Goal: Task Accomplishment & Management: Use online tool/utility

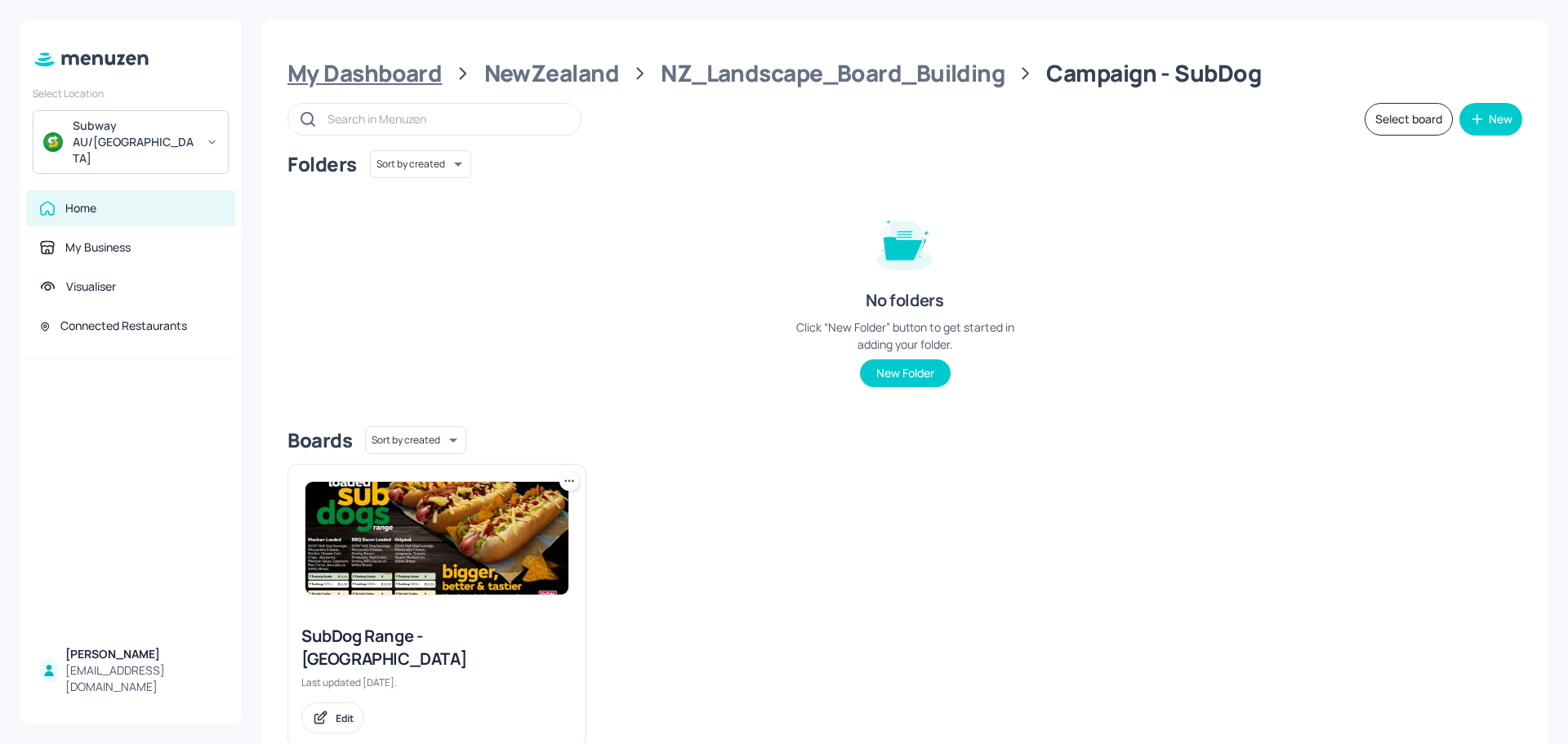
click at [417, 77] on div "My Dashboard" at bounding box center [365, 74] width 154 height 30
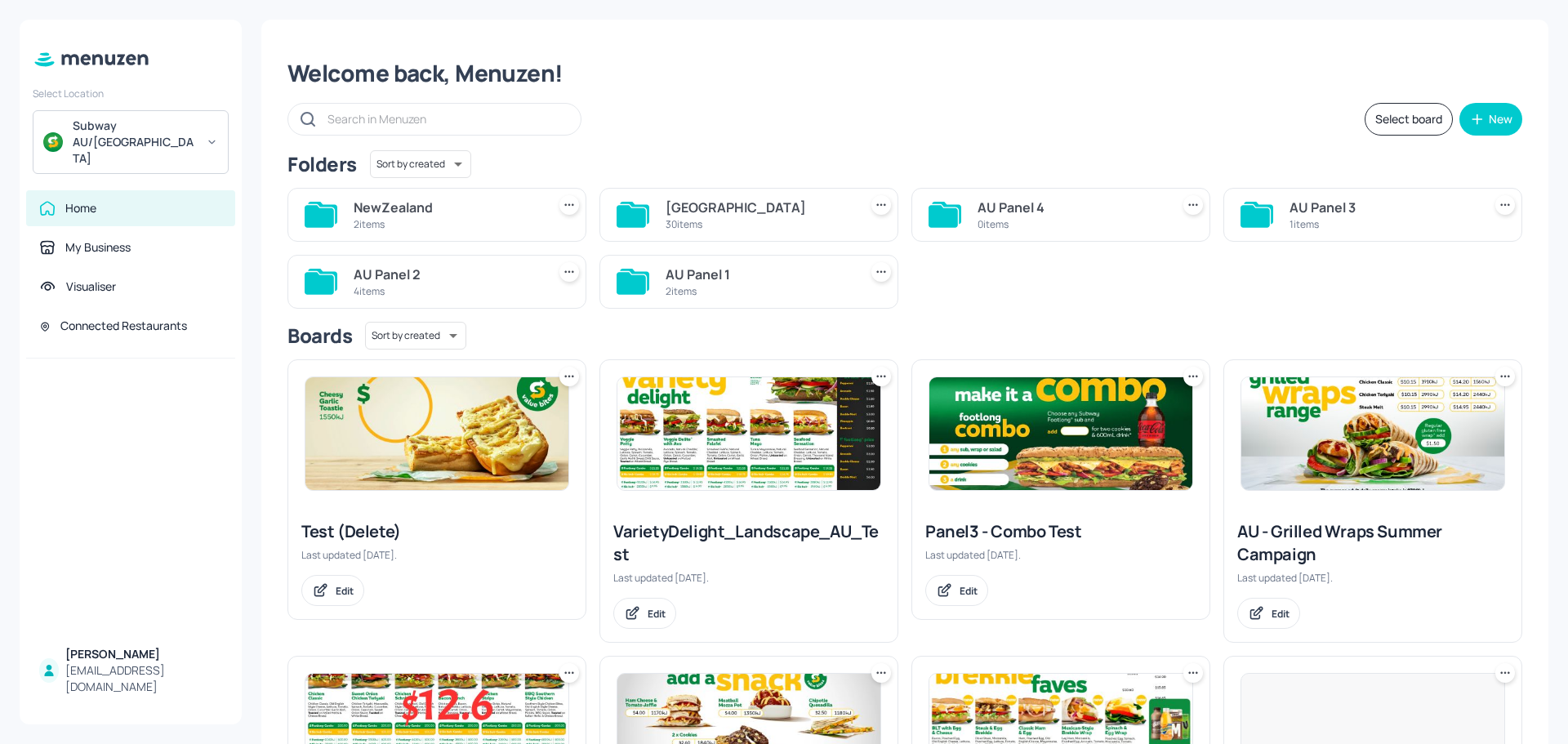
click at [720, 225] on div "30 items" at bounding box center [759, 224] width 186 height 14
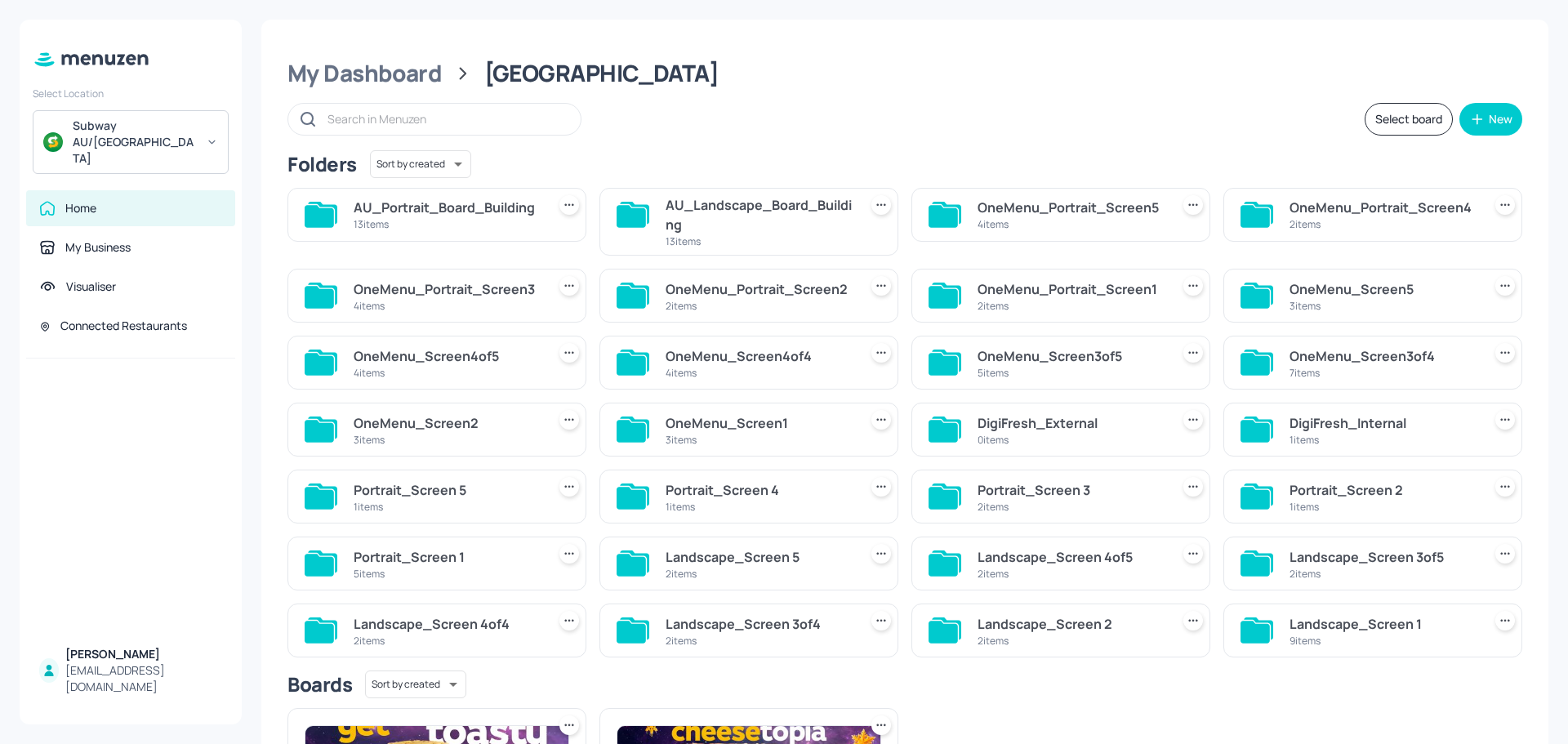
click at [732, 220] on div "AU_Landscape_Board_Building" at bounding box center [759, 215] width 186 height 39
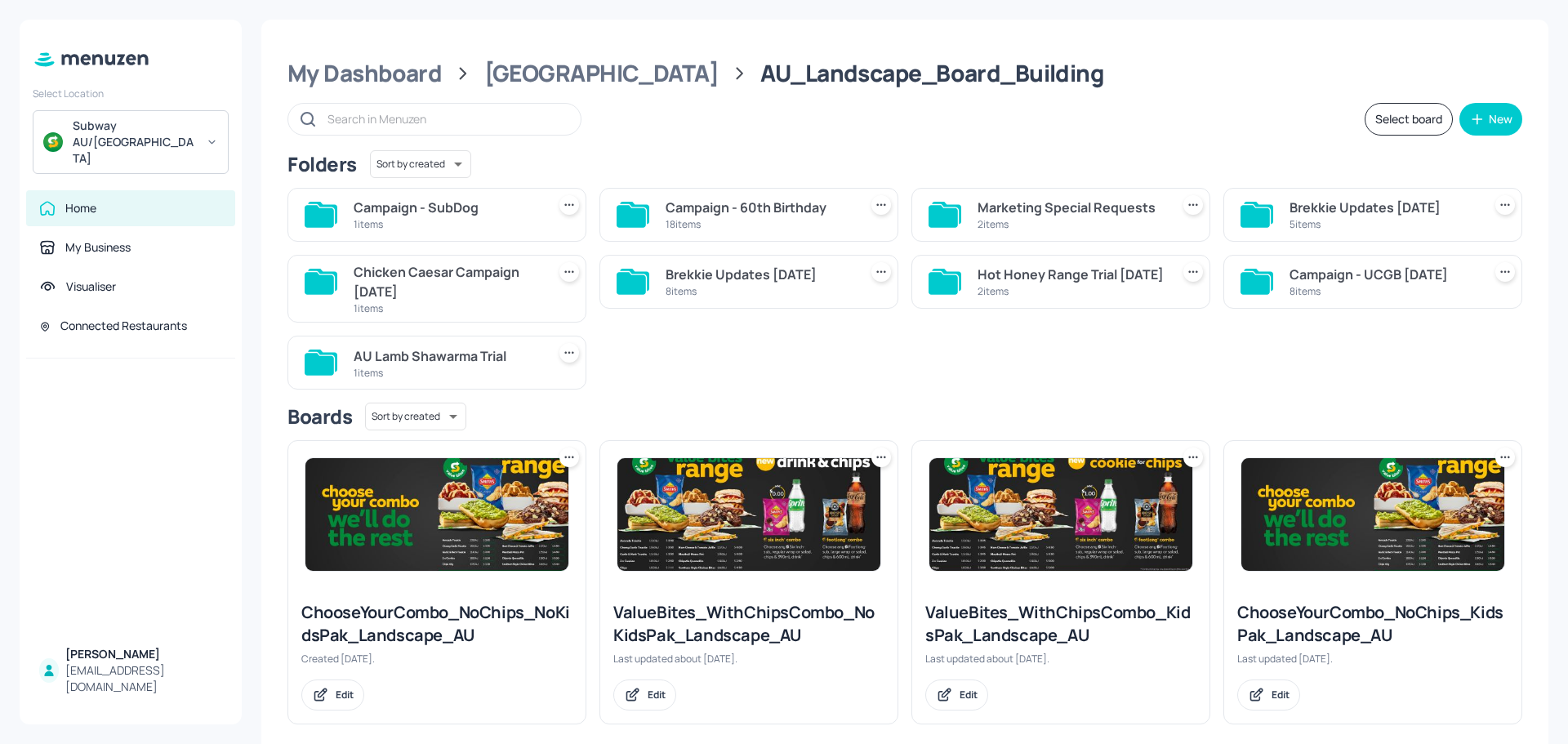
click at [469, 215] on div "Campaign - SubDog" at bounding box center [447, 207] width 186 height 19
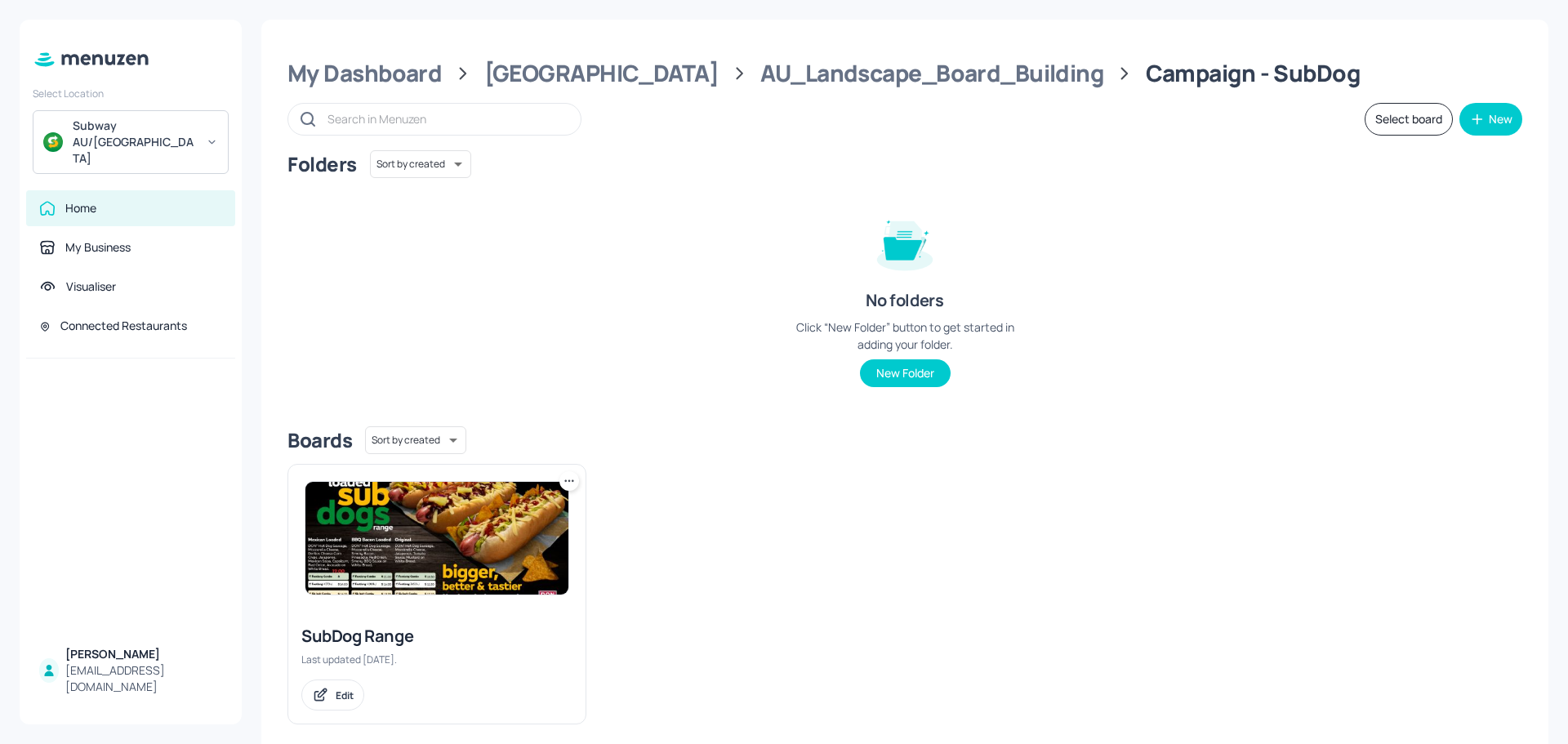
click at [433, 542] on img at bounding box center [436, 538] width 263 height 112
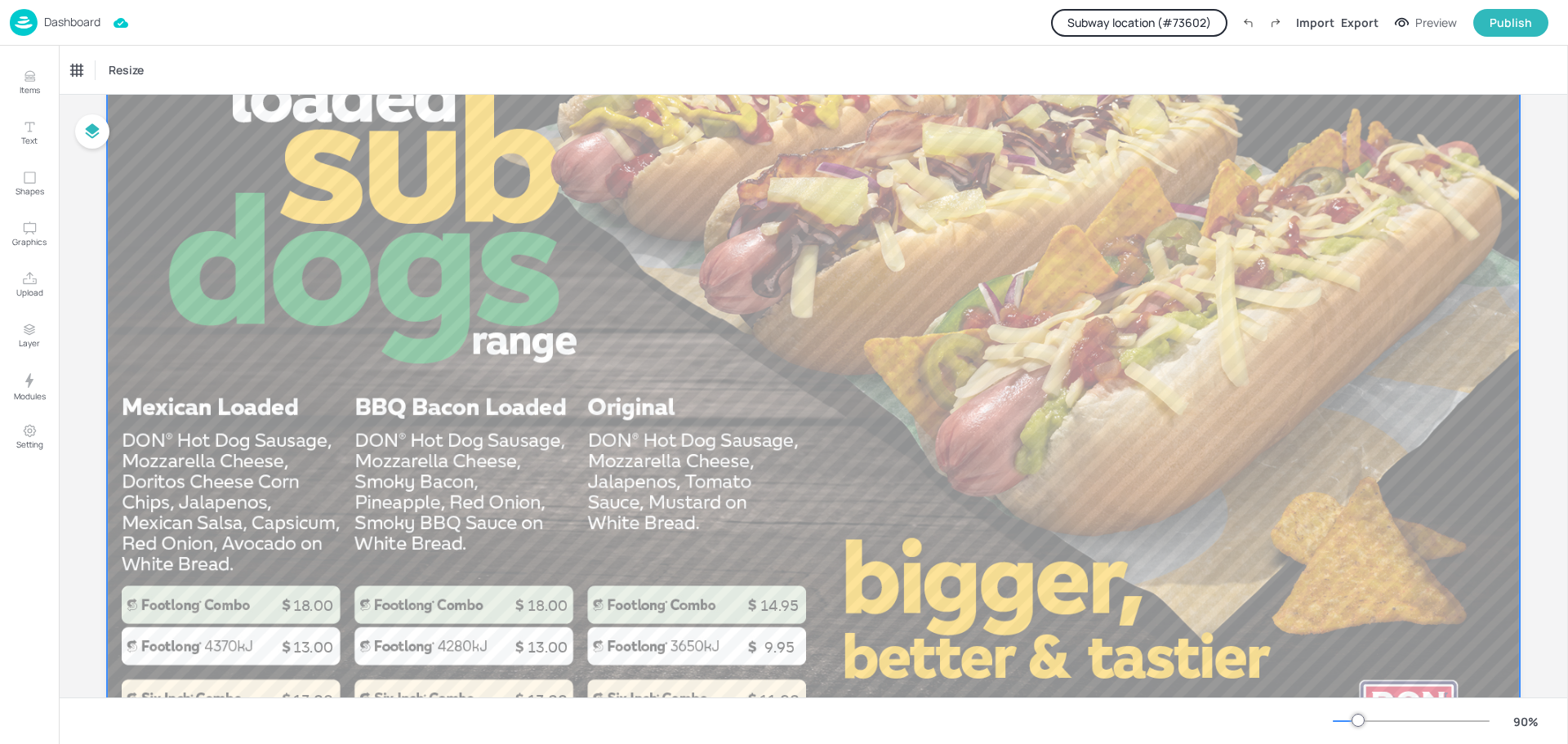
scroll to position [285, 0]
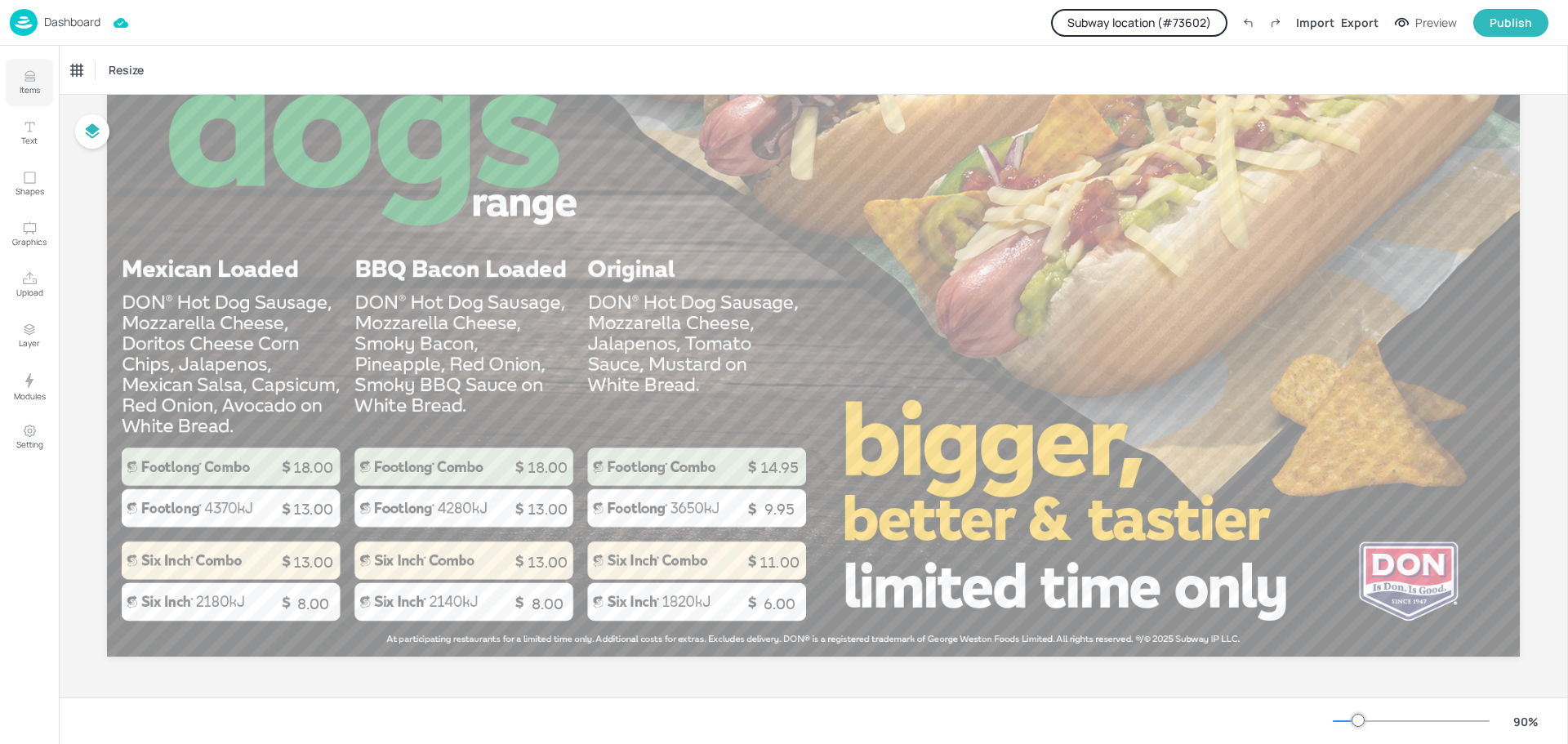
click at [30, 79] on icon "Items" at bounding box center [30, 76] width 15 height 15
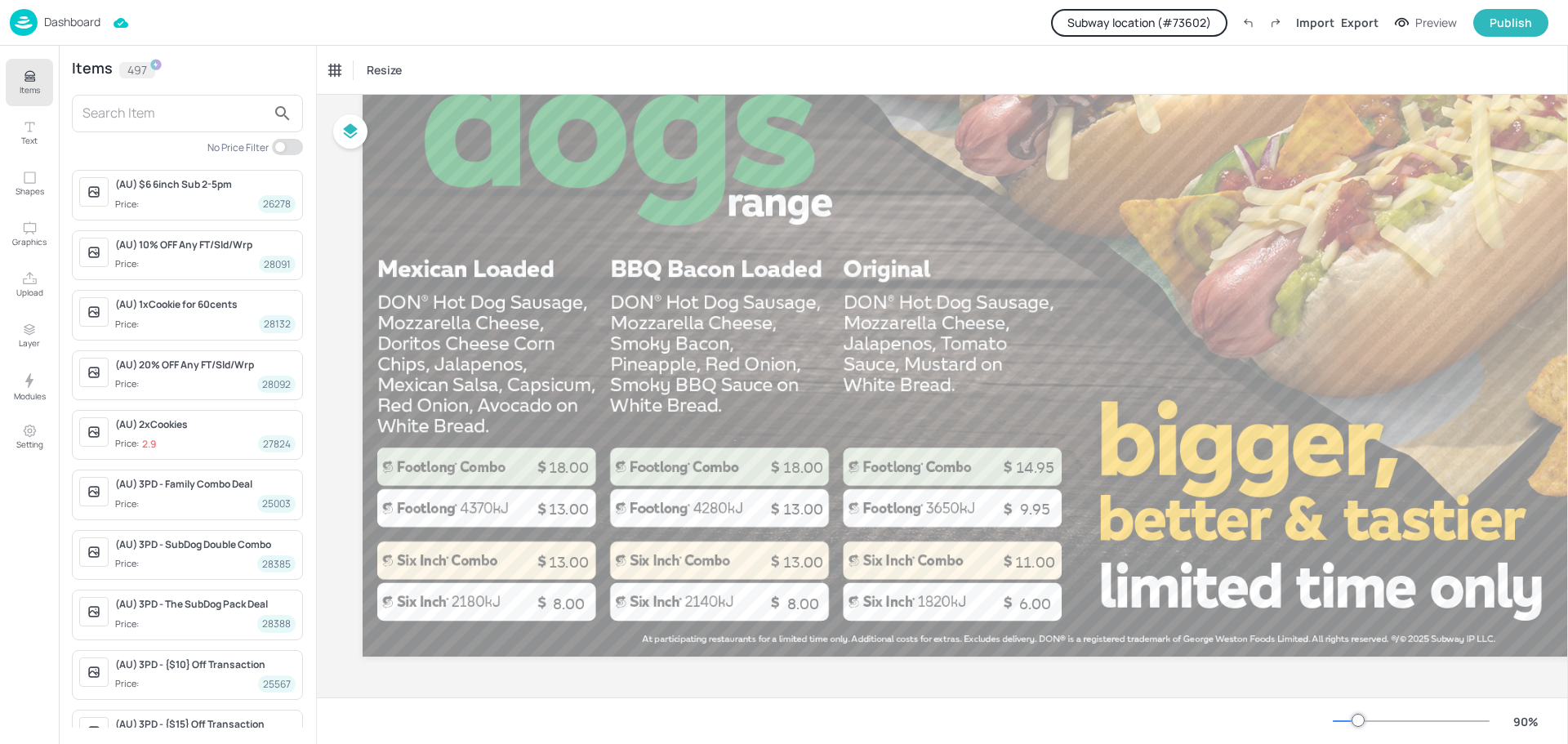
click at [101, 114] on input "text" at bounding box center [174, 113] width 184 height 26
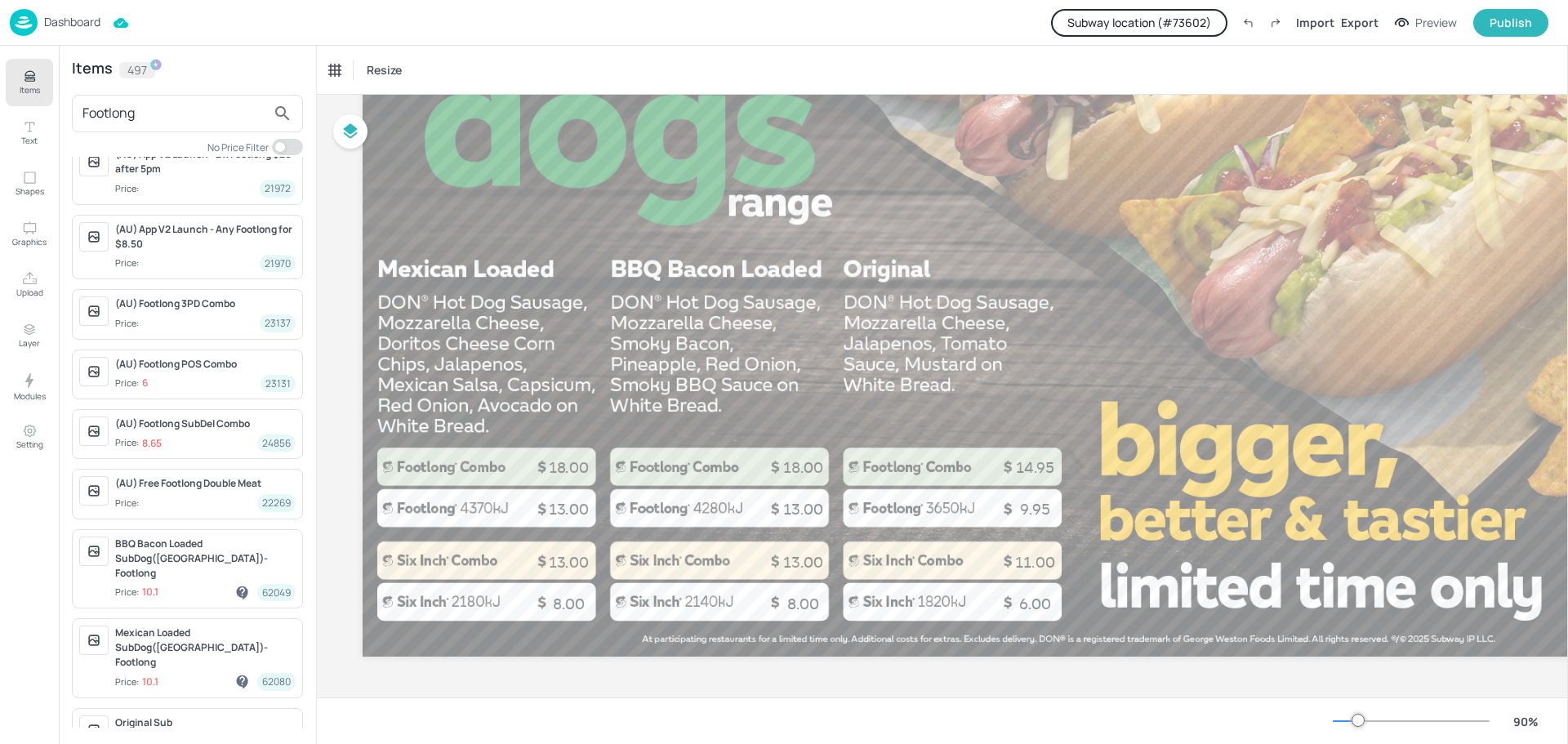
scroll to position [44, 0]
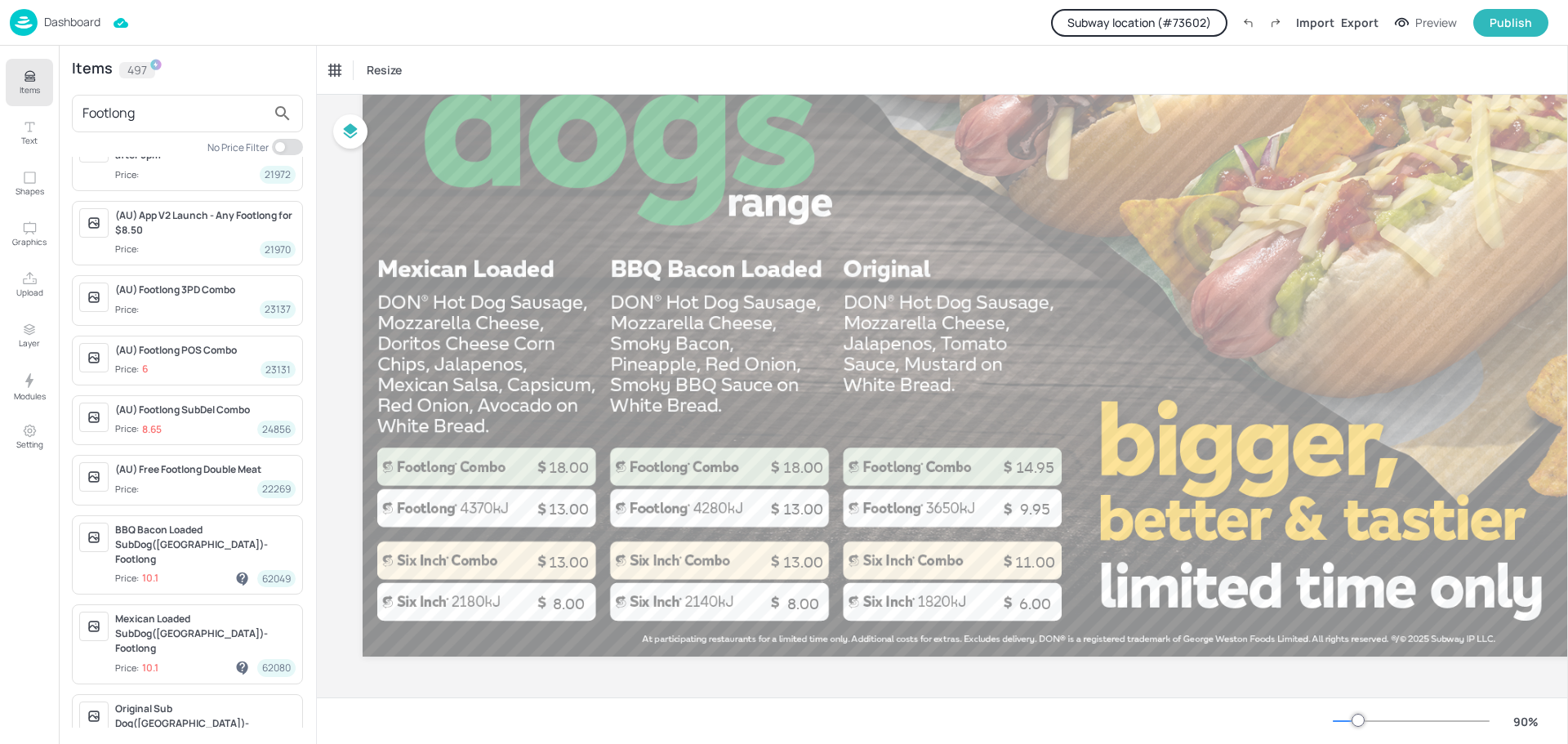
type input "Footlong"
click at [50, 16] on p "Dashboard" at bounding box center [72, 22] width 57 height 12
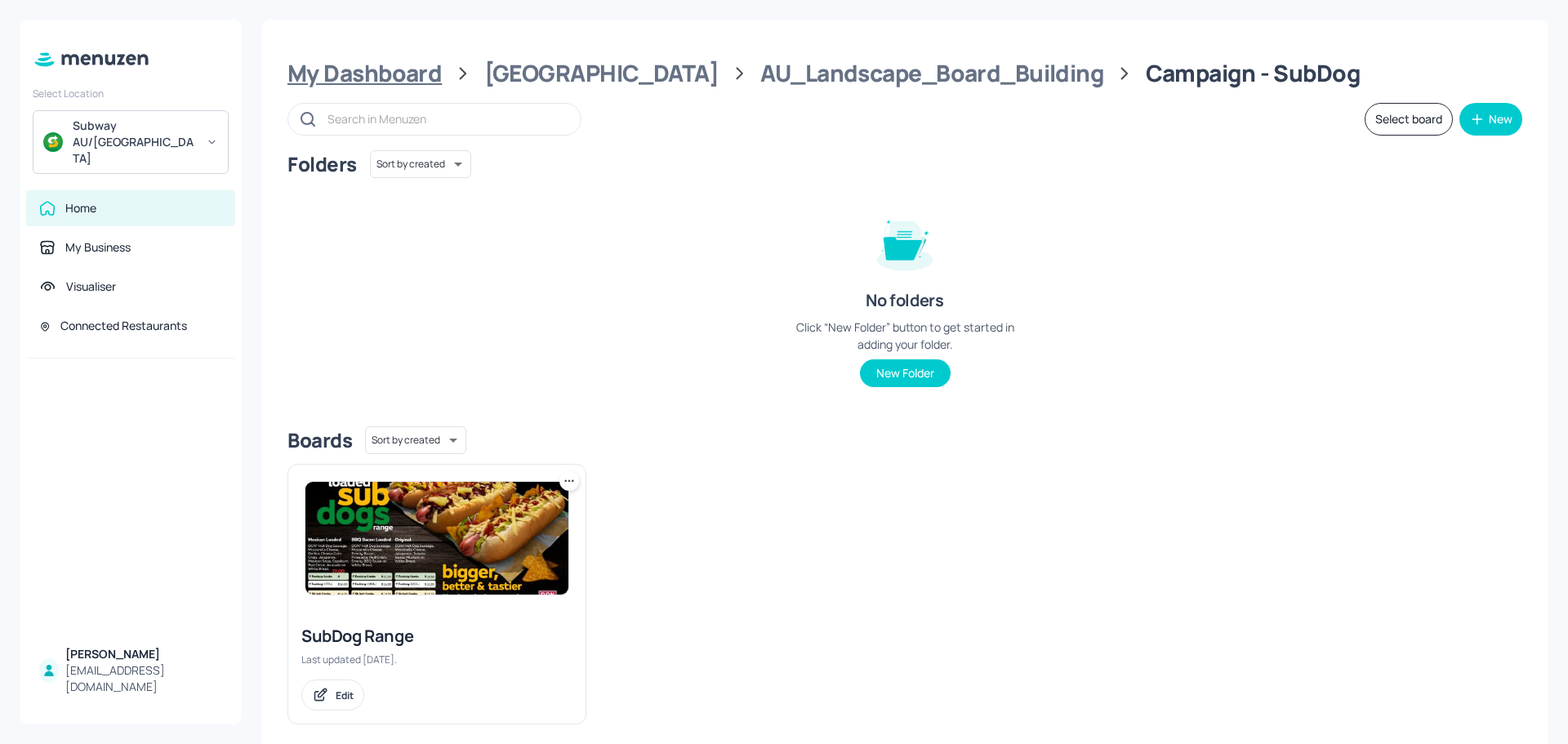
click at [409, 76] on div "My Dashboard" at bounding box center [365, 74] width 154 height 30
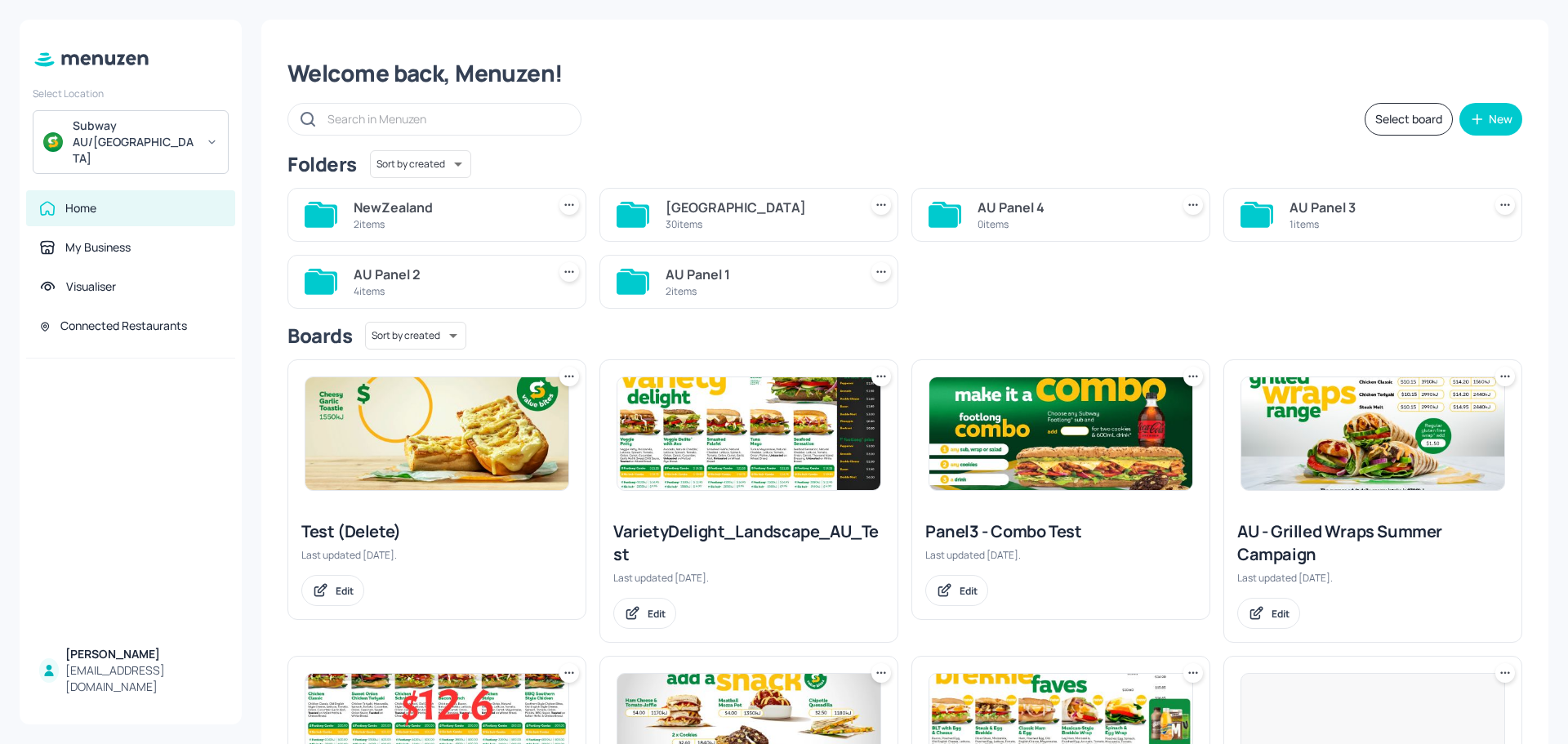
click at [397, 228] on div "2 items" at bounding box center [447, 224] width 186 height 14
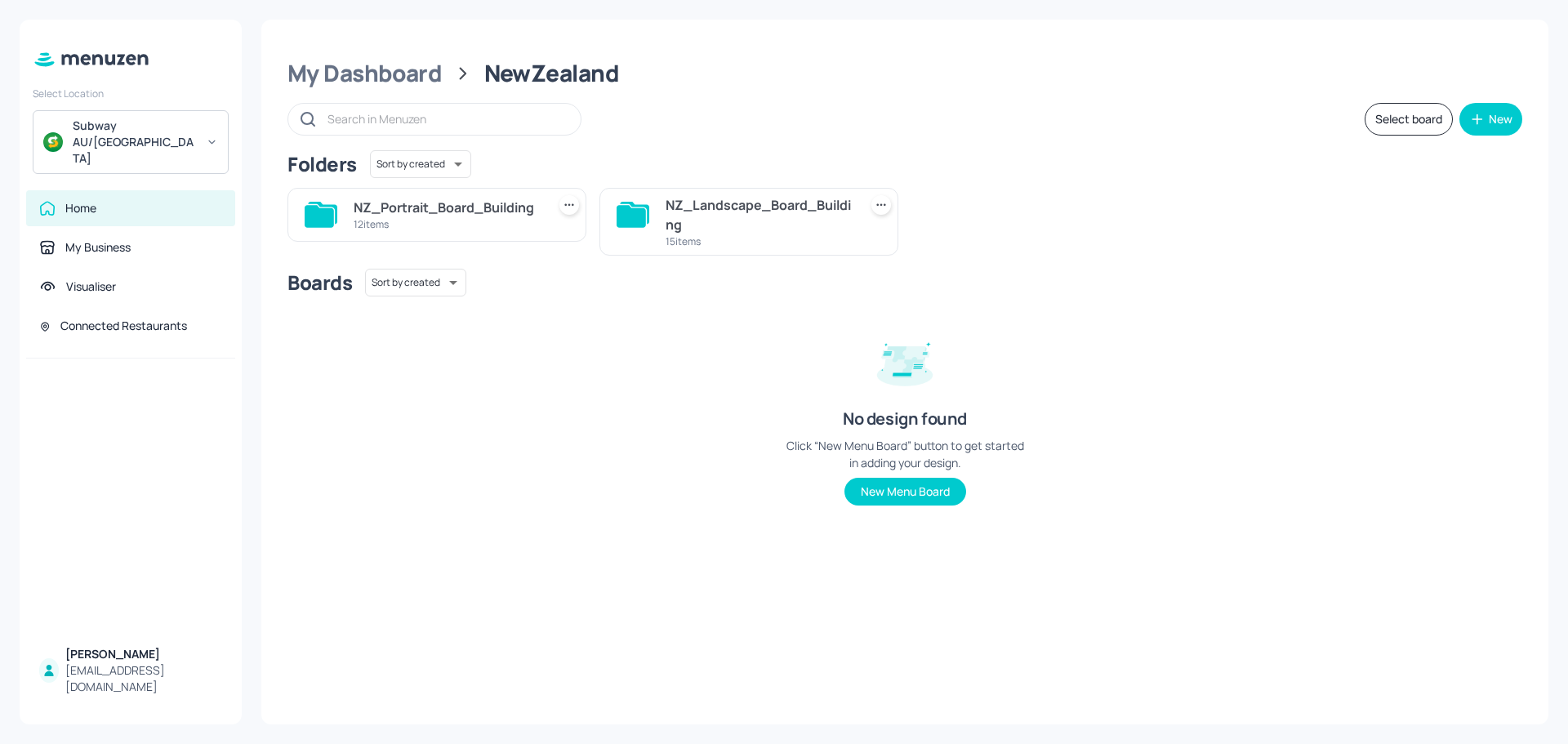
click at [676, 218] on div "NZ_Landscape_Board_Building" at bounding box center [759, 215] width 186 height 39
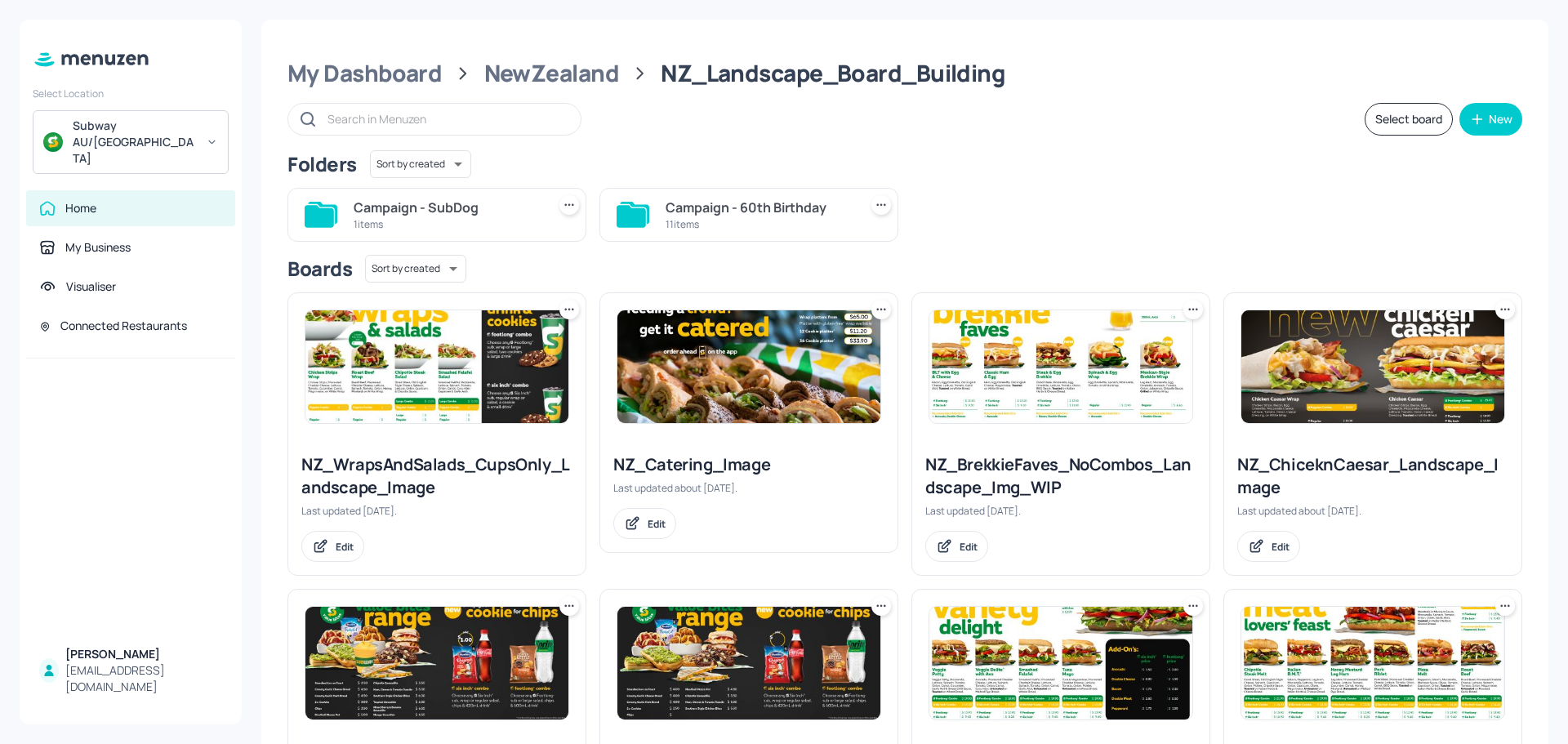
click at [475, 208] on div "Campaign - SubDog" at bounding box center [447, 207] width 186 height 19
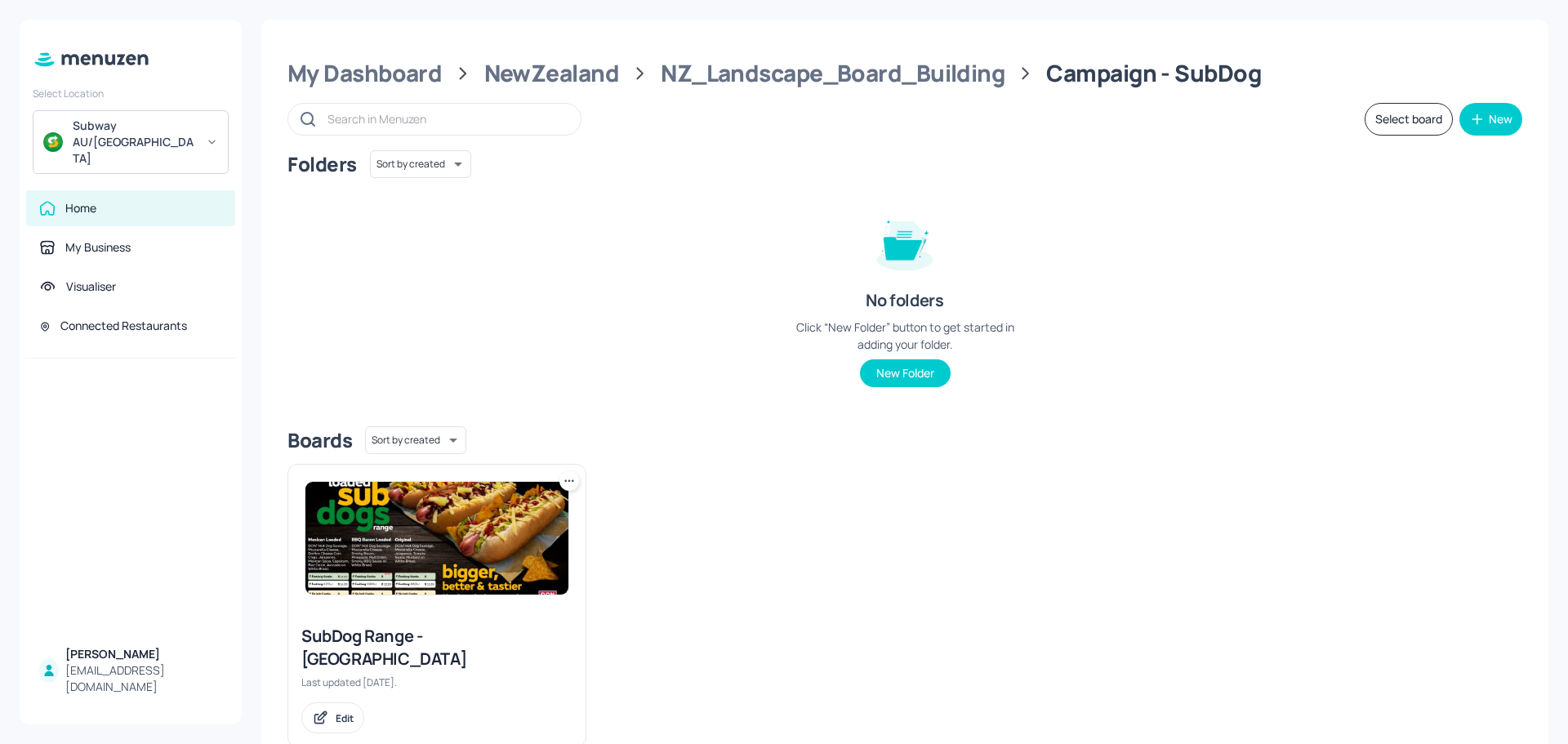
click at [428, 544] on img at bounding box center [436, 538] width 263 height 112
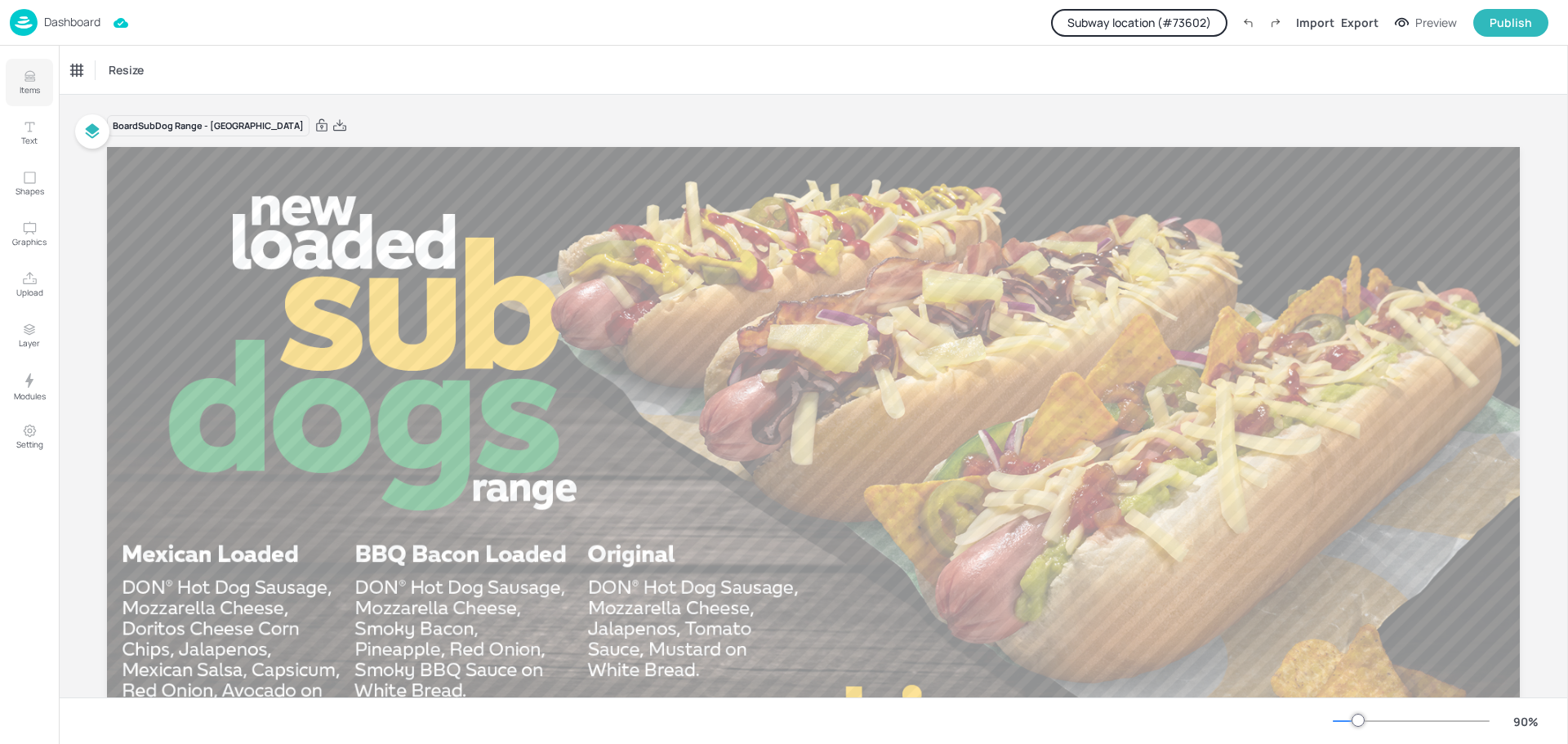
click at [19, 83] on button "Items" at bounding box center [30, 83] width 47 height 47
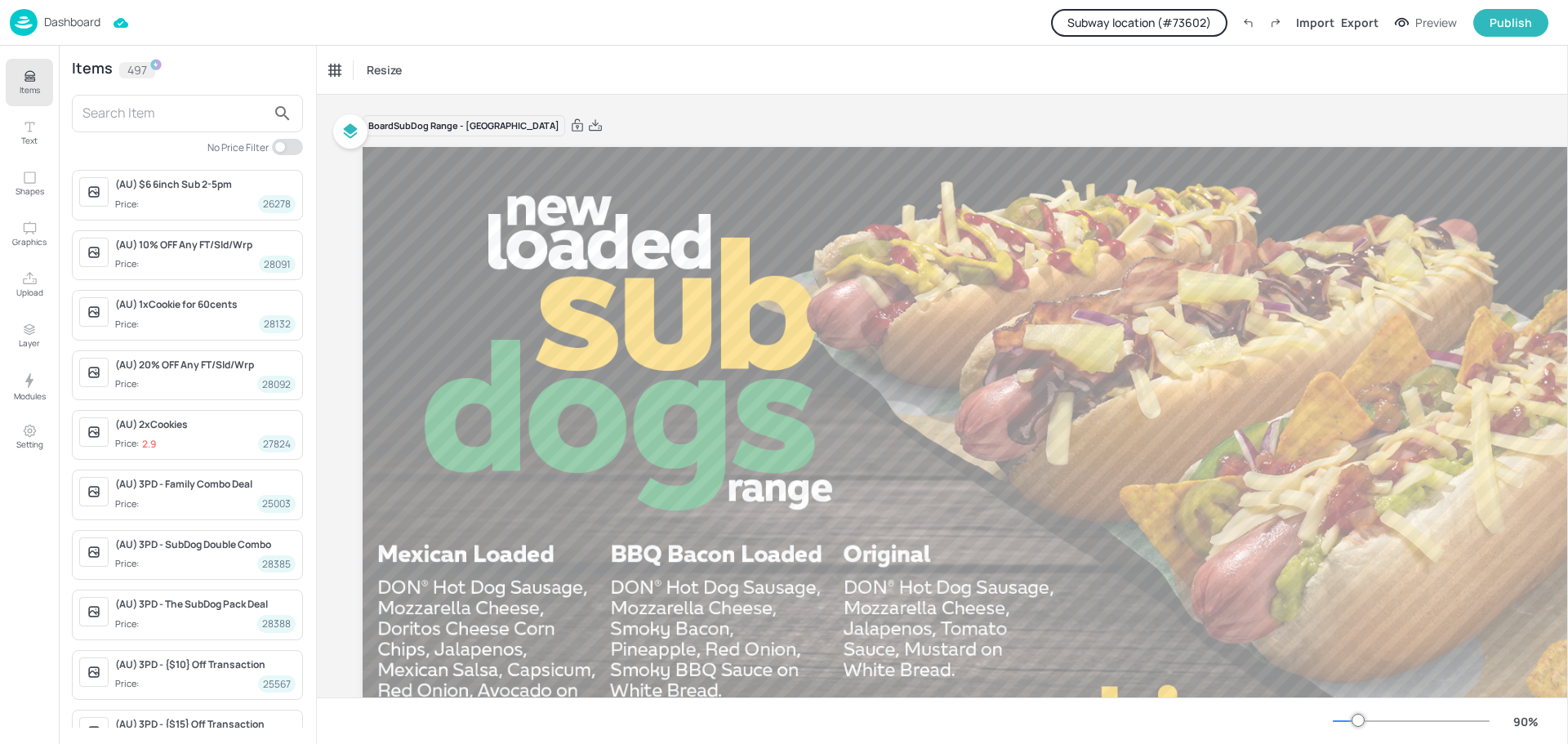
click at [145, 109] on input "text" at bounding box center [174, 113] width 184 height 26
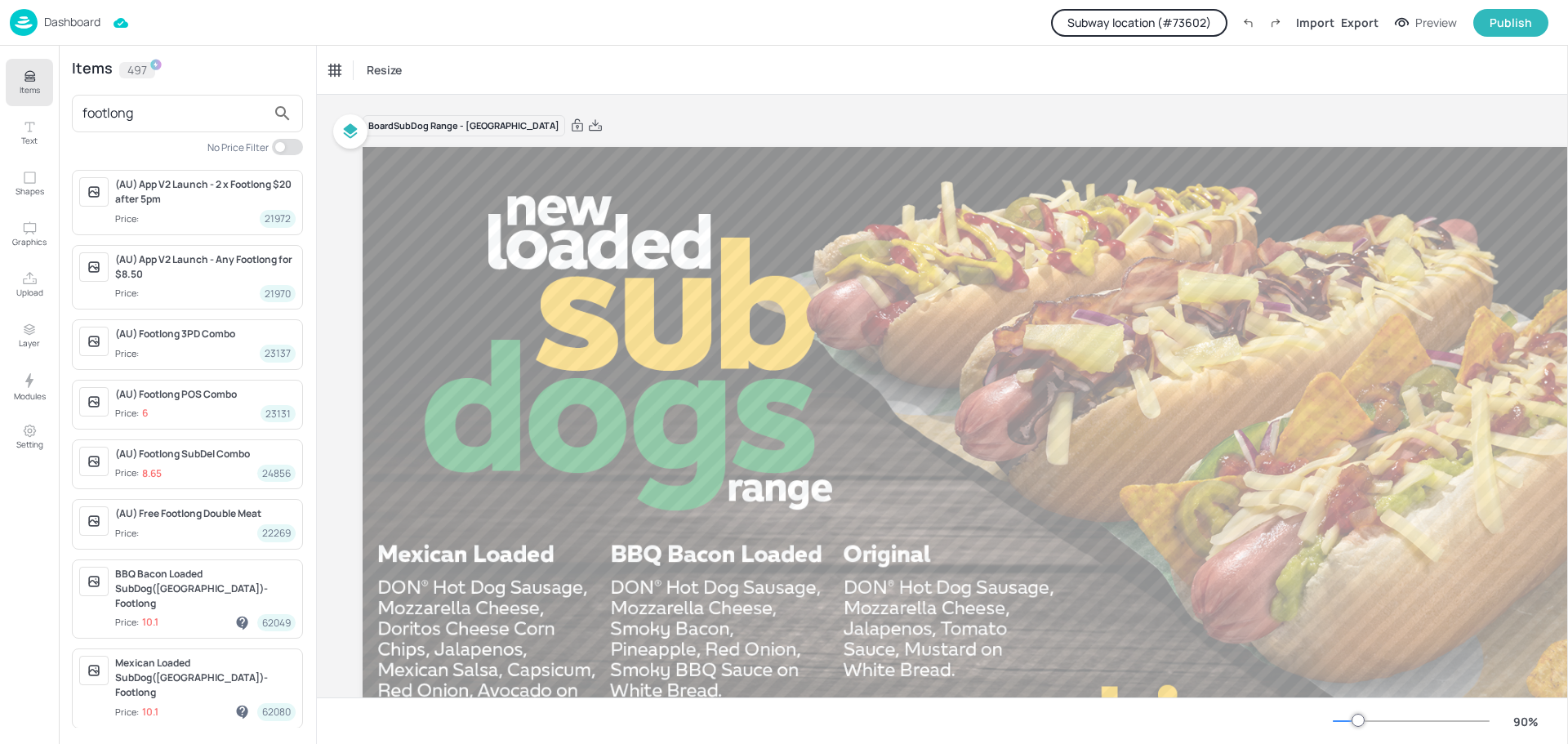
type input "footlong"
click at [1185, 22] on button "Subway location (# 73602 )" at bounding box center [1139, 23] width 177 height 28
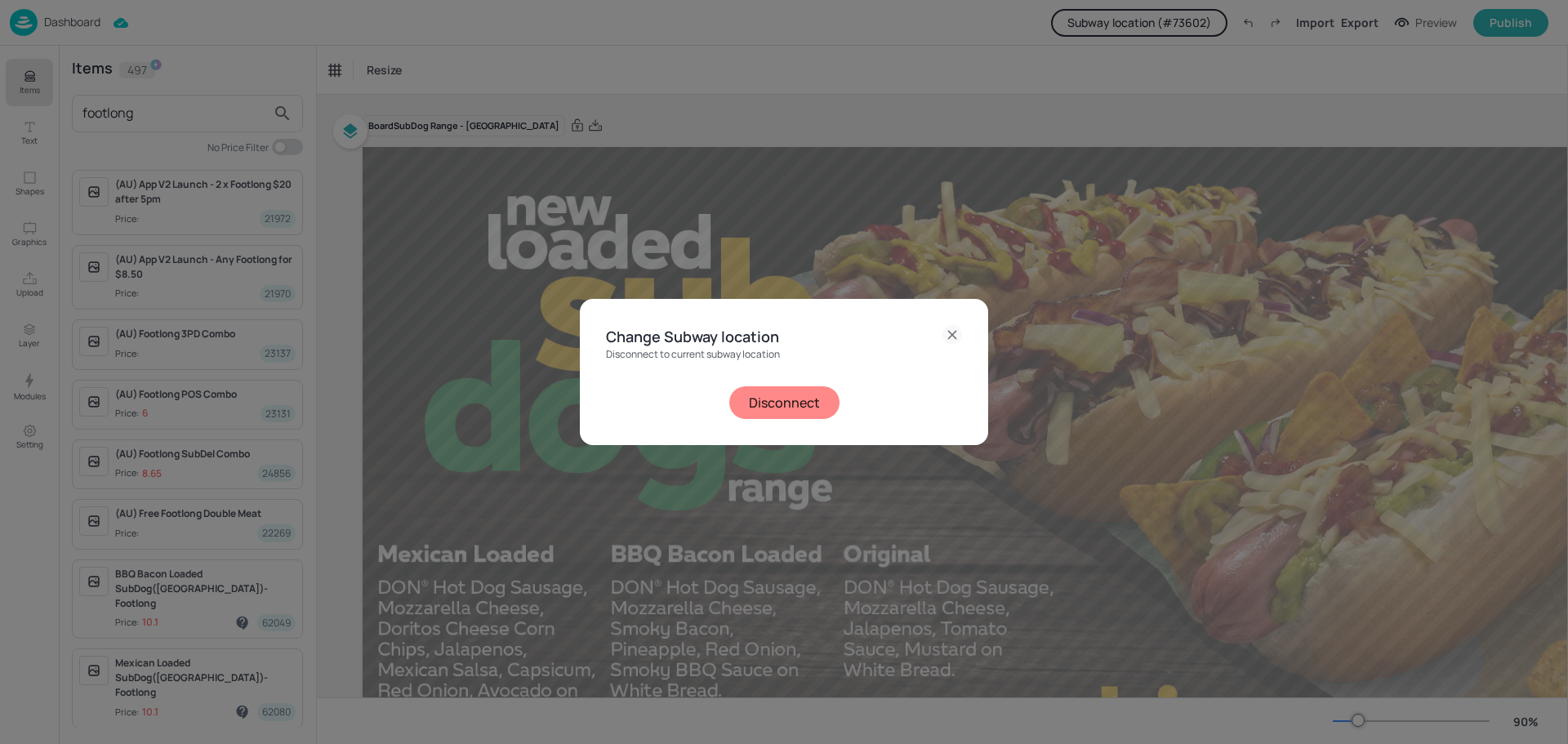
click at [781, 415] on button "Disconnect" at bounding box center [784, 402] width 110 height 33
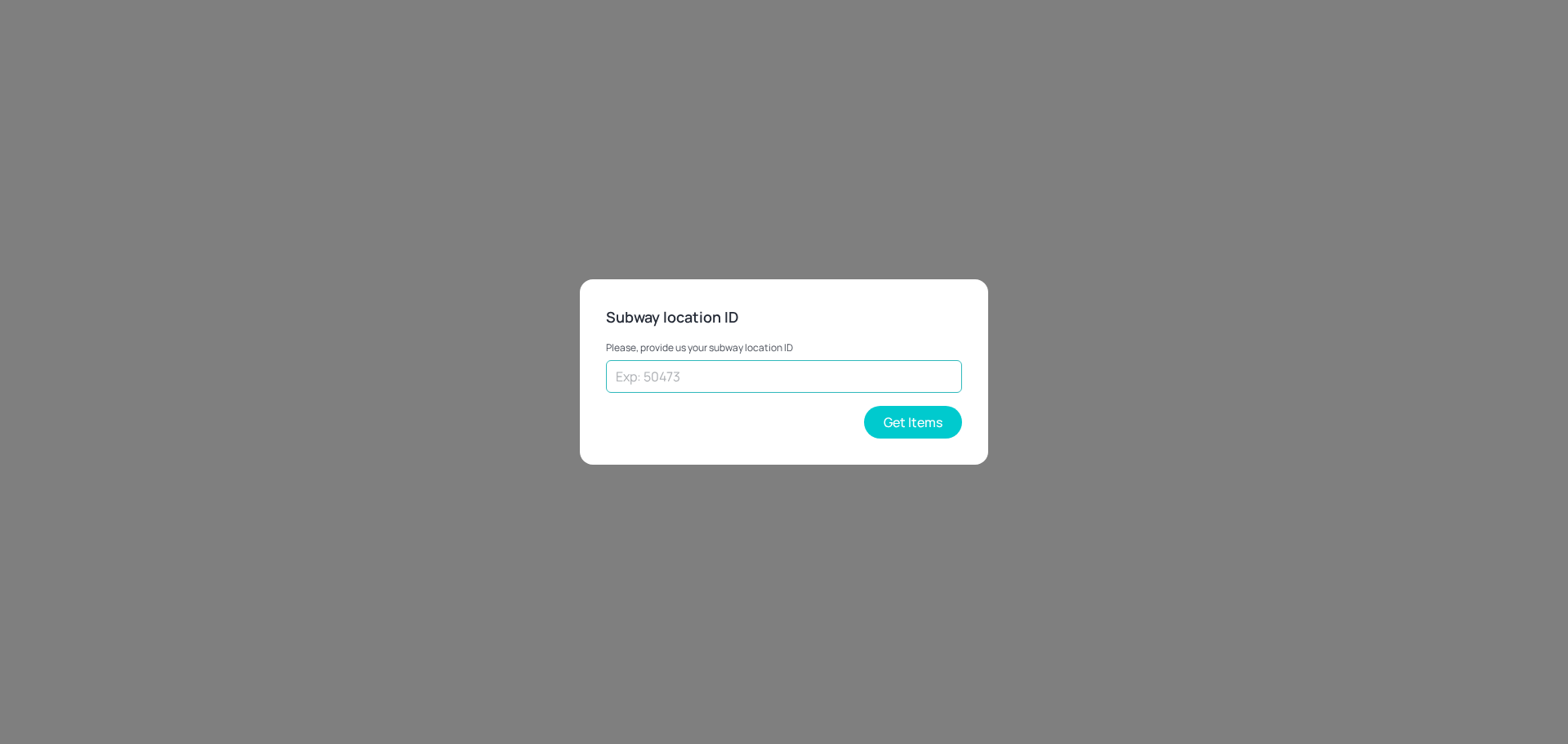
click at [792, 377] on input "text" at bounding box center [783, 376] width 356 height 33
type input "18880"
click at [928, 422] on button "Get Items" at bounding box center [913, 422] width 98 height 33
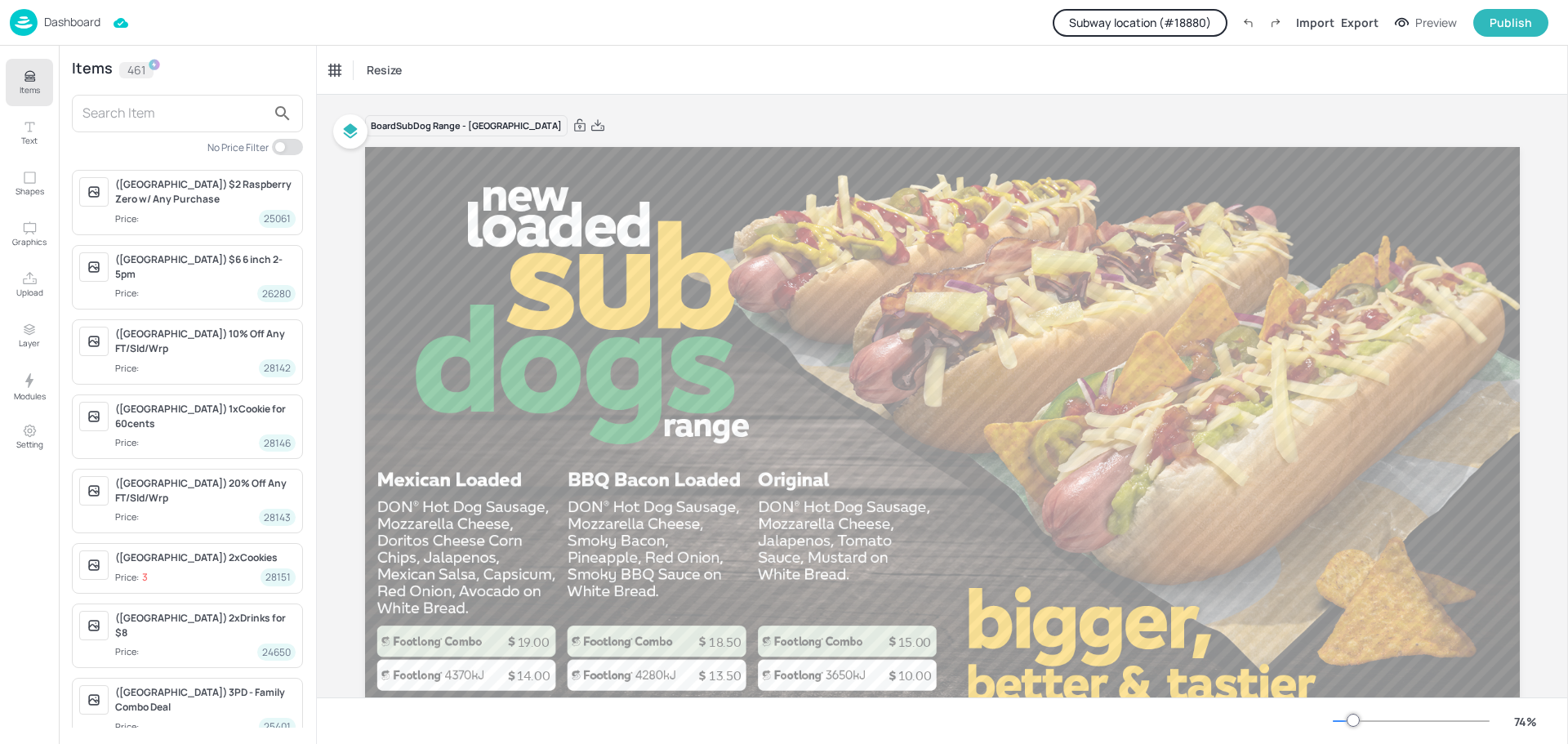
click at [172, 107] on input "text" at bounding box center [174, 113] width 184 height 26
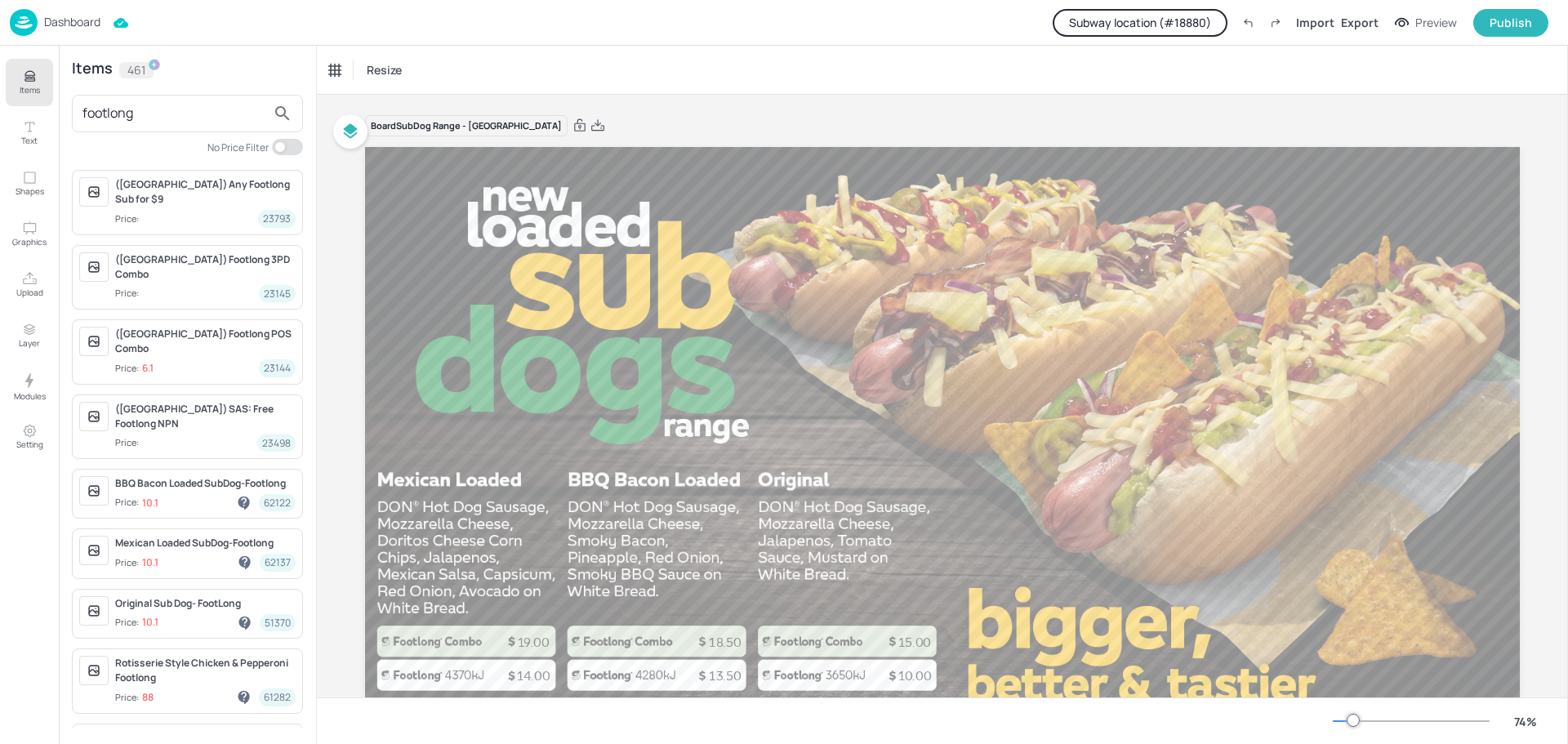
type input "footlong"
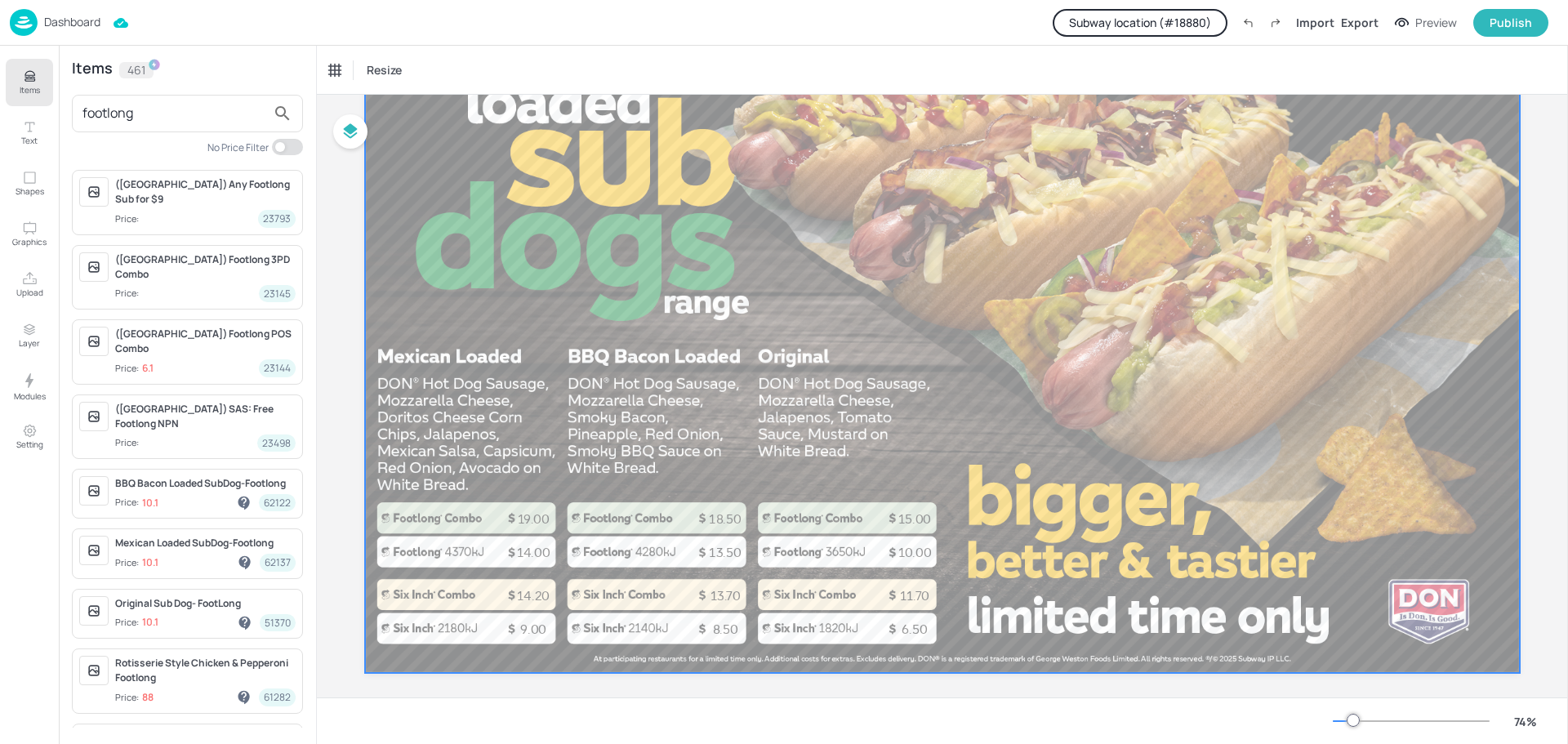
scroll to position [140, 0]
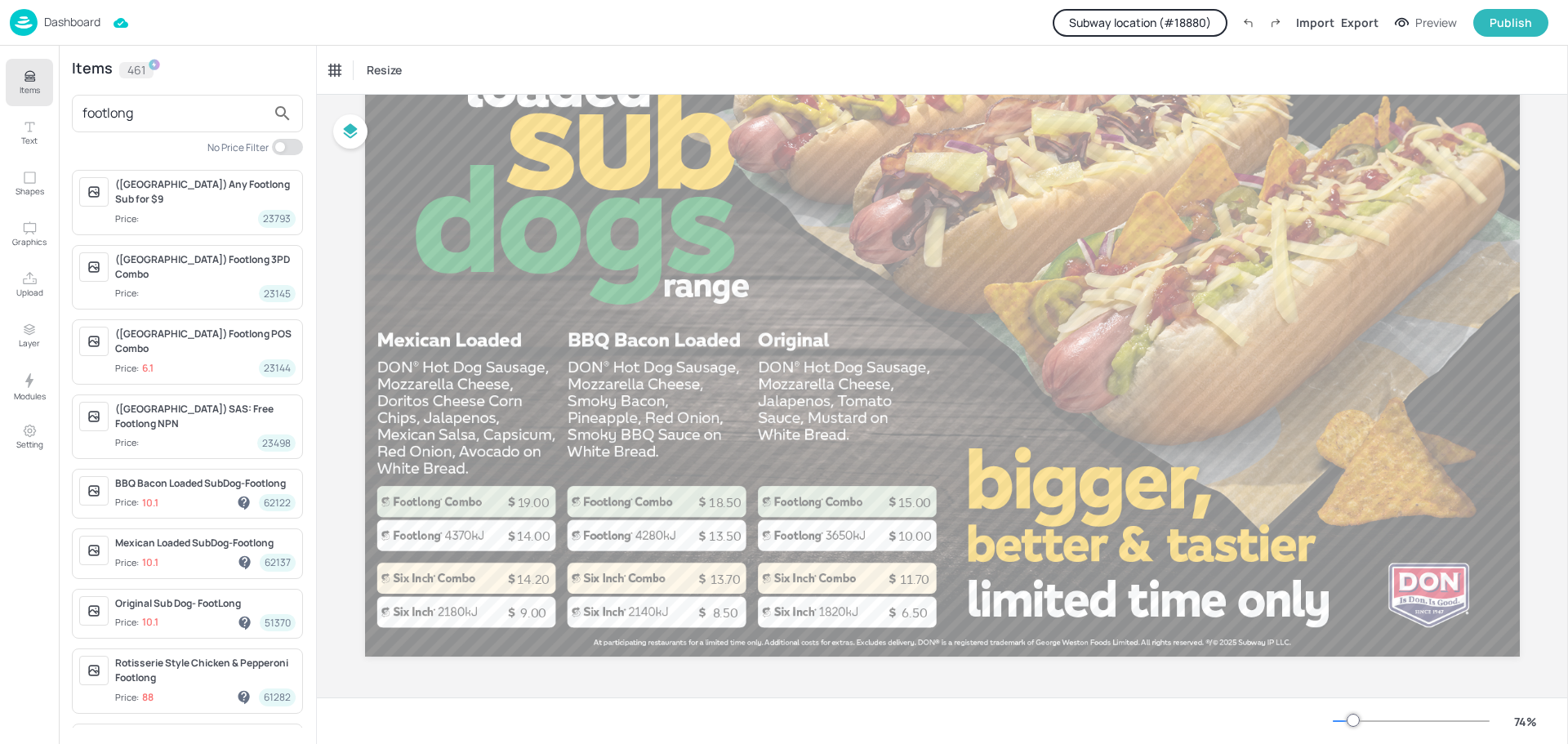
click at [75, 25] on p "Dashboard" at bounding box center [72, 22] width 57 height 12
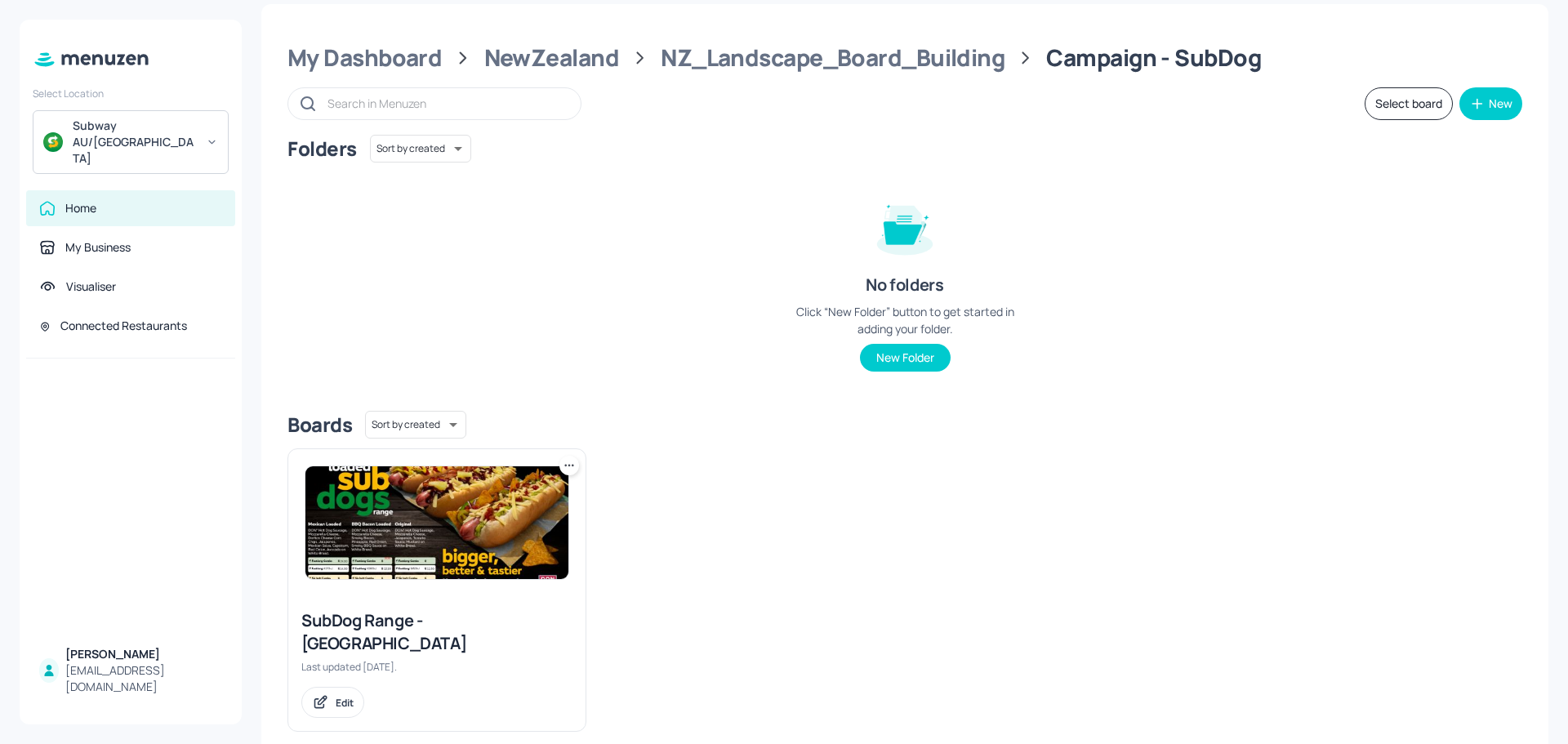
scroll to position [19, 0]
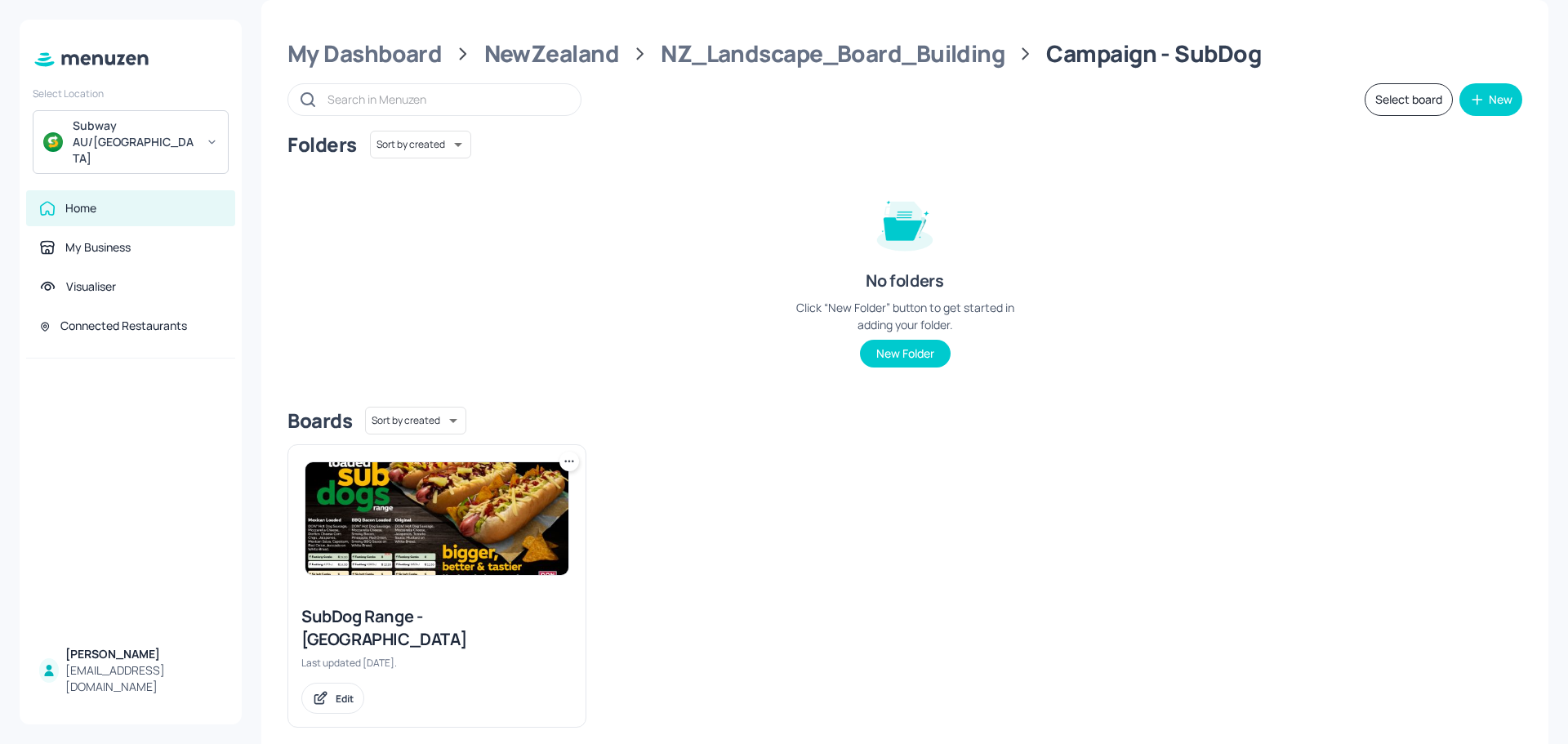
click at [394, 519] on img at bounding box center [436, 518] width 263 height 112
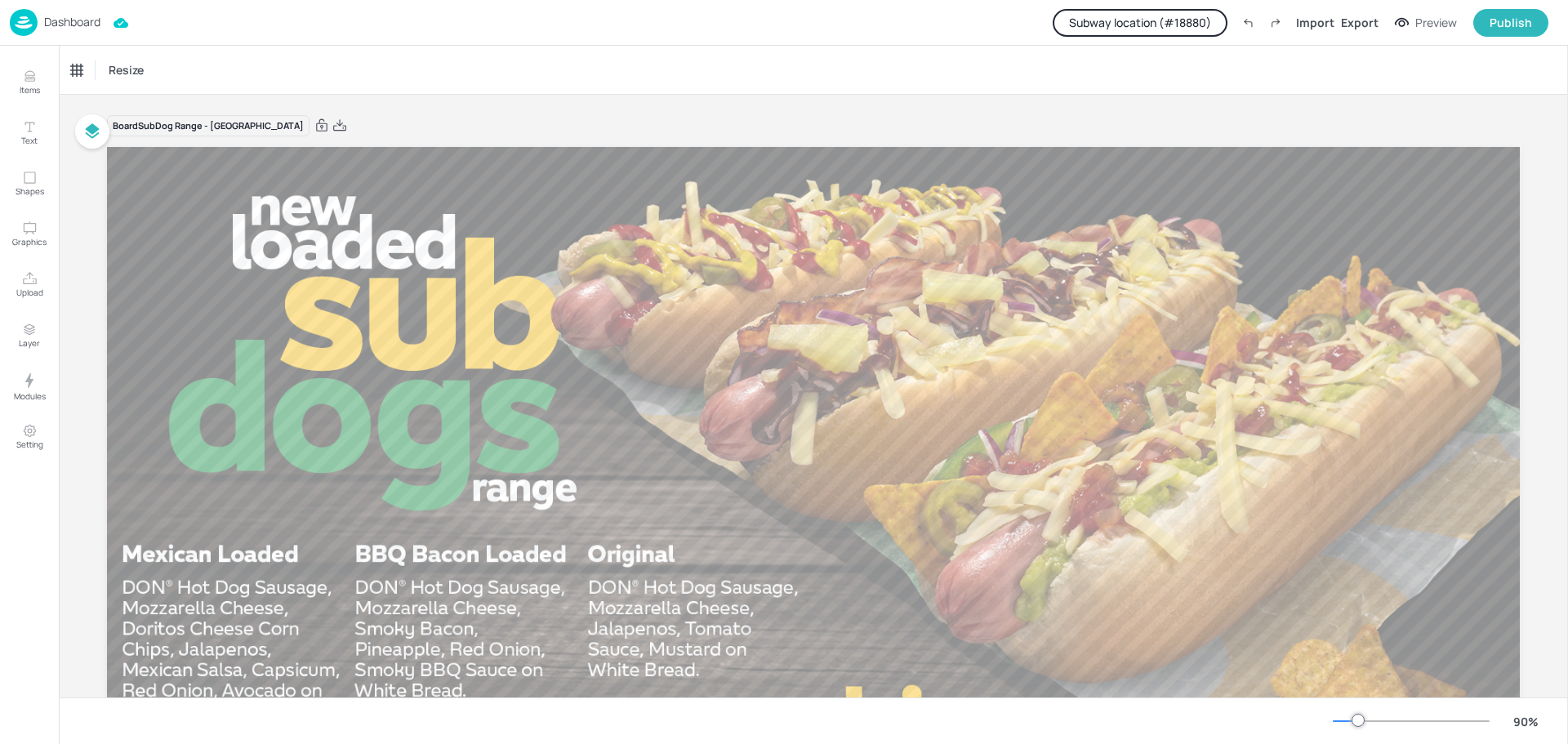
click at [75, 27] on p "Dashboard" at bounding box center [72, 22] width 57 height 12
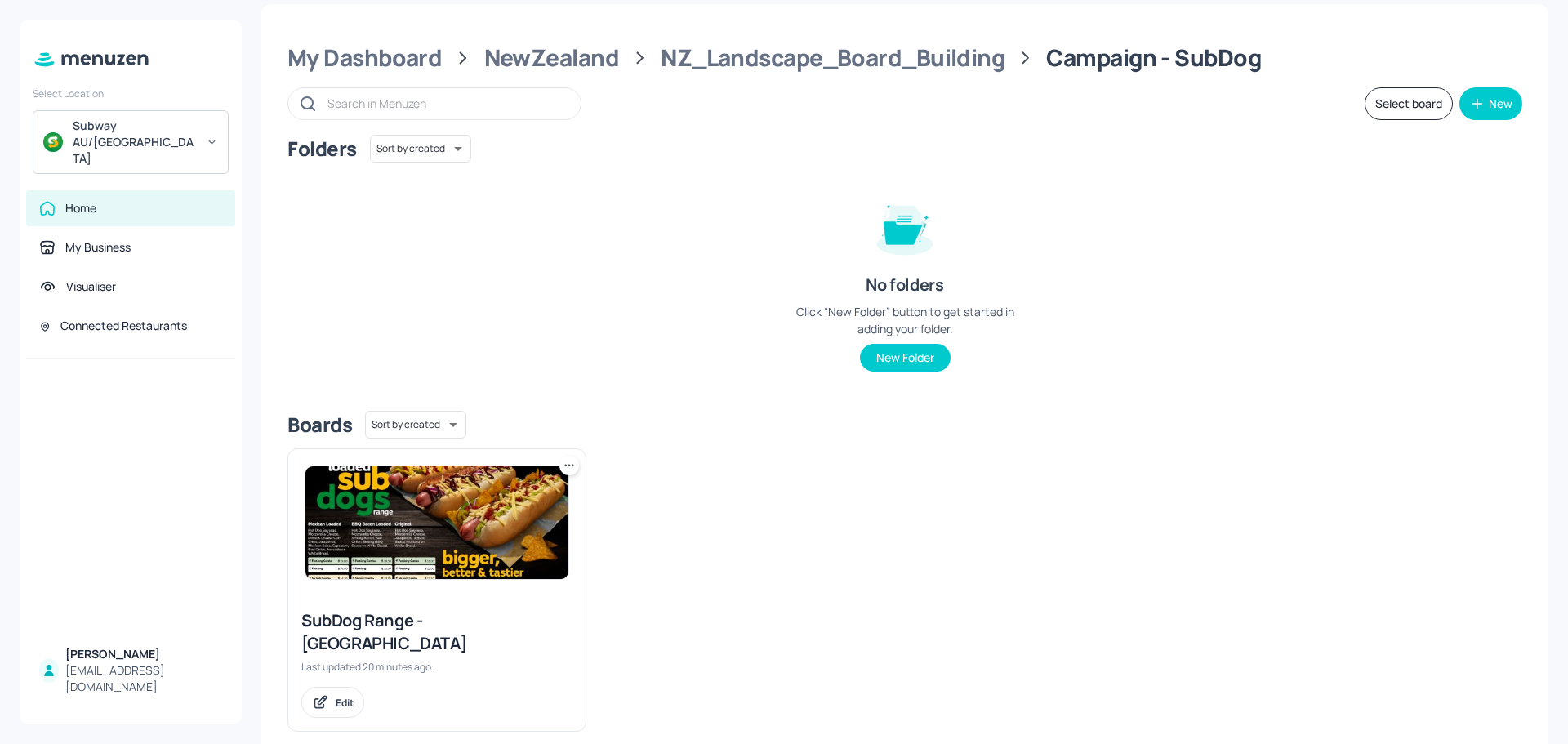
scroll to position [19, 0]
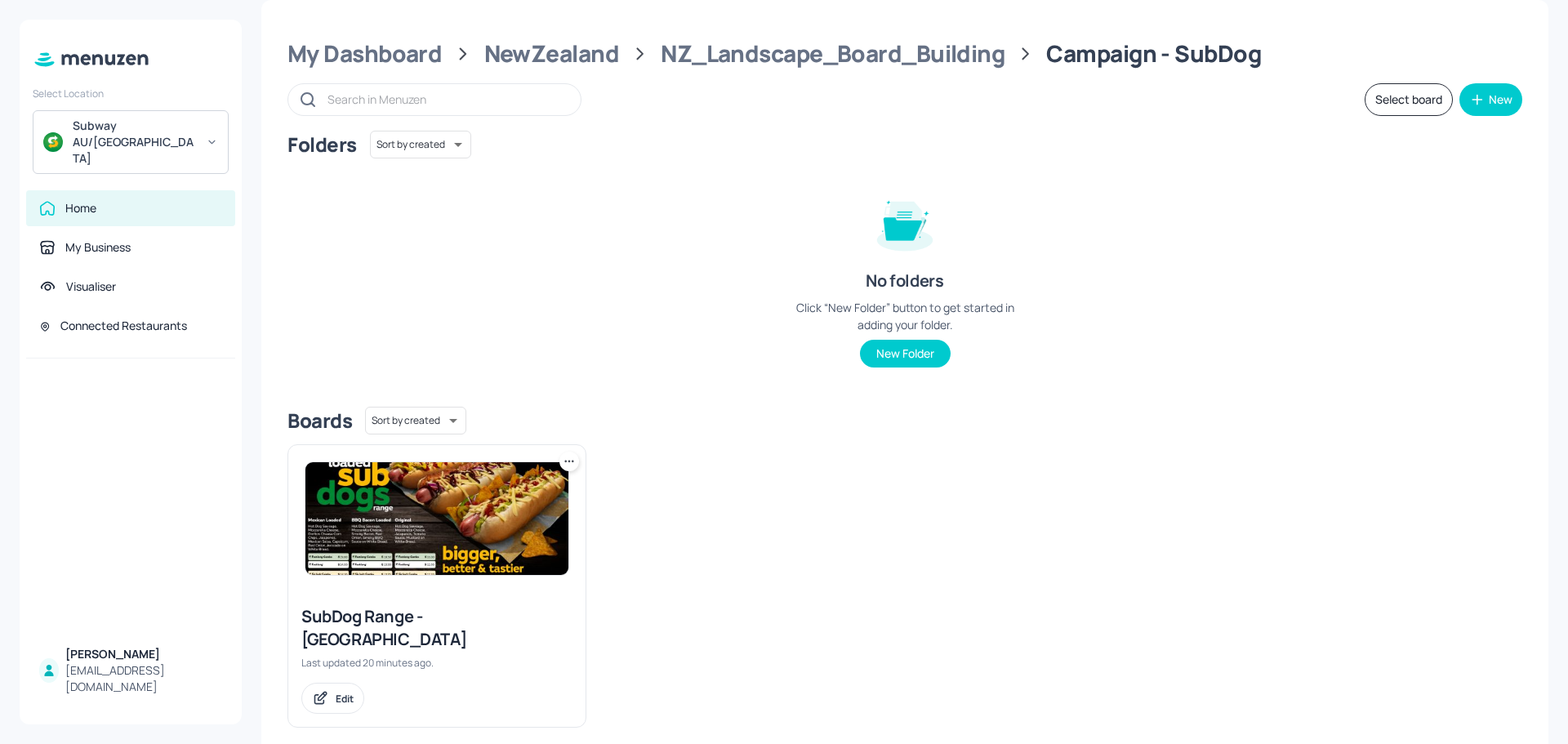
click at [431, 518] on img at bounding box center [436, 518] width 263 height 112
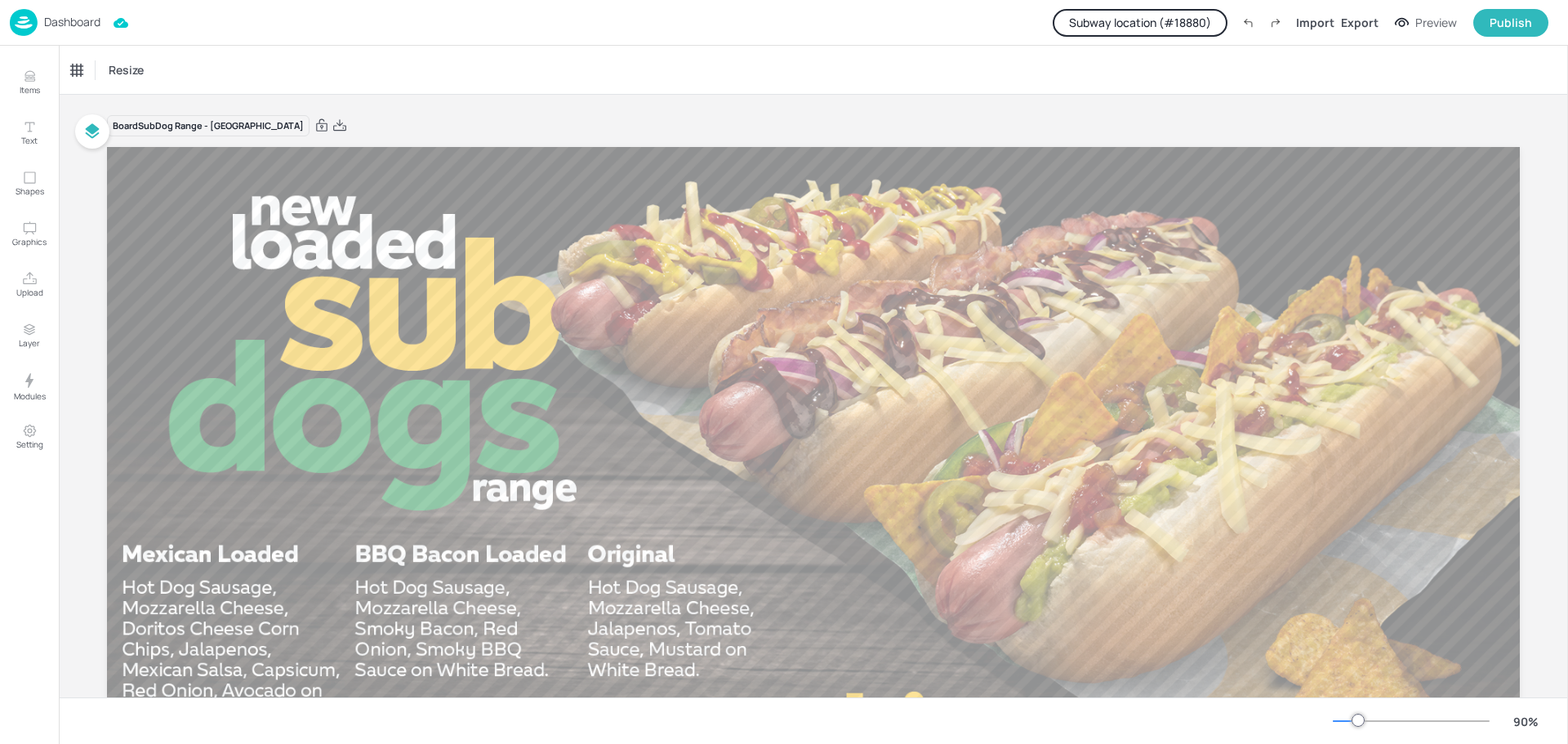
click at [63, 23] on p "Dashboard" at bounding box center [72, 22] width 57 height 12
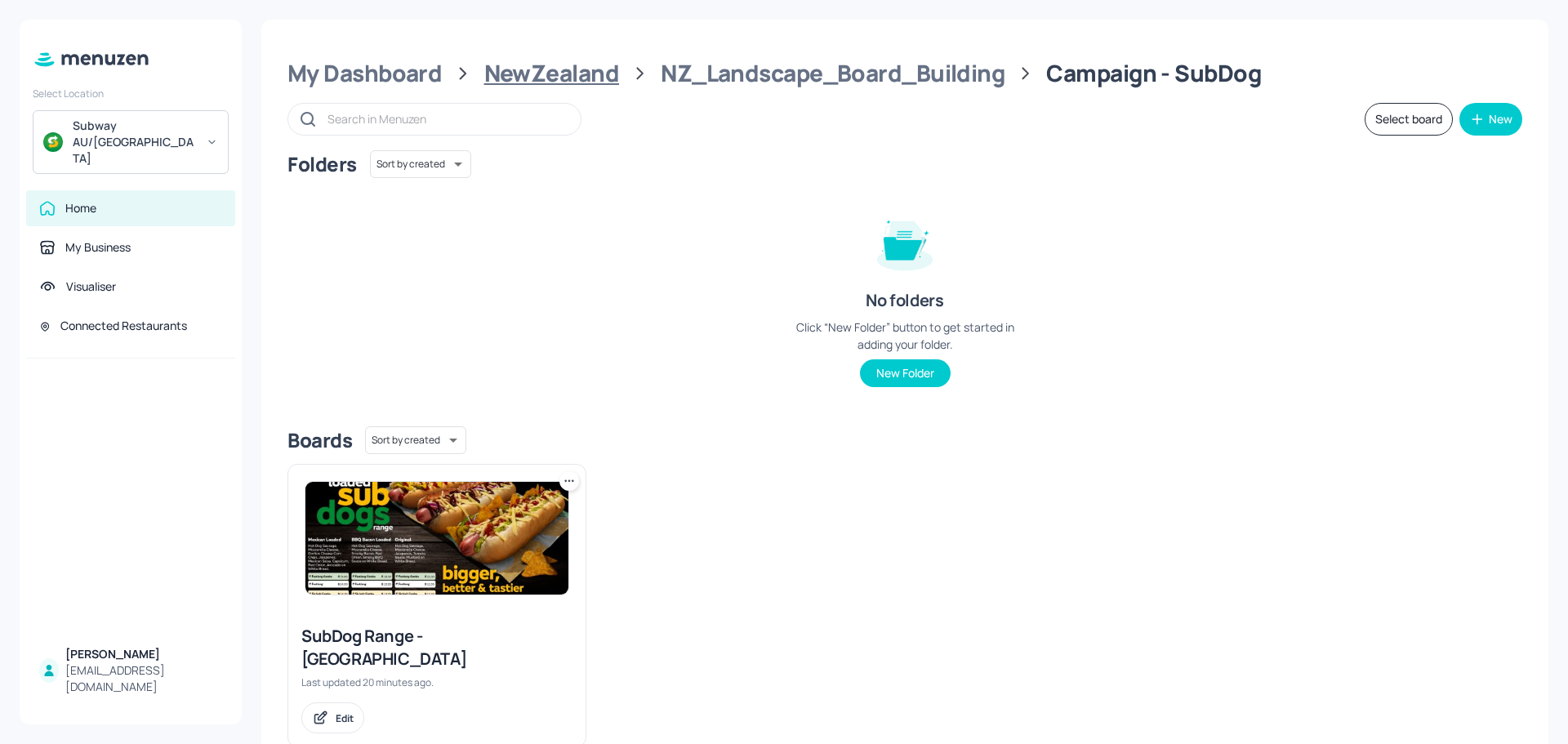
click at [579, 69] on div "NewZealand" at bounding box center [551, 74] width 134 height 30
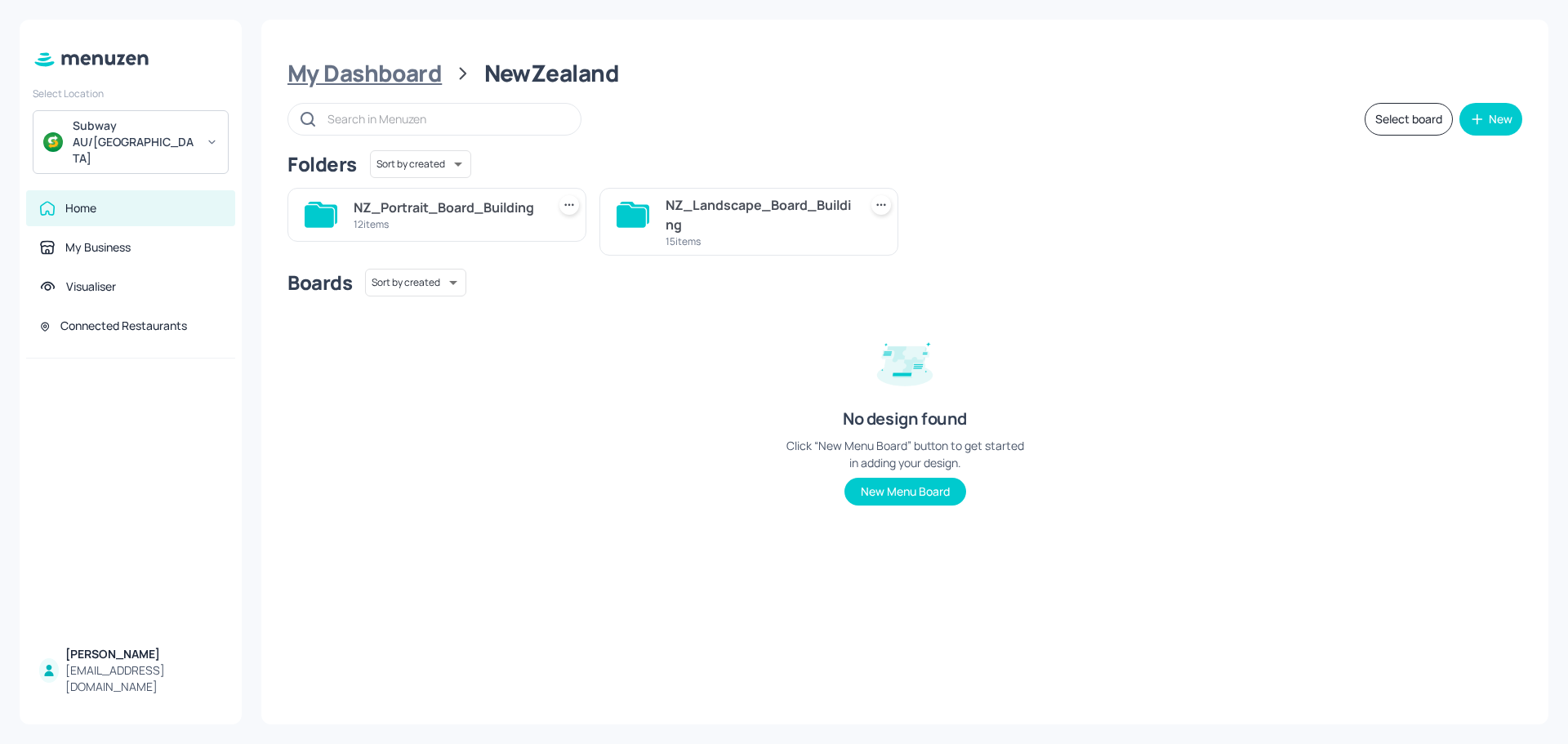
click at [392, 68] on div "My Dashboard" at bounding box center [365, 74] width 154 height 30
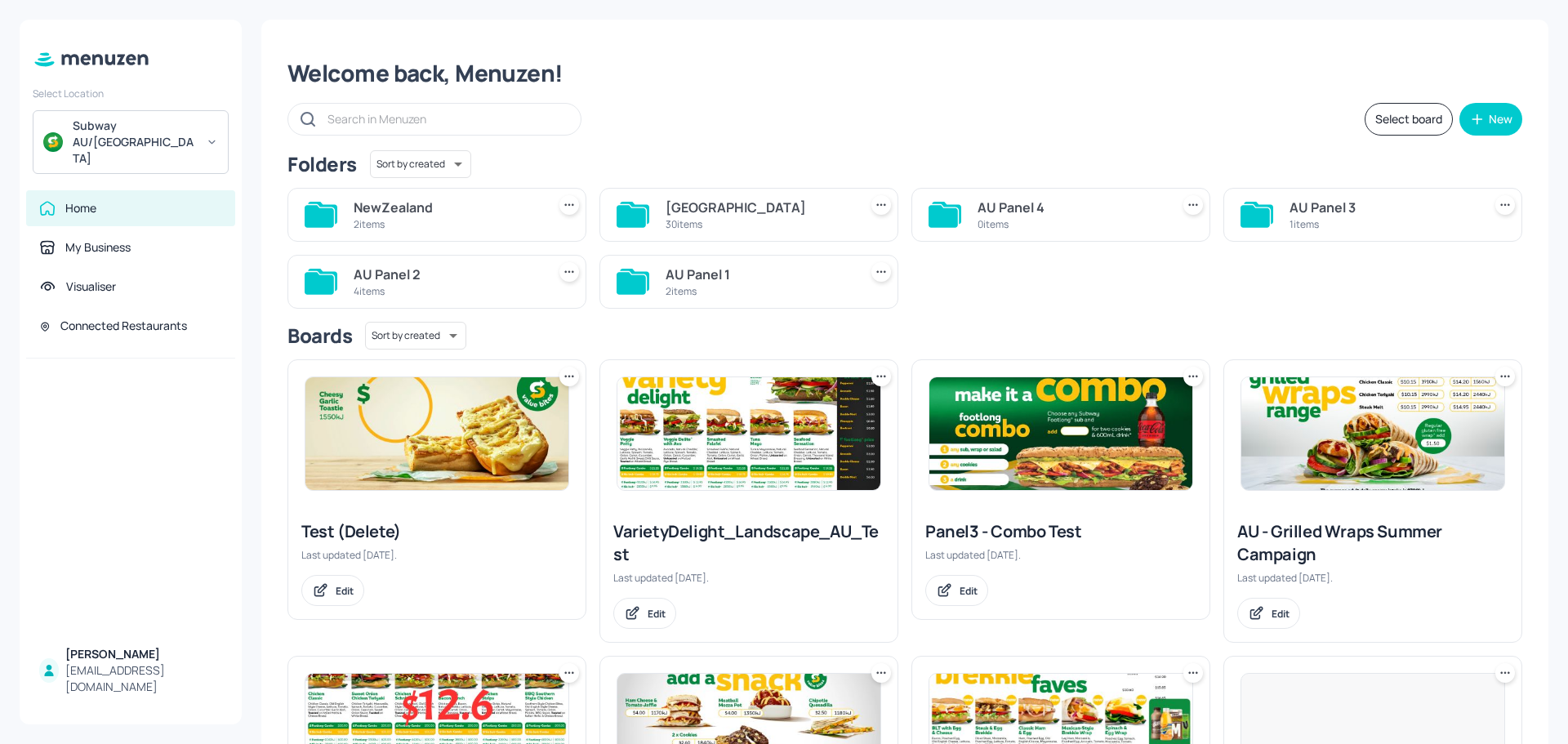
click at [735, 223] on div "30 items" at bounding box center [759, 224] width 186 height 14
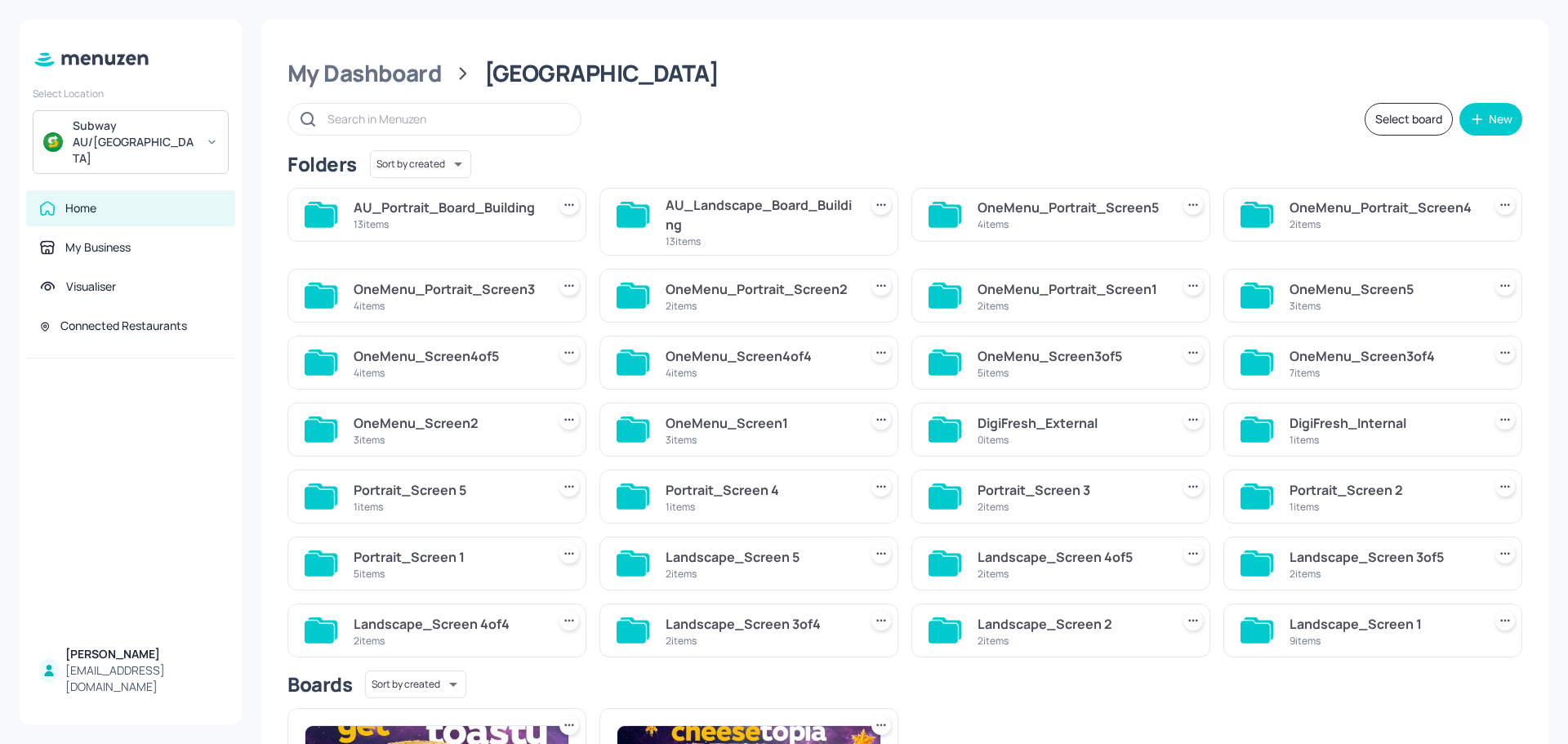
click at [696, 220] on div "AU_Landscape_Board_Building" at bounding box center [759, 215] width 186 height 39
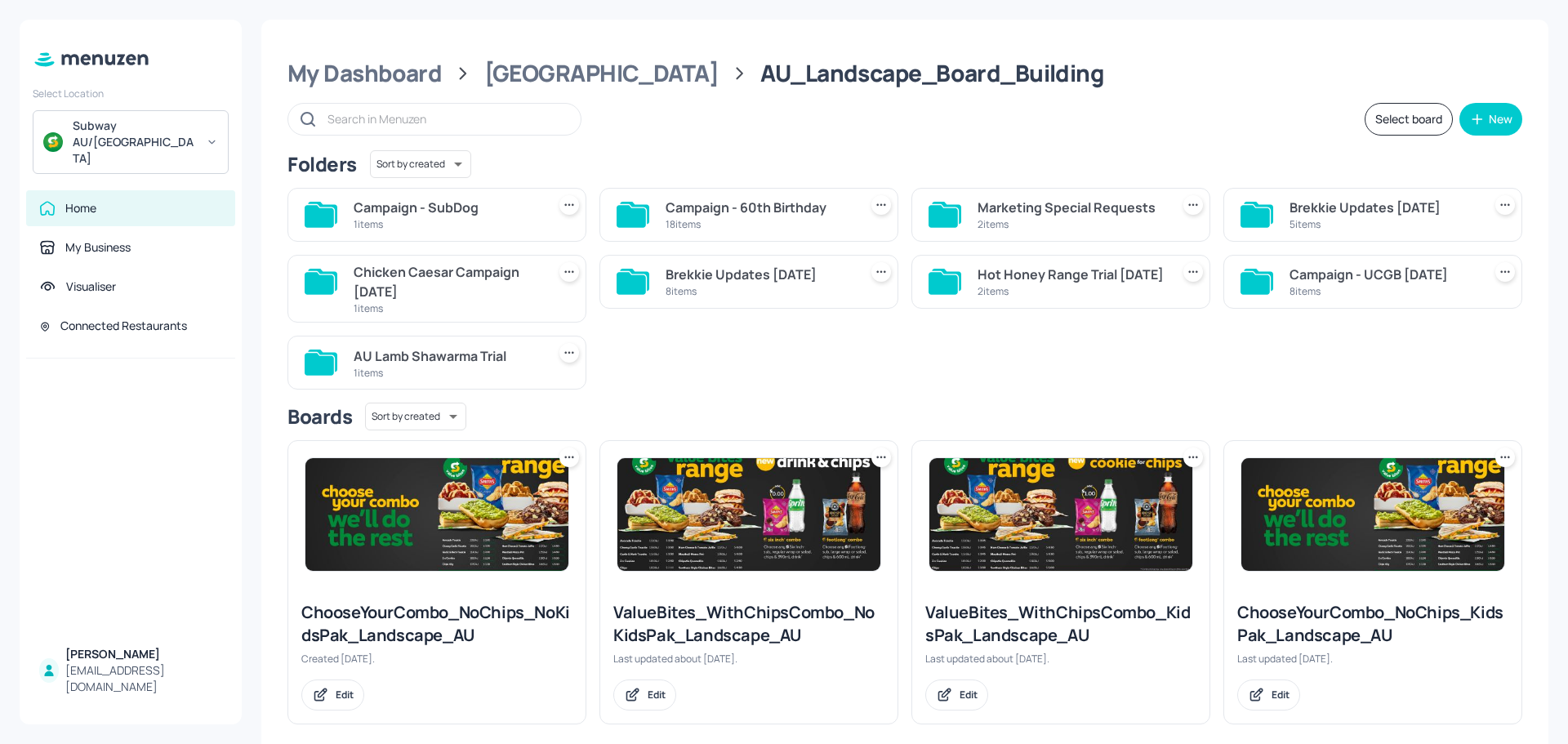
click at [463, 216] on div "Campaign - SubDog" at bounding box center [447, 207] width 186 height 19
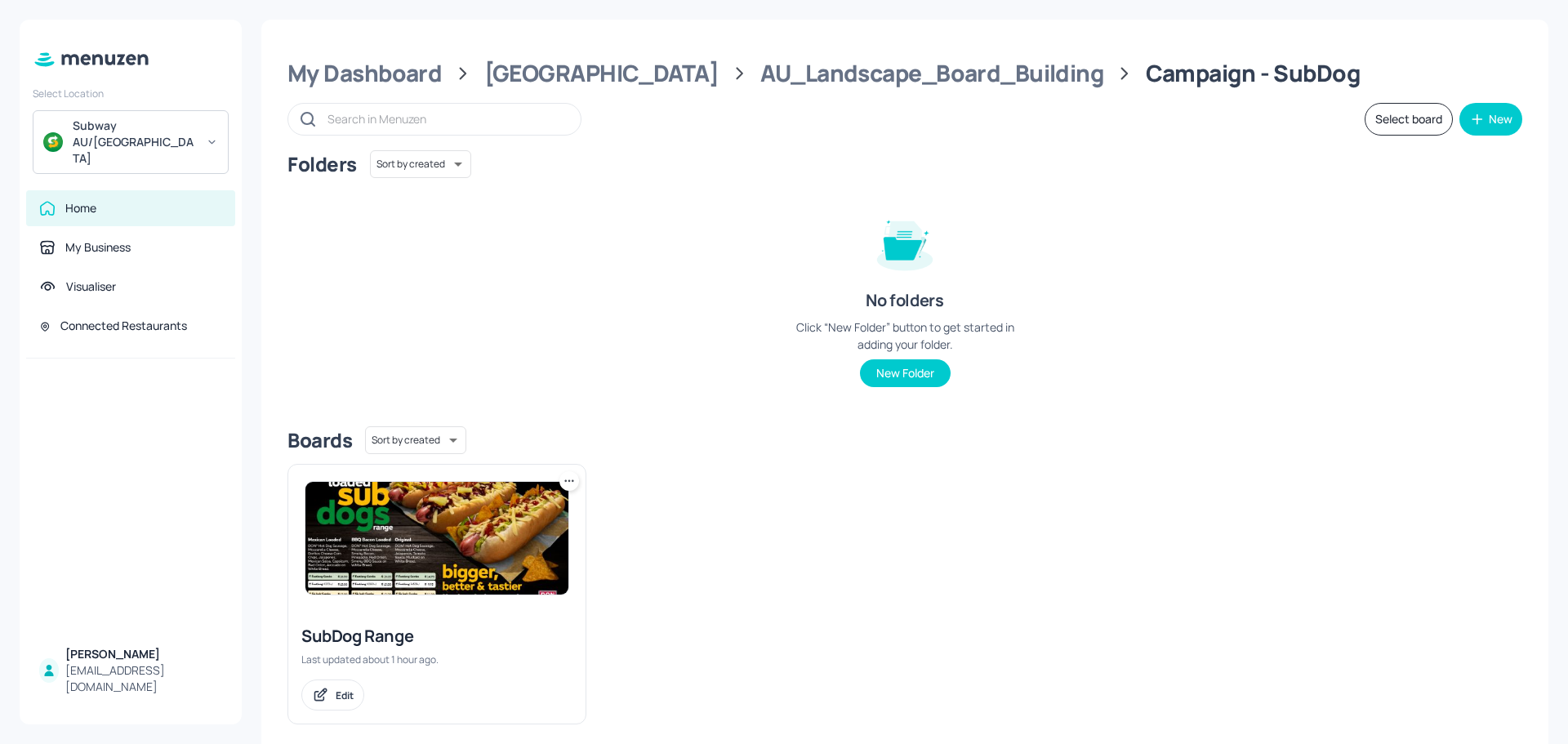
click at [666, 205] on div "Folders Sort by created id ​ No folders Click “New Folder” button to get starte…" at bounding box center [905, 282] width 1235 height 263
click at [528, 78] on div "[GEOGRAPHIC_DATA]" at bounding box center [601, 74] width 234 height 30
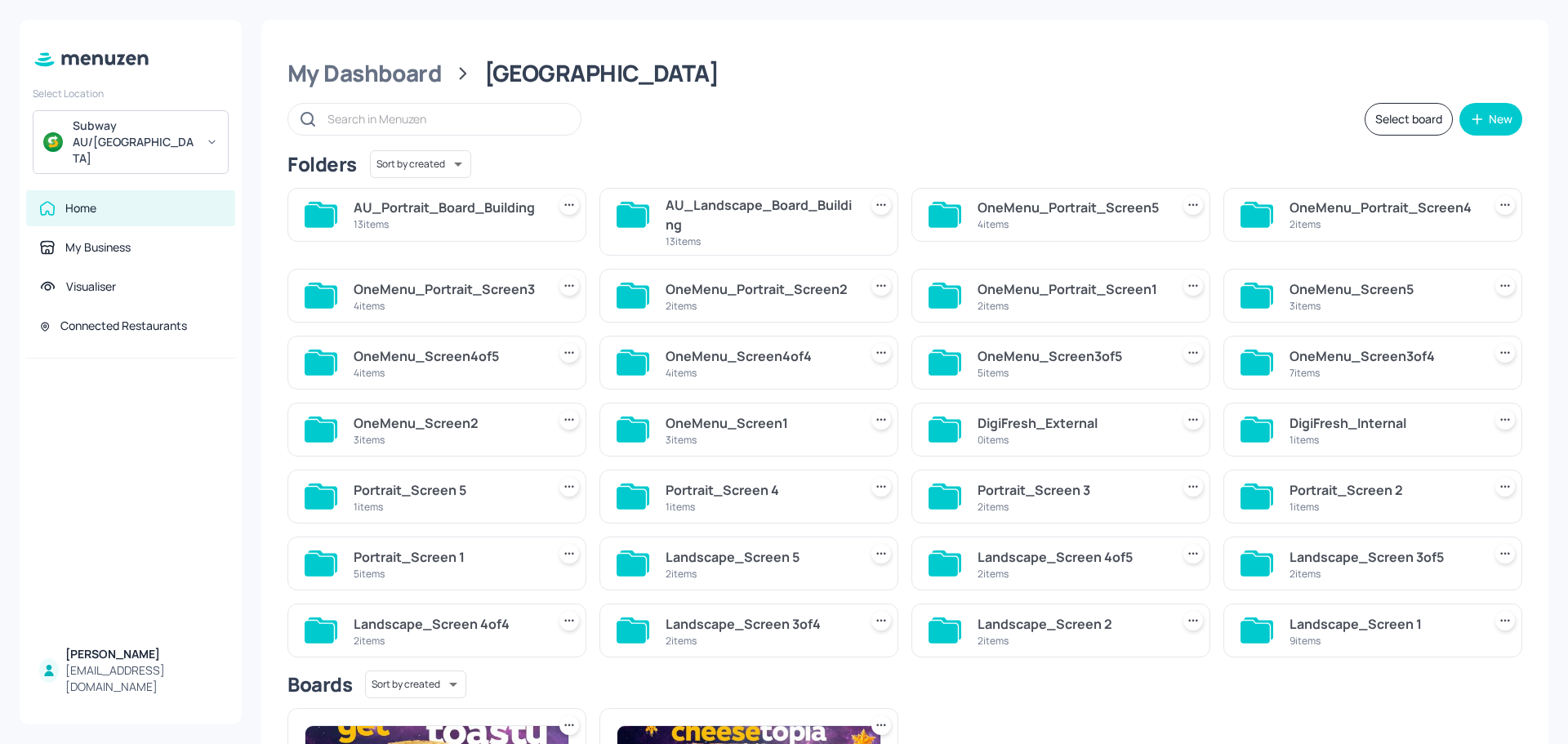
click at [694, 215] on div "AU_Landscape_Board_Building" at bounding box center [759, 215] width 186 height 39
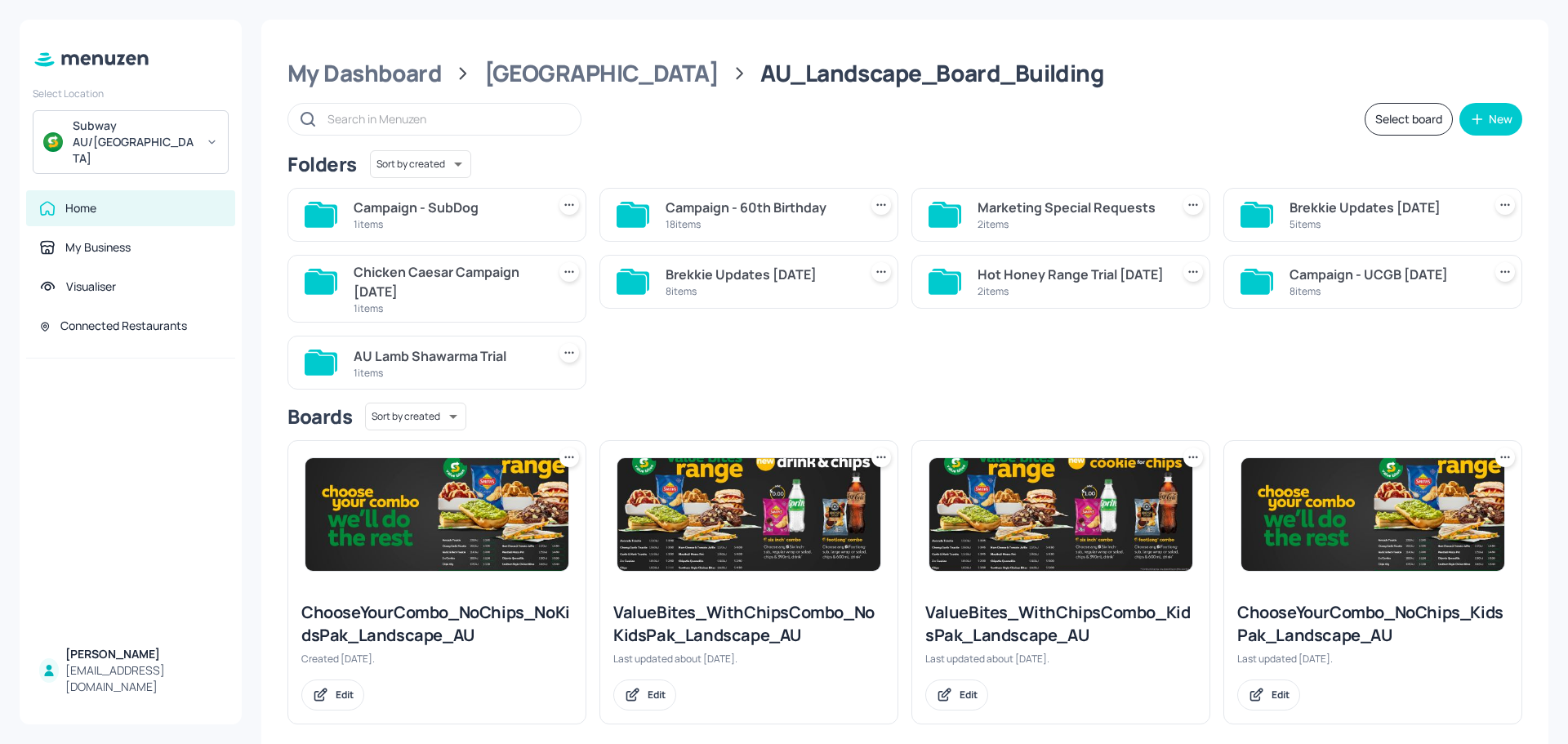
click at [442, 211] on div "Campaign - SubDog" at bounding box center [447, 207] width 186 height 19
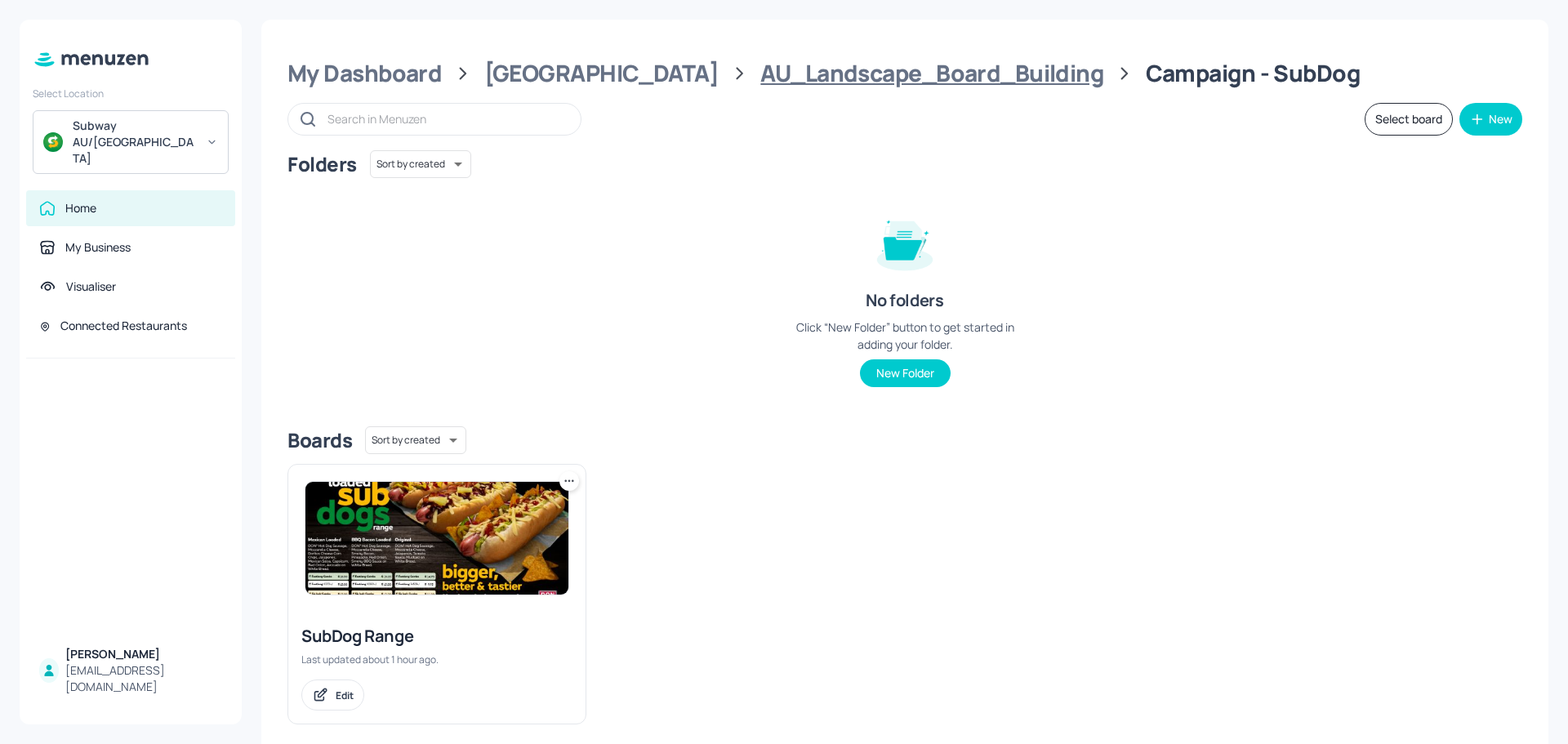
click at [767, 79] on div "AU_Landscape_Board_Building" at bounding box center [932, 74] width 343 height 30
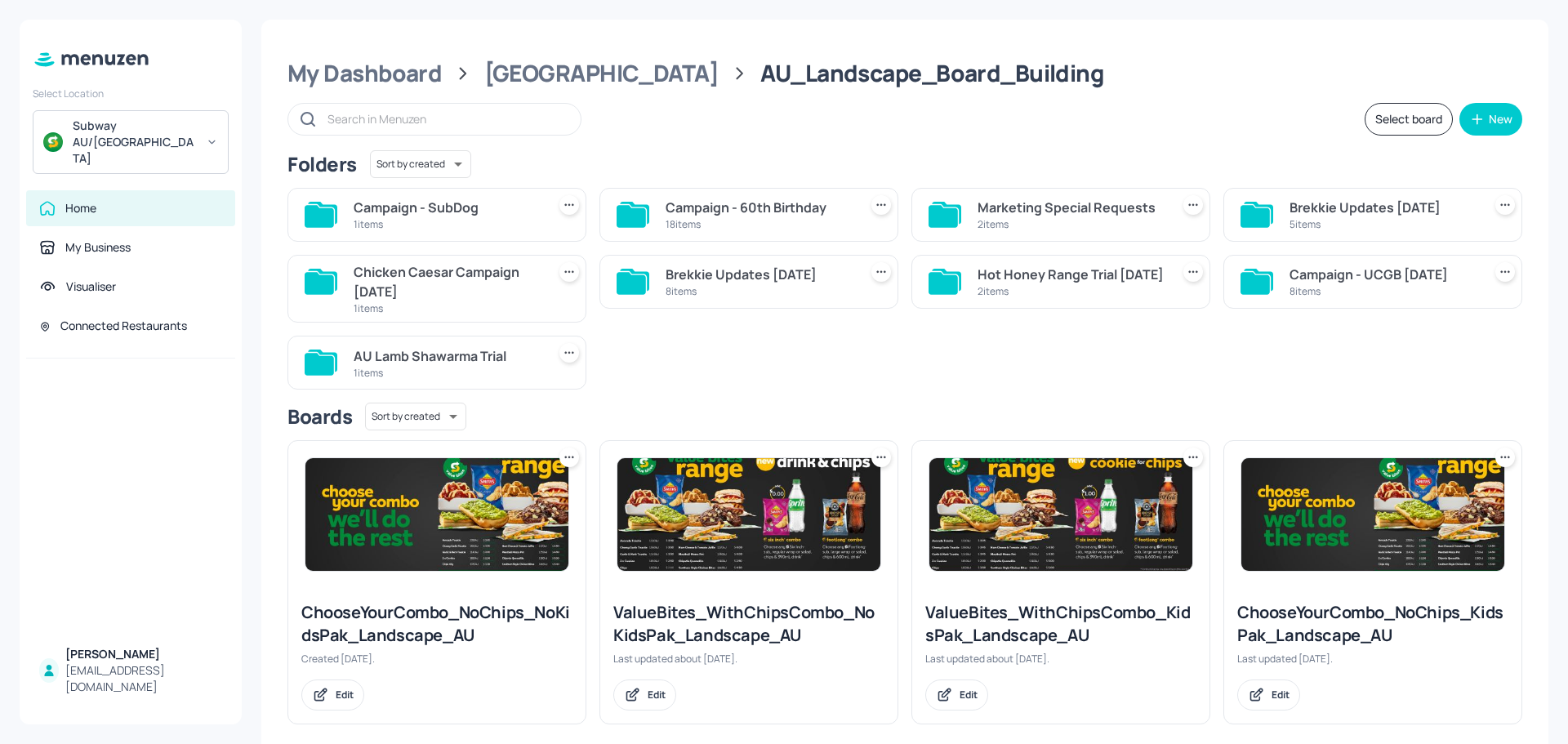
click at [447, 213] on div "Campaign - SubDog" at bounding box center [447, 207] width 186 height 19
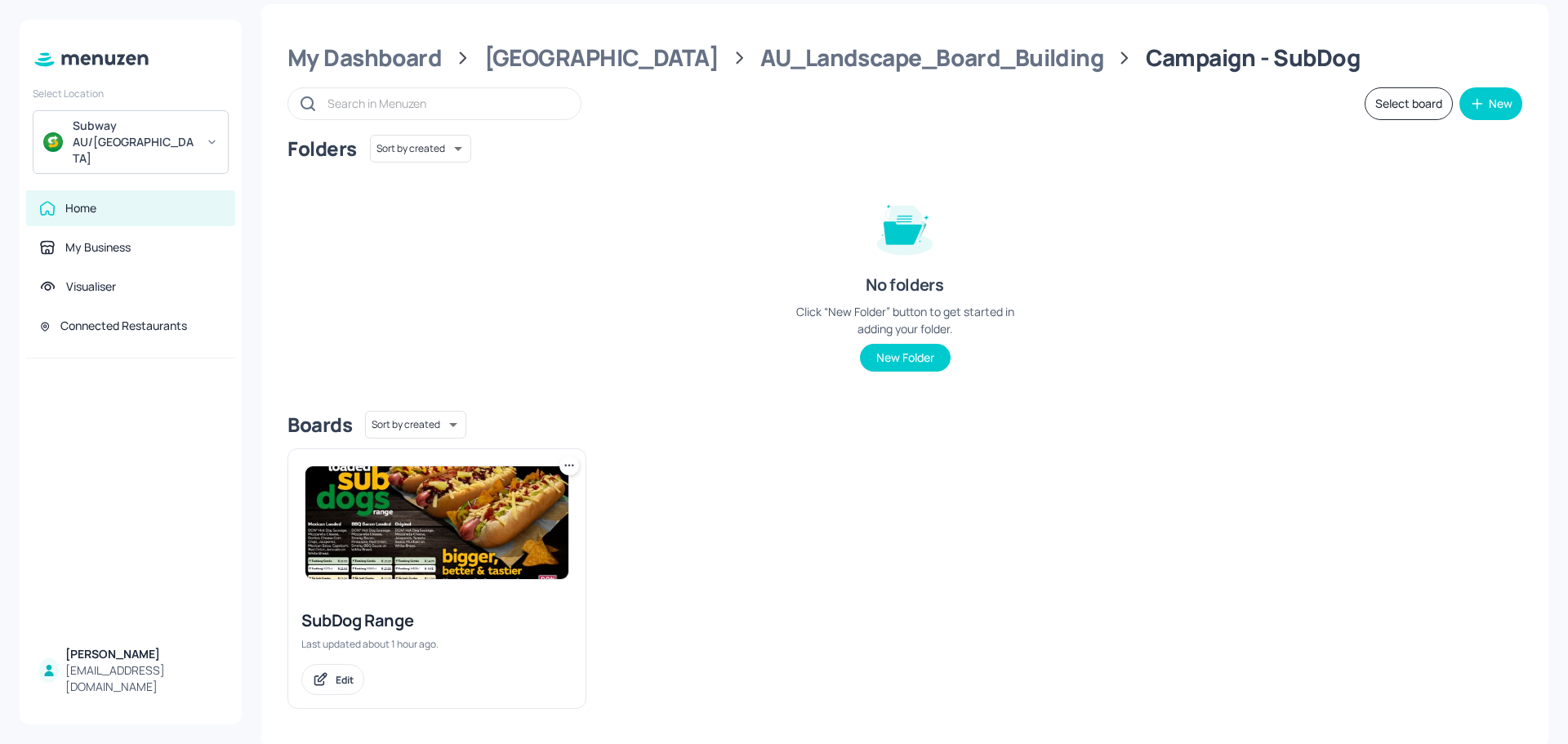
scroll to position [19, 0]
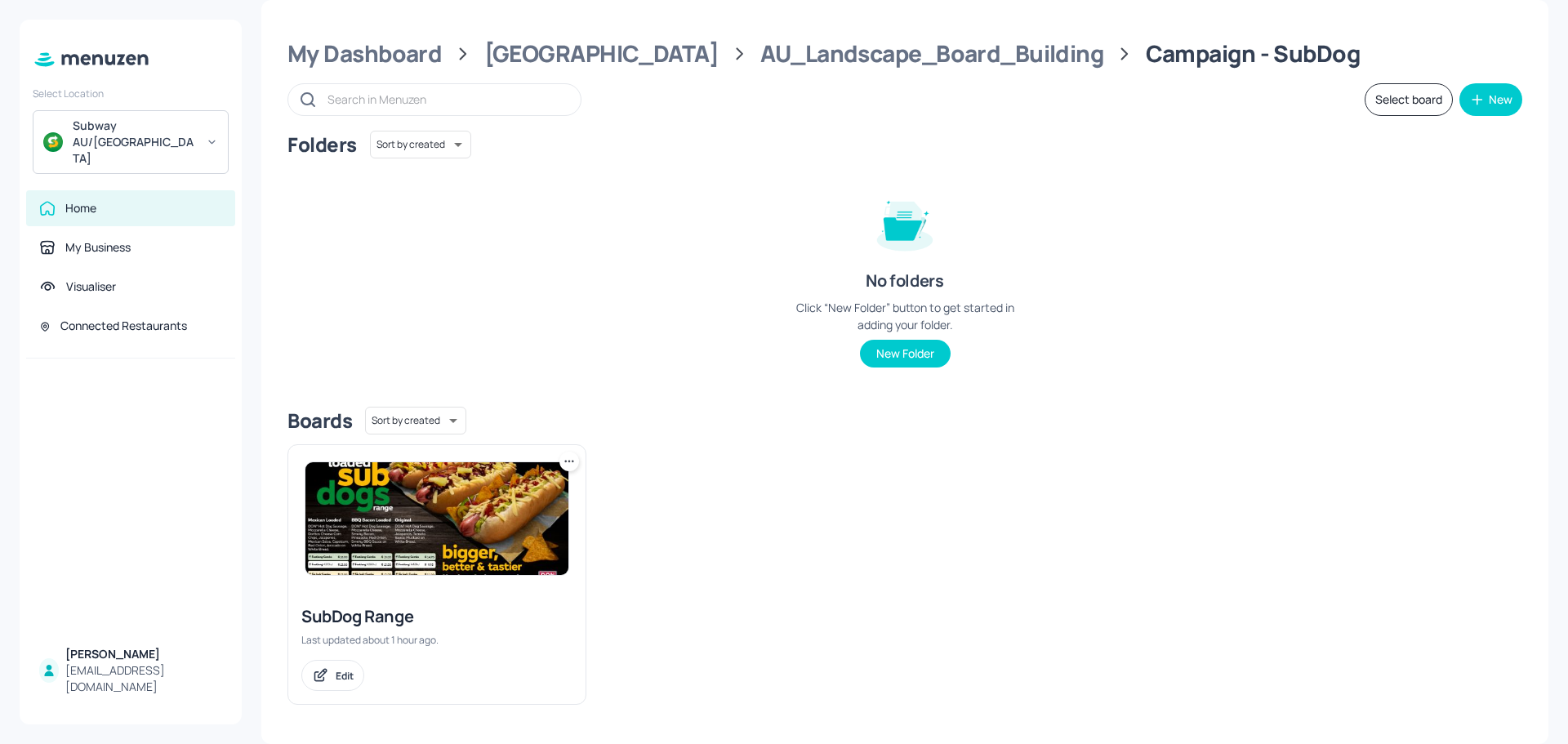
click at [451, 543] on img at bounding box center [436, 518] width 263 height 112
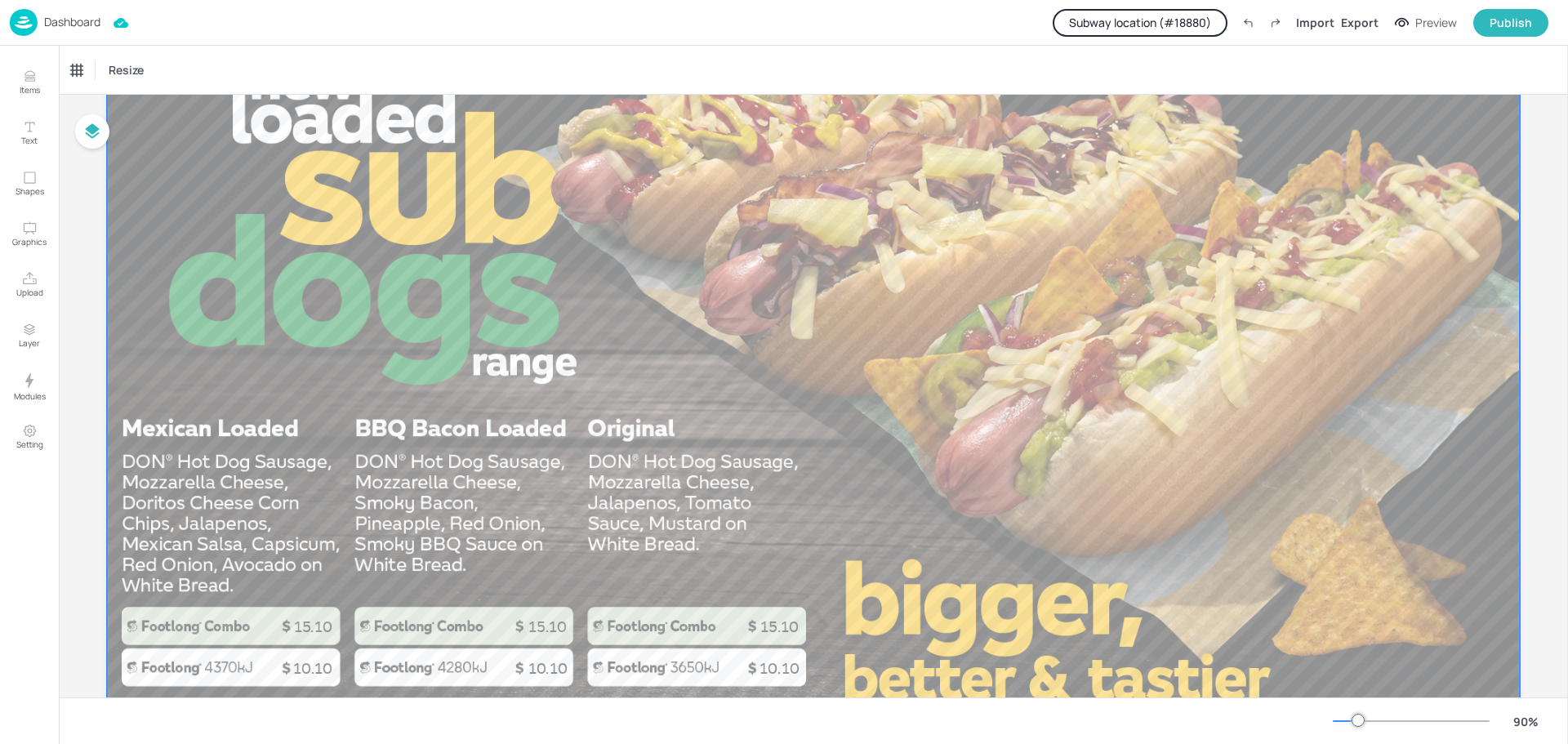
scroll to position [285, 0]
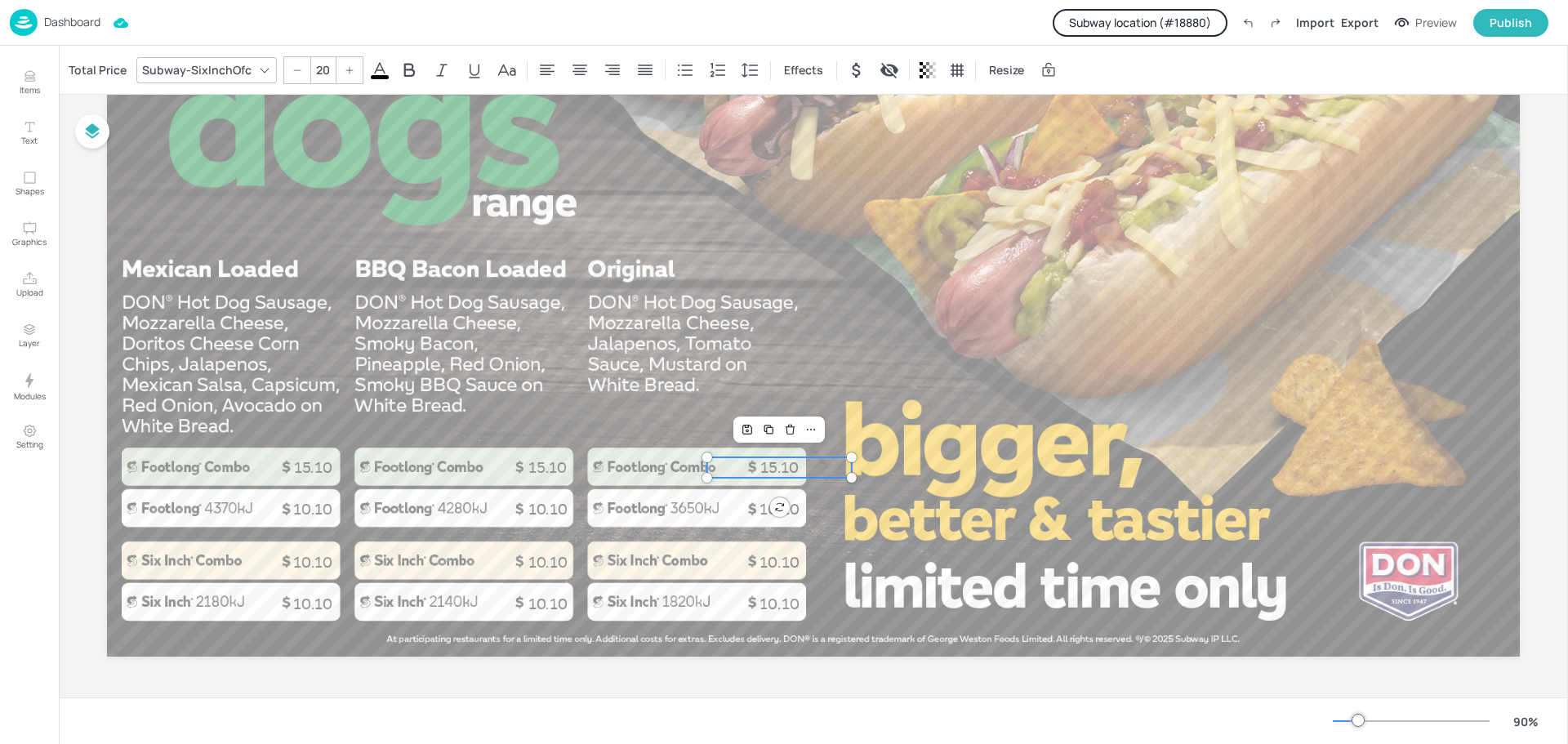
click at [770, 468] on p "15.10" at bounding box center [779, 468] width 145 height 20
click at [79, 74] on div "Total Price" at bounding box center [97, 70] width 64 height 26
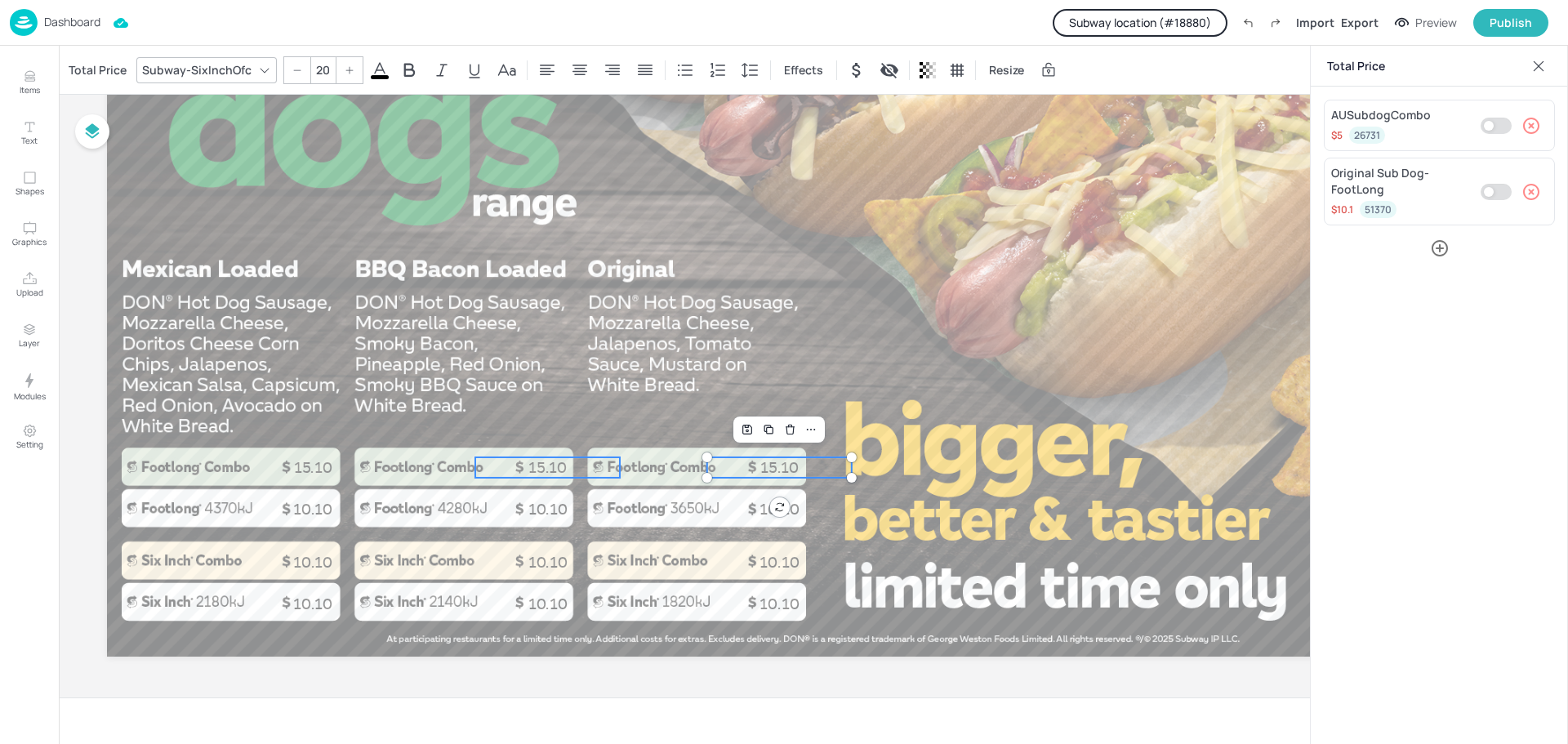
type input "20"
click at [539, 462] on p "15.10" at bounding box center [547, 468] width 145 height 20
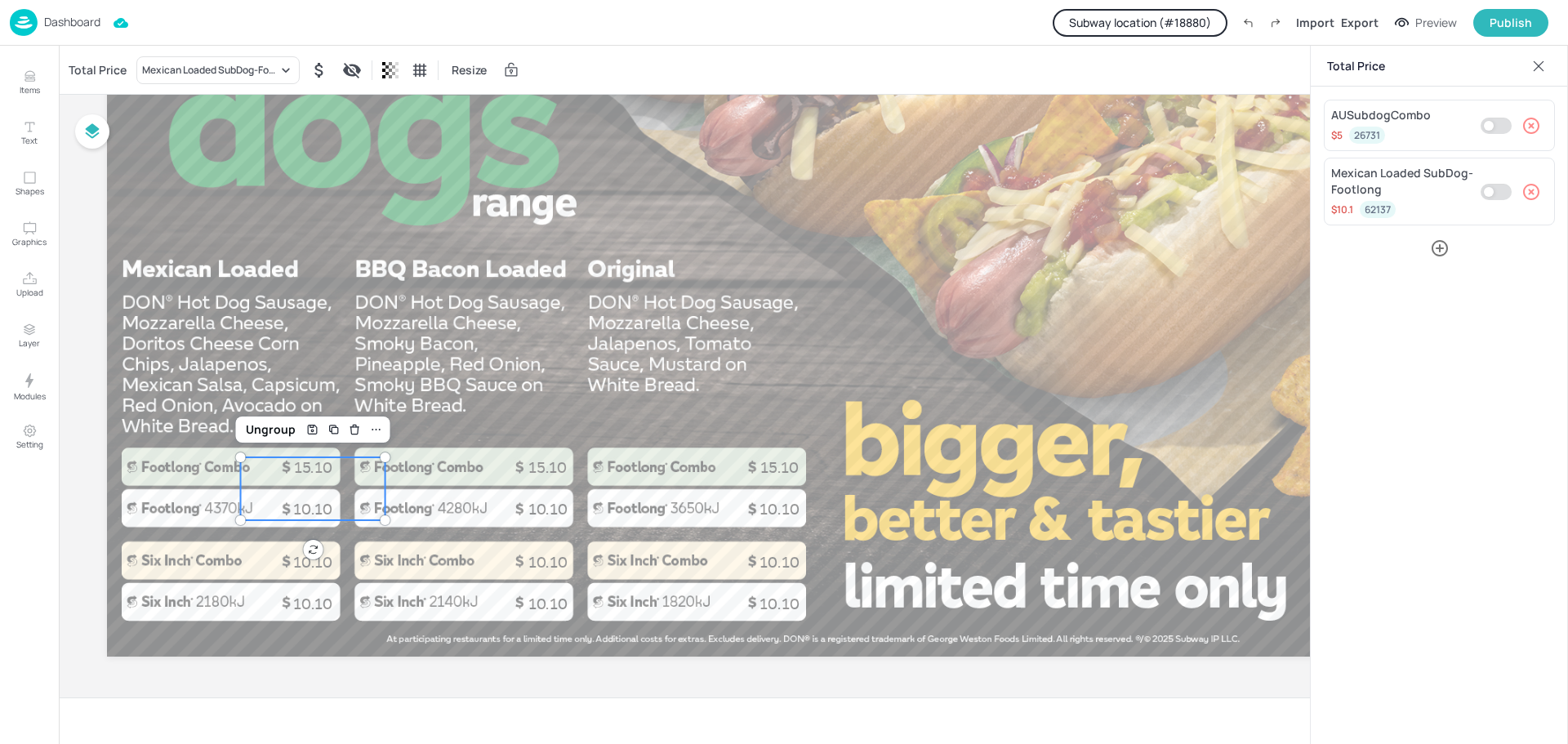
click at [321, 466] on p "15.10" at bounding box center [313, 468] width 145 height 20
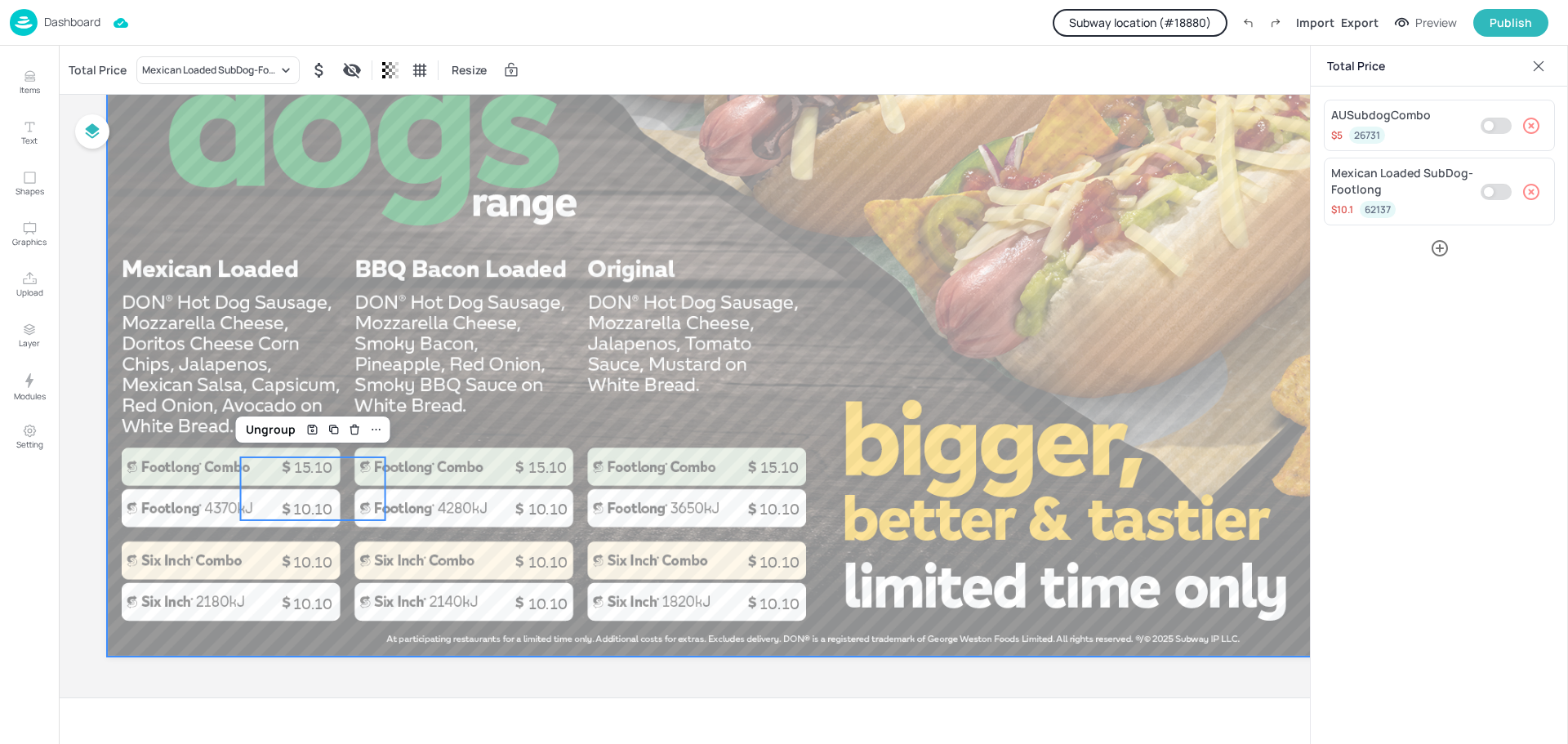
click at [420, 339] on div at bounding box center [813, 259] width 1412 height 794
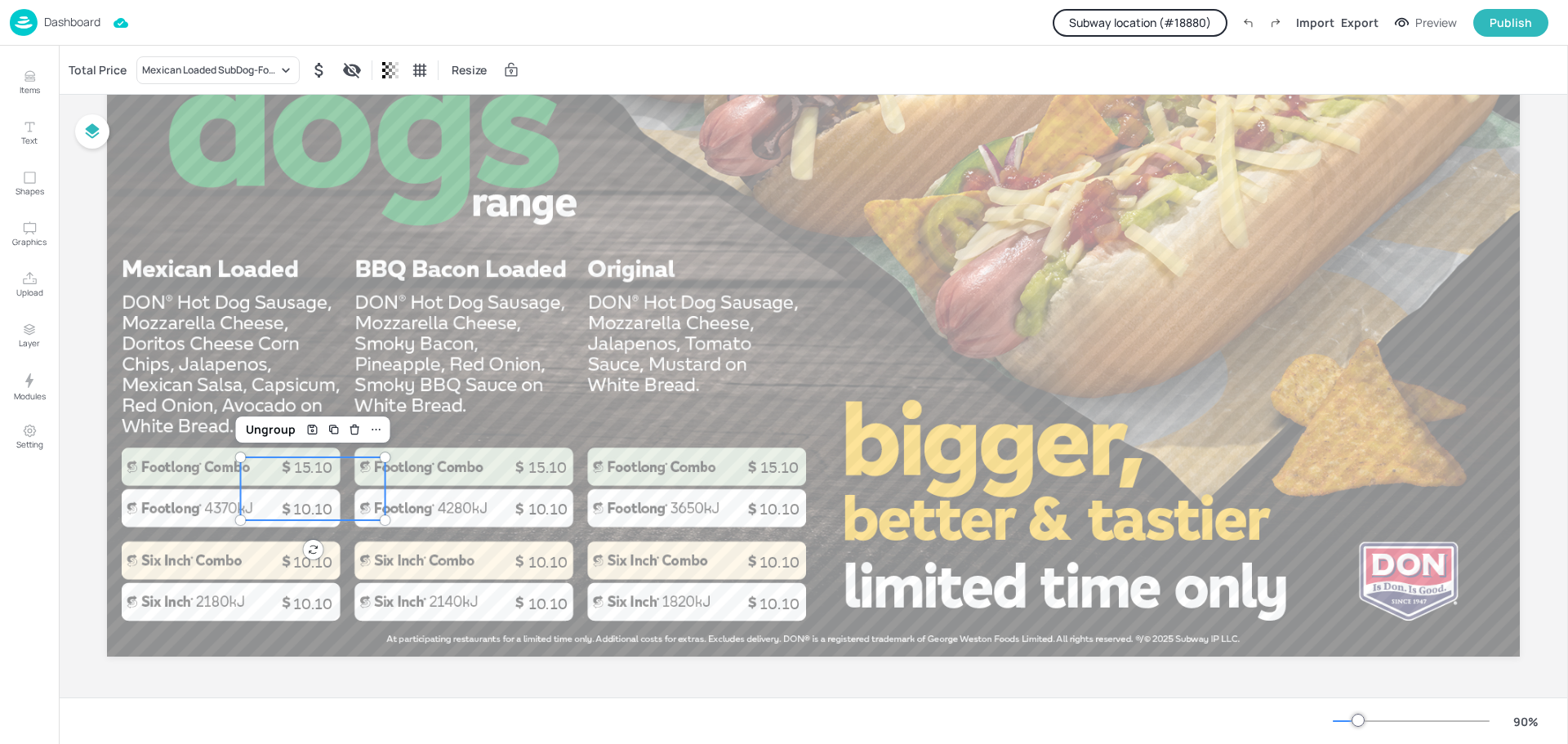
click at [295, 512] on span "10.10" at bounding box center [313, 509] width 39 height 18
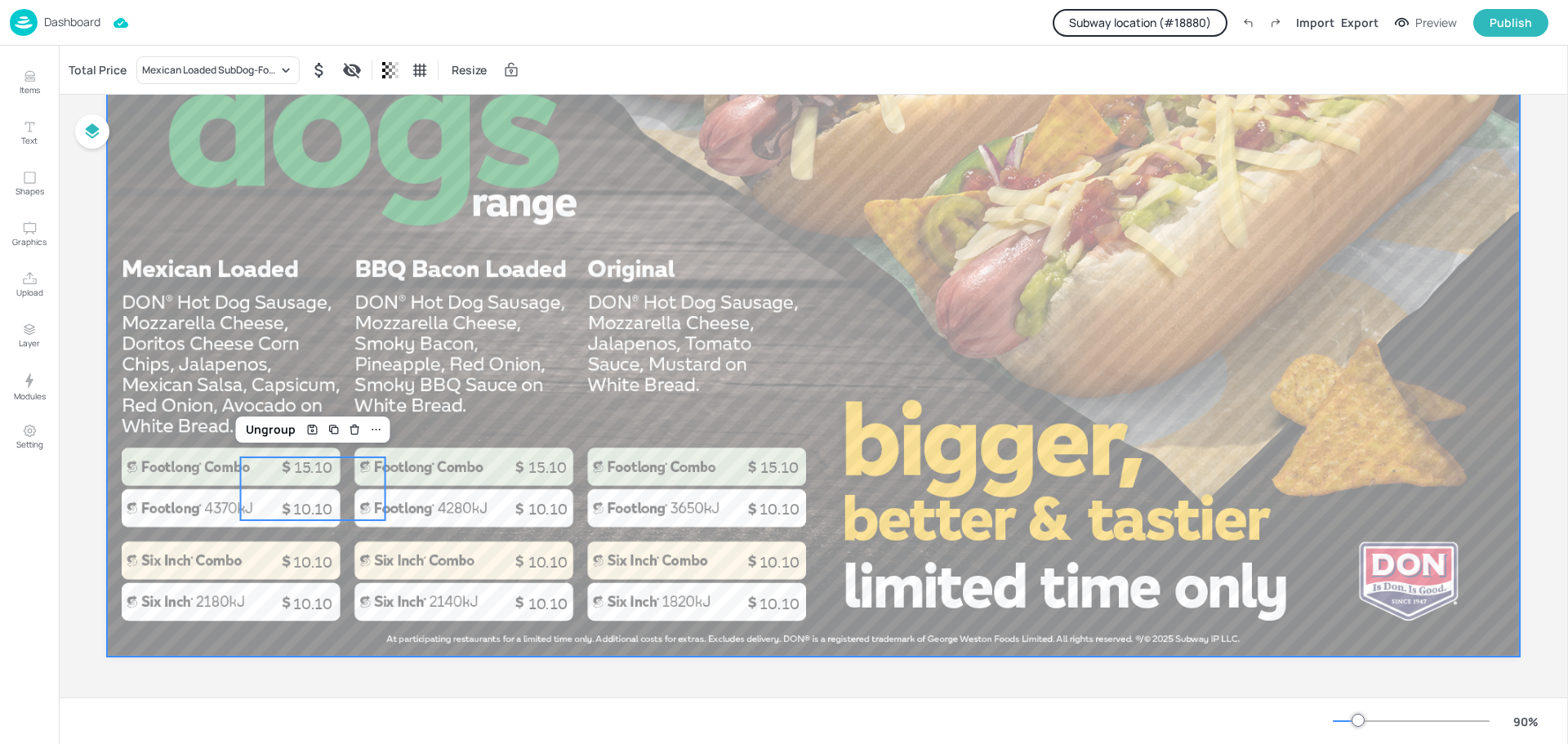
click at [388, 269] on div at bounding box center [813, 259] width 1412 height 794
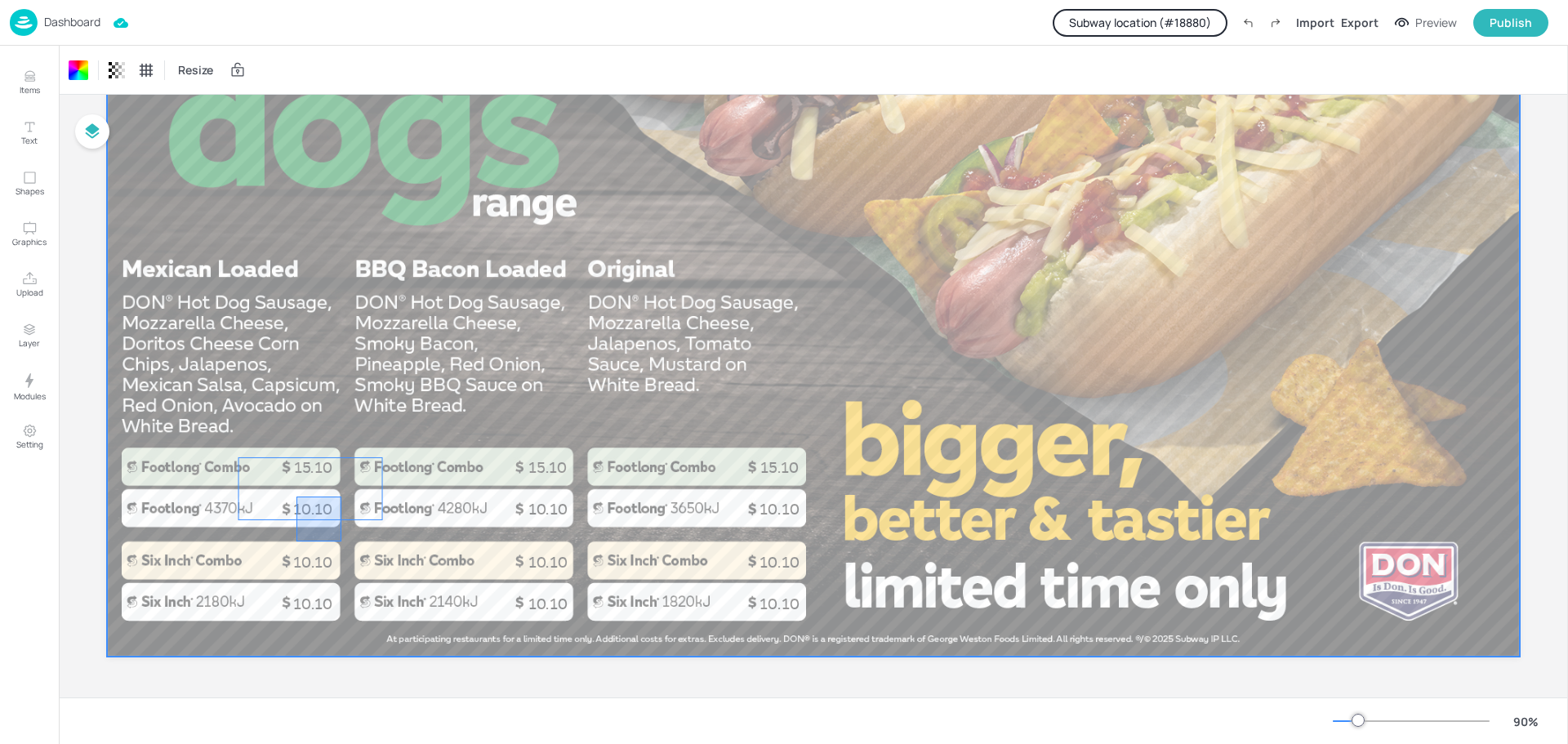
drag, startPoint x: 342, startPoint y: 541, endPoint x: 297, endPoint y: 496, distance: 63.6
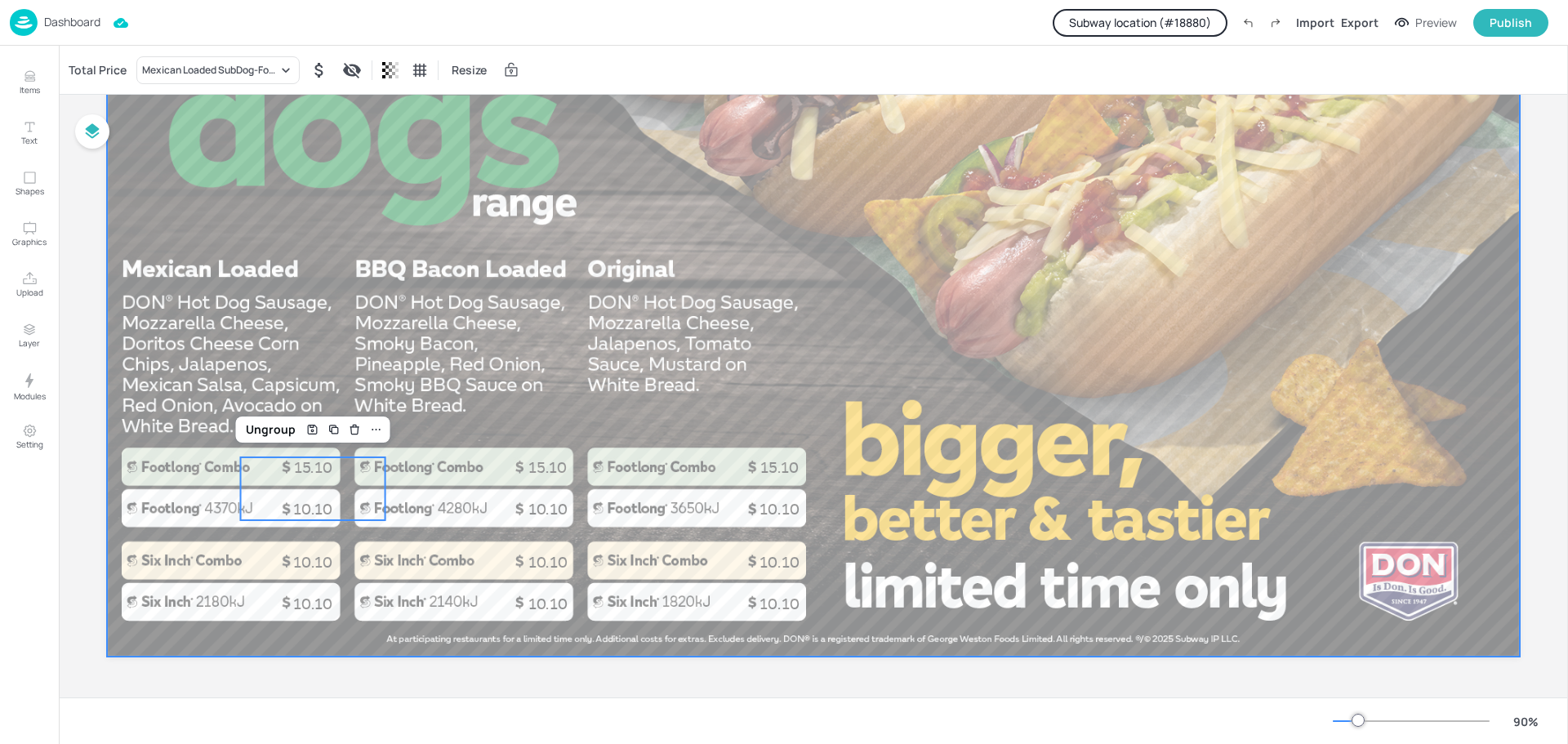
click at [493, 341] on div at bounding box center [813, 259] width 1412 height 794
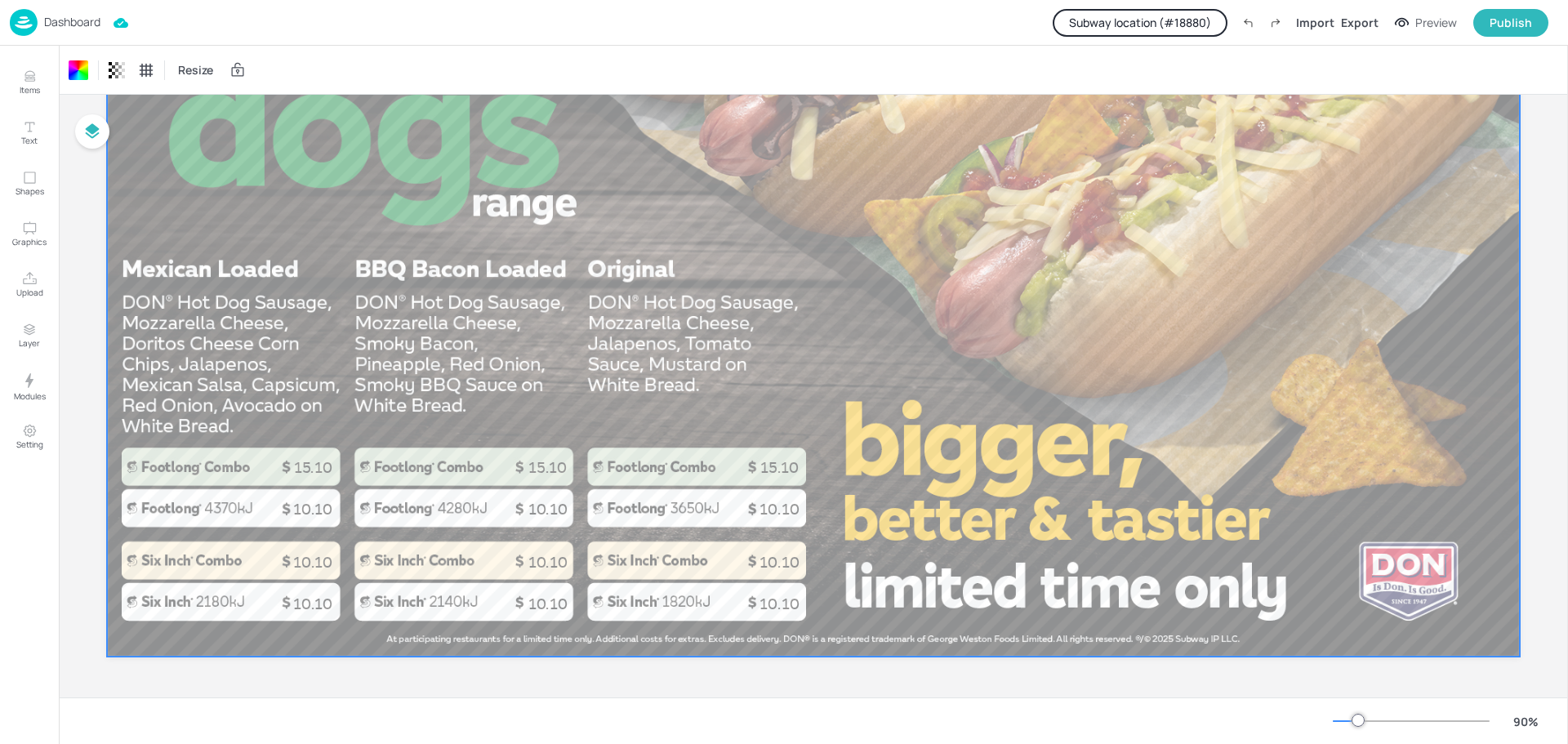
click at [54, 28] on p "Dashboard" at bounding box center [72, 22] width 57 height 12
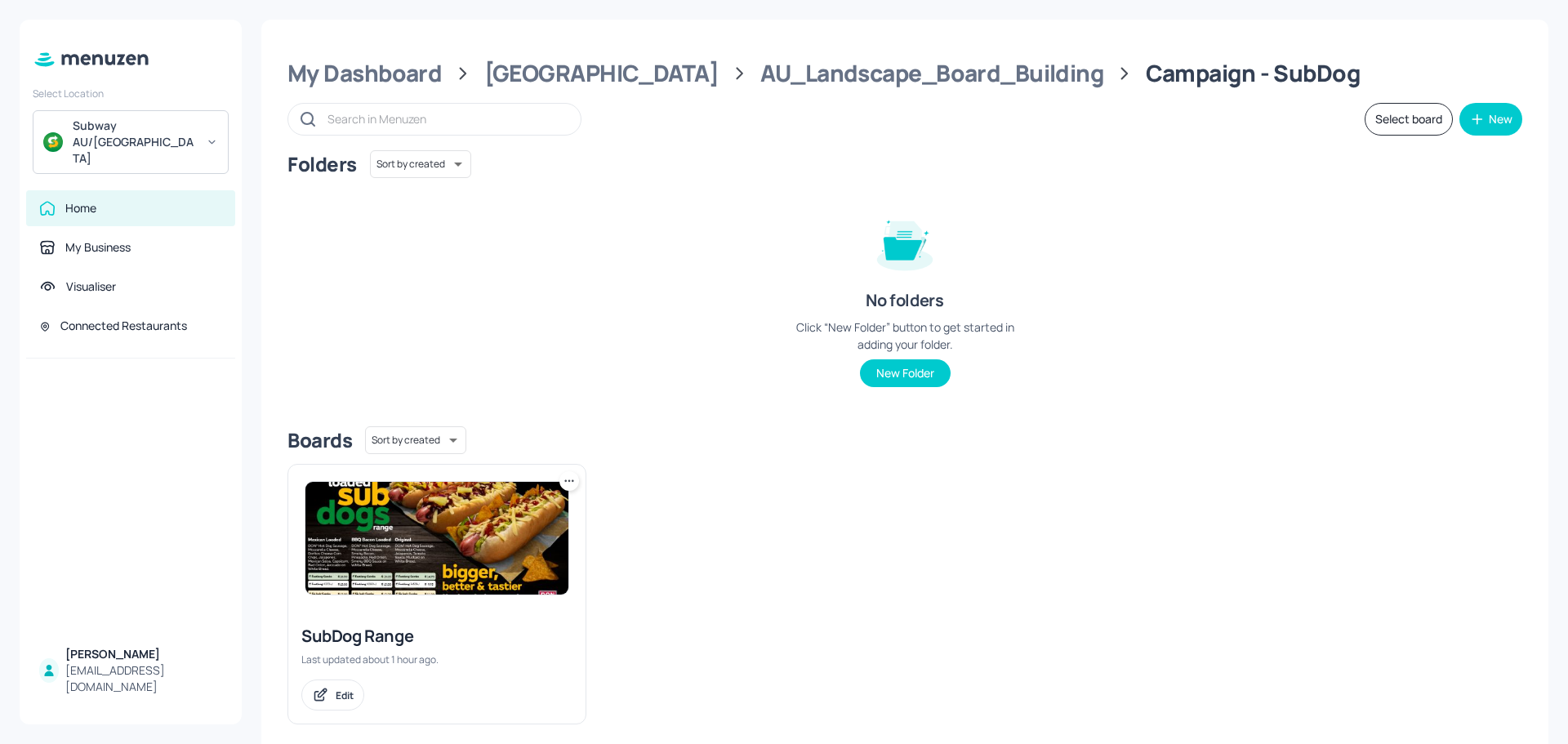
scroll to position [19, 0]
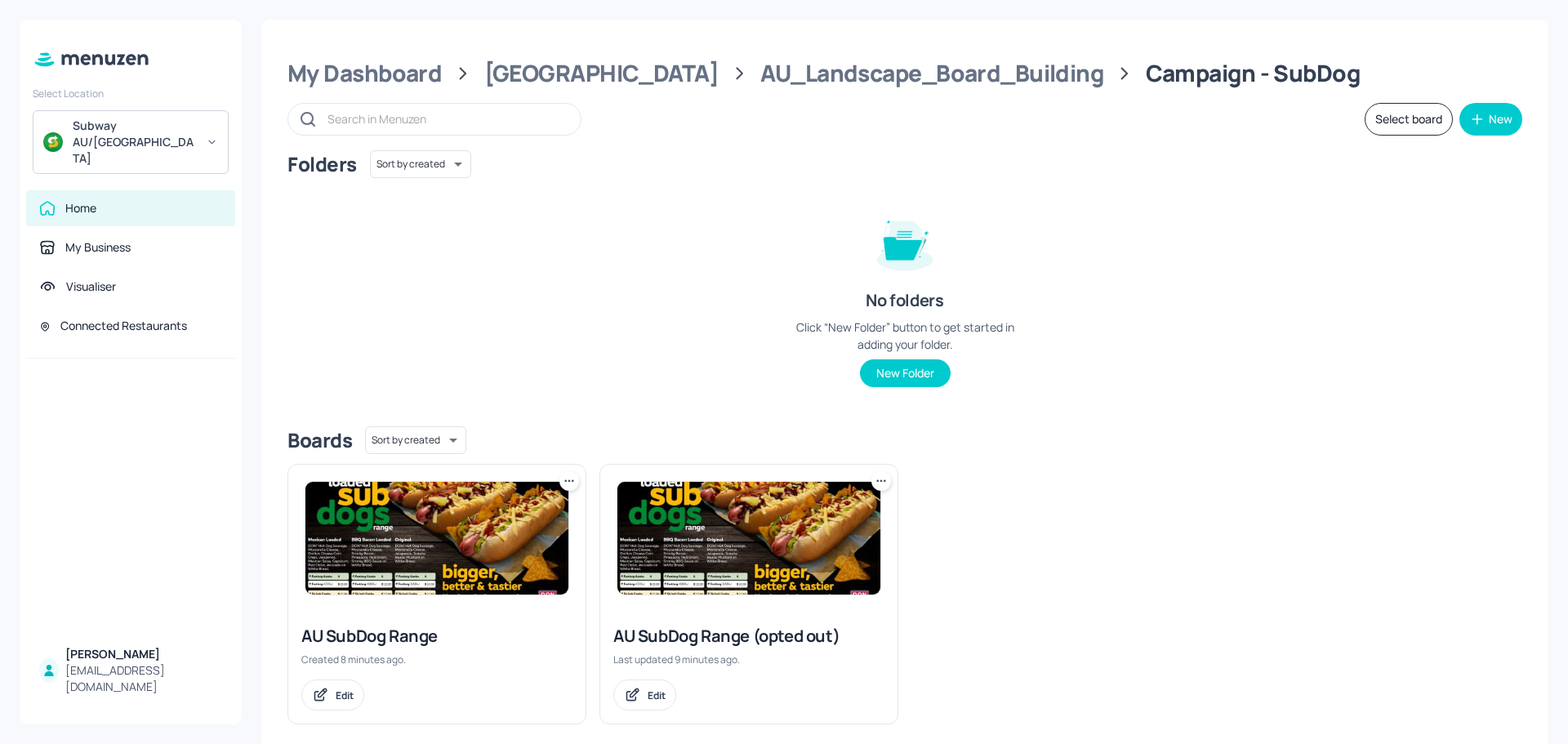
scroll to position [19, 0]
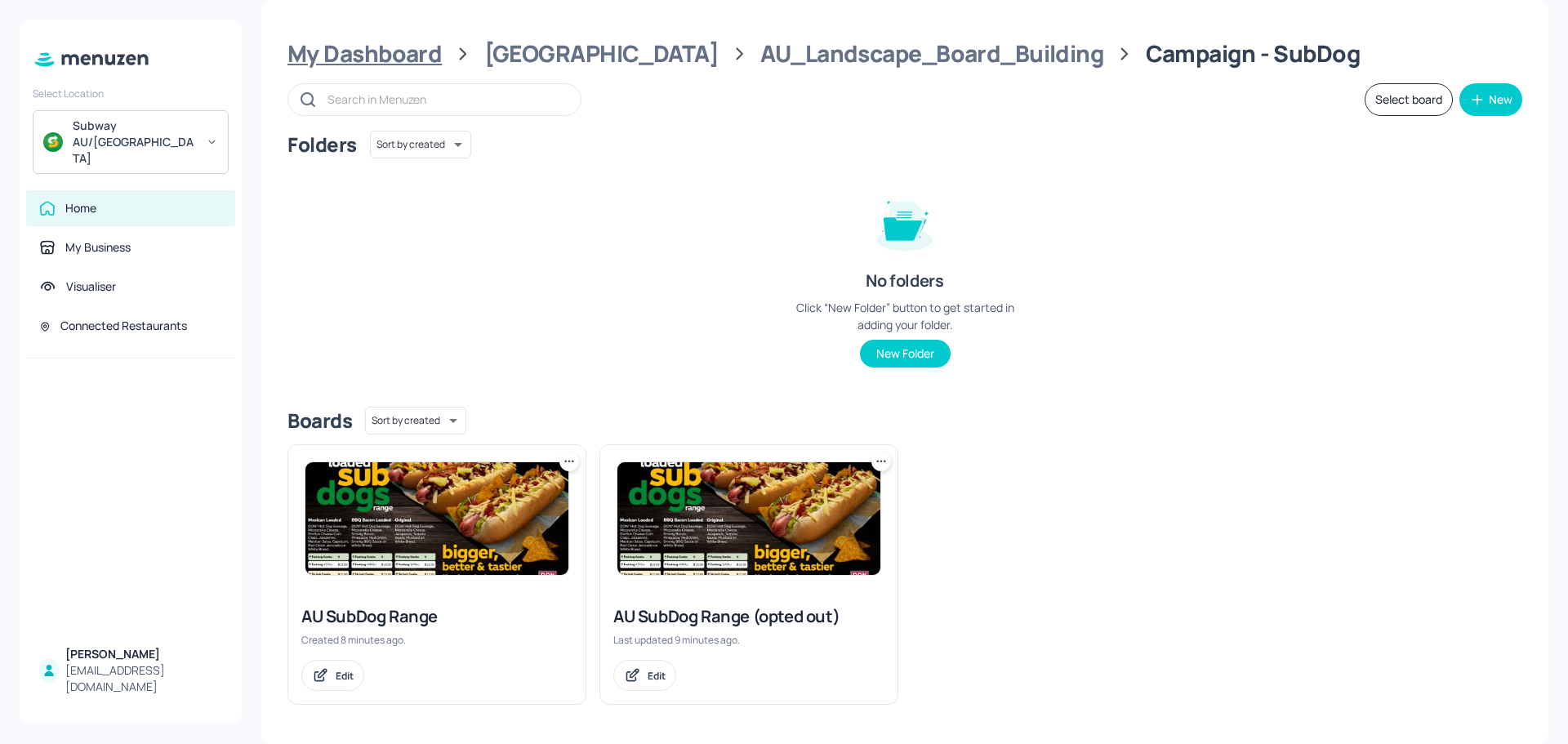
click at [409, 61] on div "My Dashboard" at bounding box center [365, 53] width 154 height 30
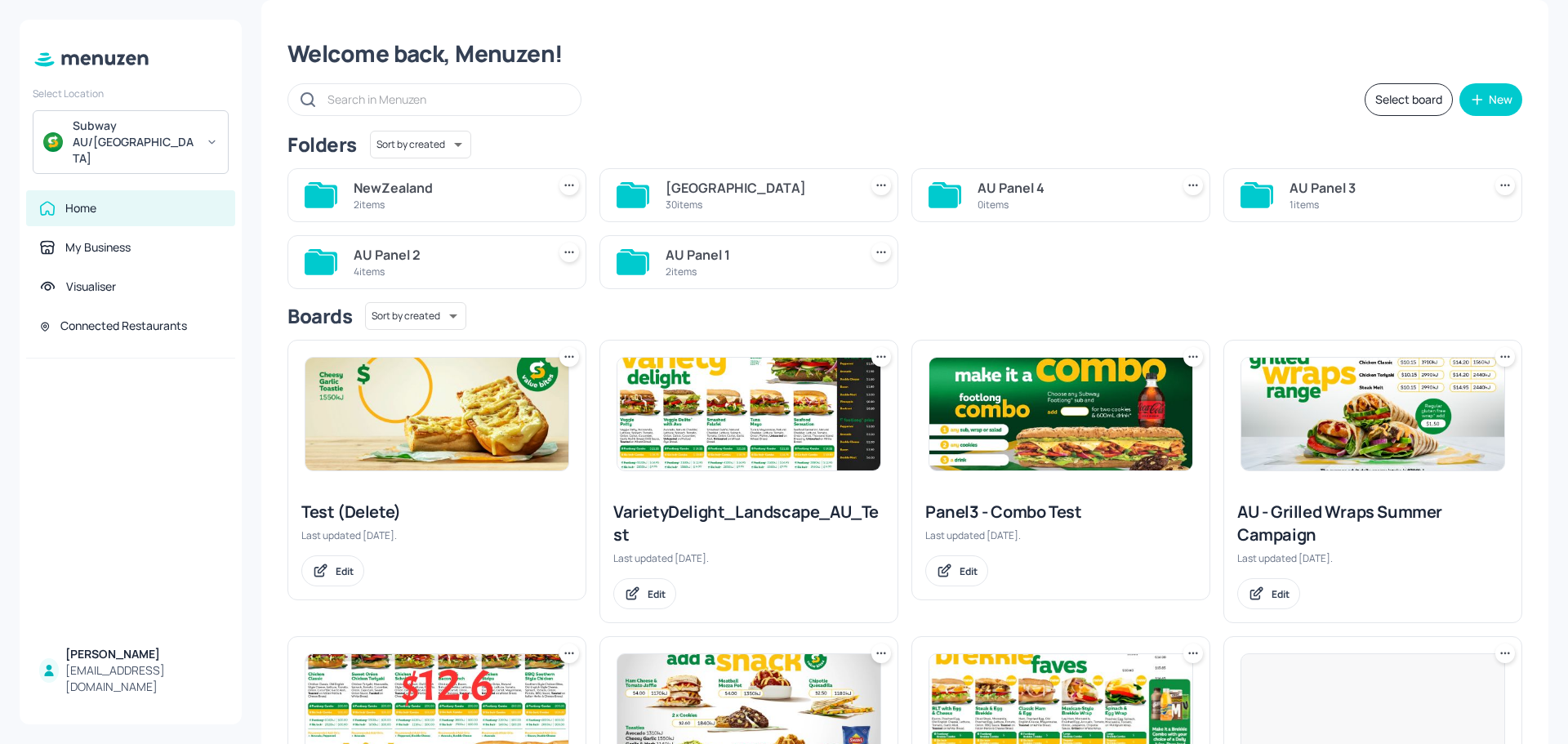
click at [428, 194] on div "NewZealand" at bounding box center [447, 187] width 186 height 19
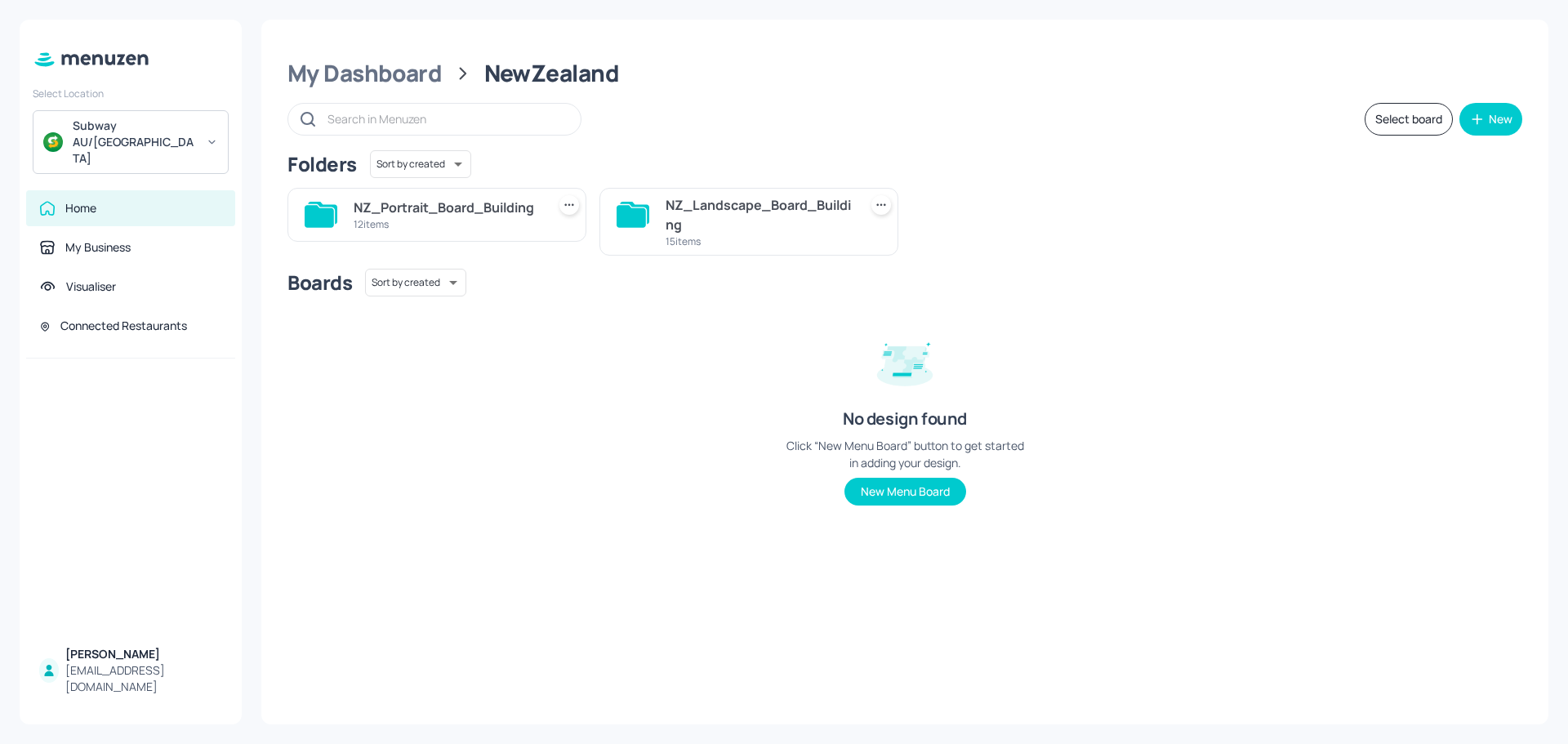
scroll to position [0, 0]
click at [685, 216] on div "NZ_Landscape_Board_Building" at bounding box center [759, 215] width 186 height 39
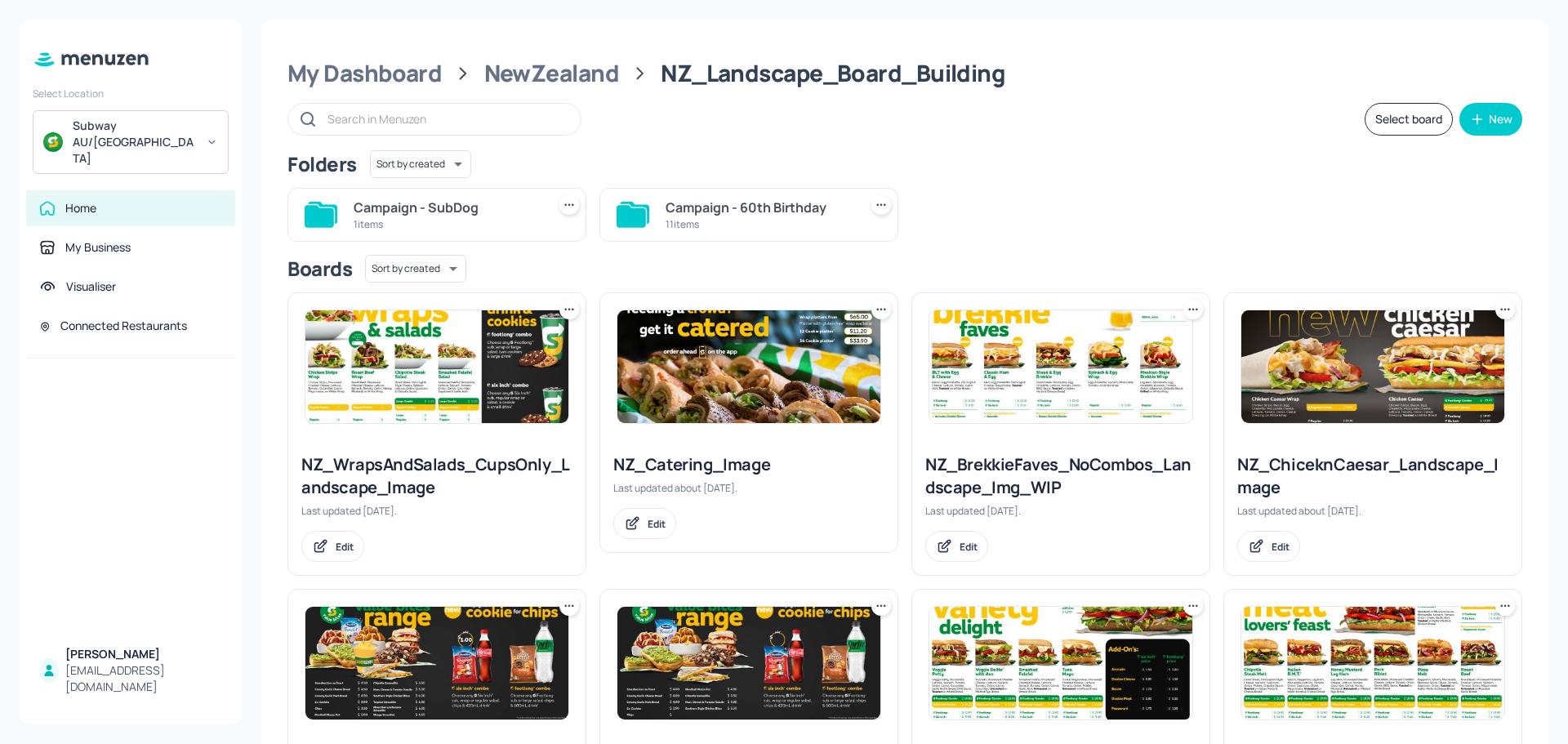
click at [447, 219] on div "1 items" at bounding box center [447, 224] width 186 height 14
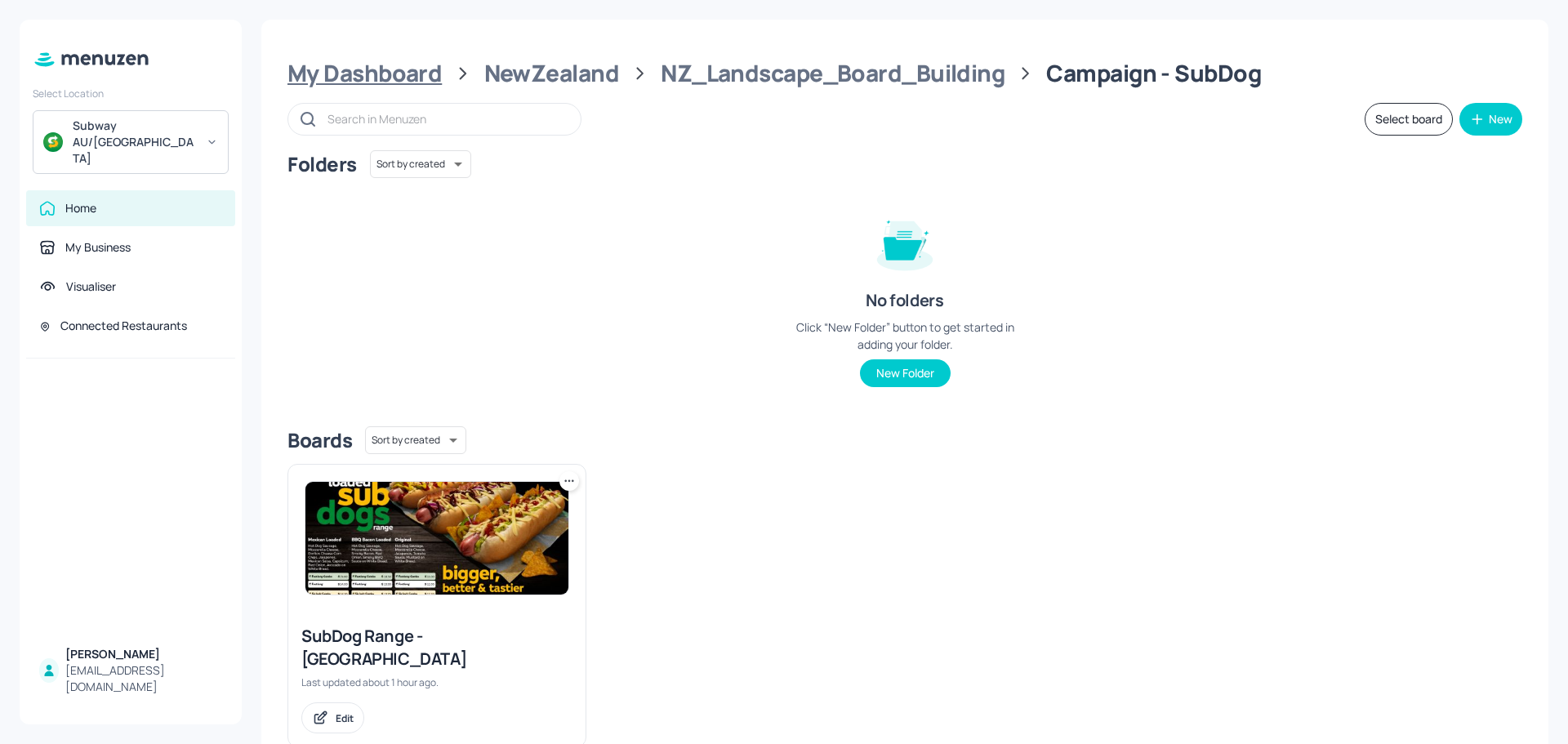
click at [371, 78] on div "My Dashboard" at bounding box center [365, 74] width 154 height 30
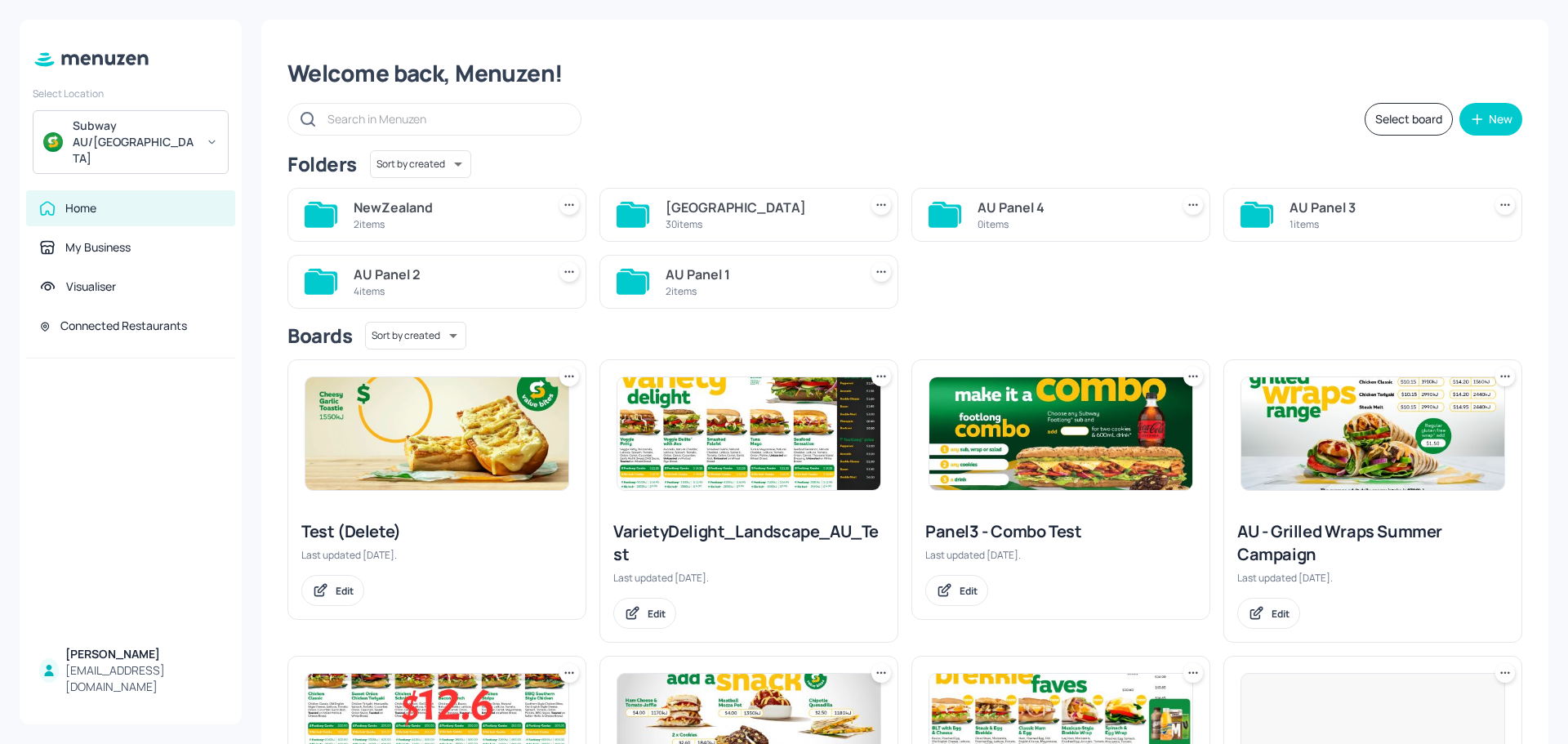
click at [703, 219] on div "30 items" at bounding box center [759, 224] width 186 height 14
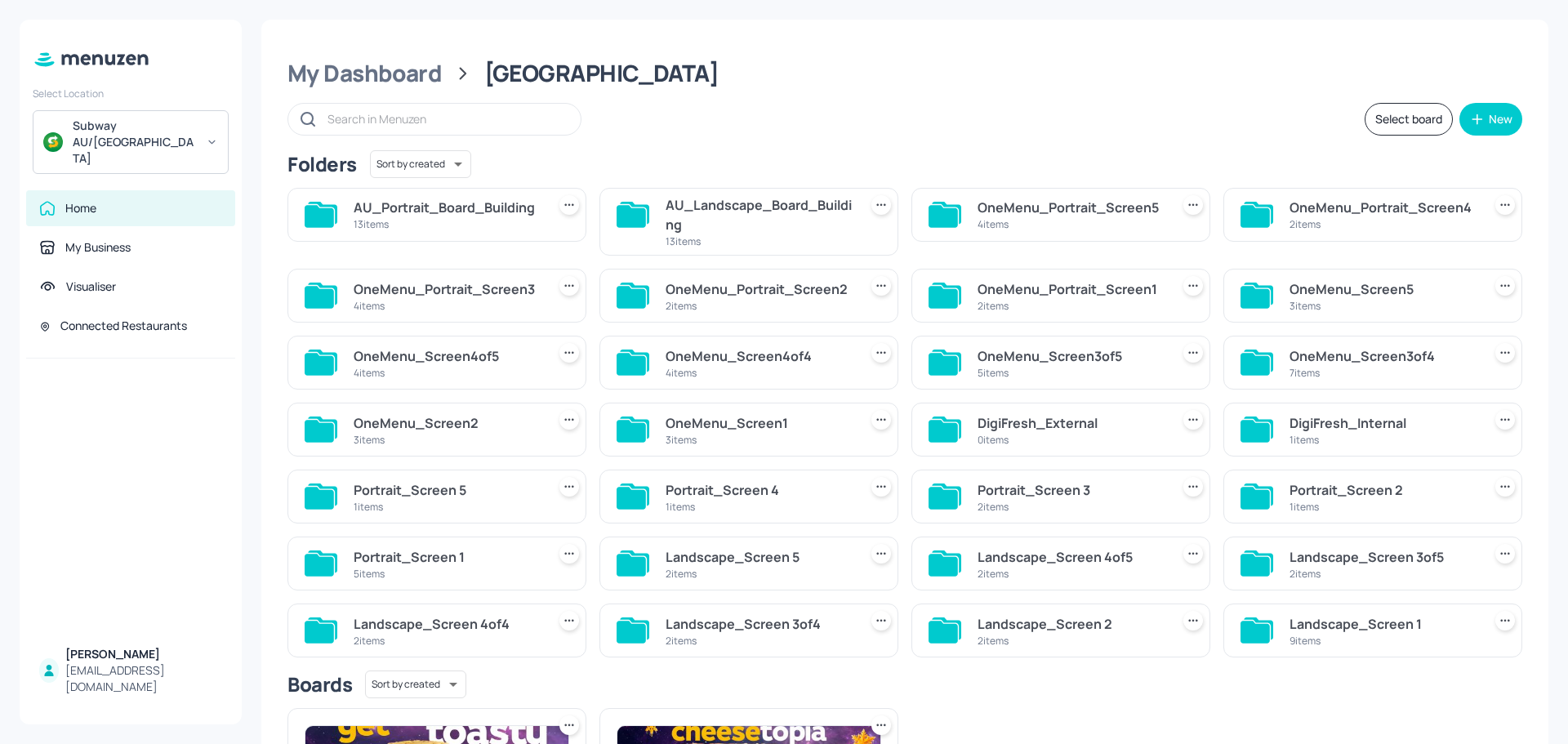
click at [758, 224] on div "AU_Landscape_Board_Building" at bounding box center [759, 215] width 186 height 39
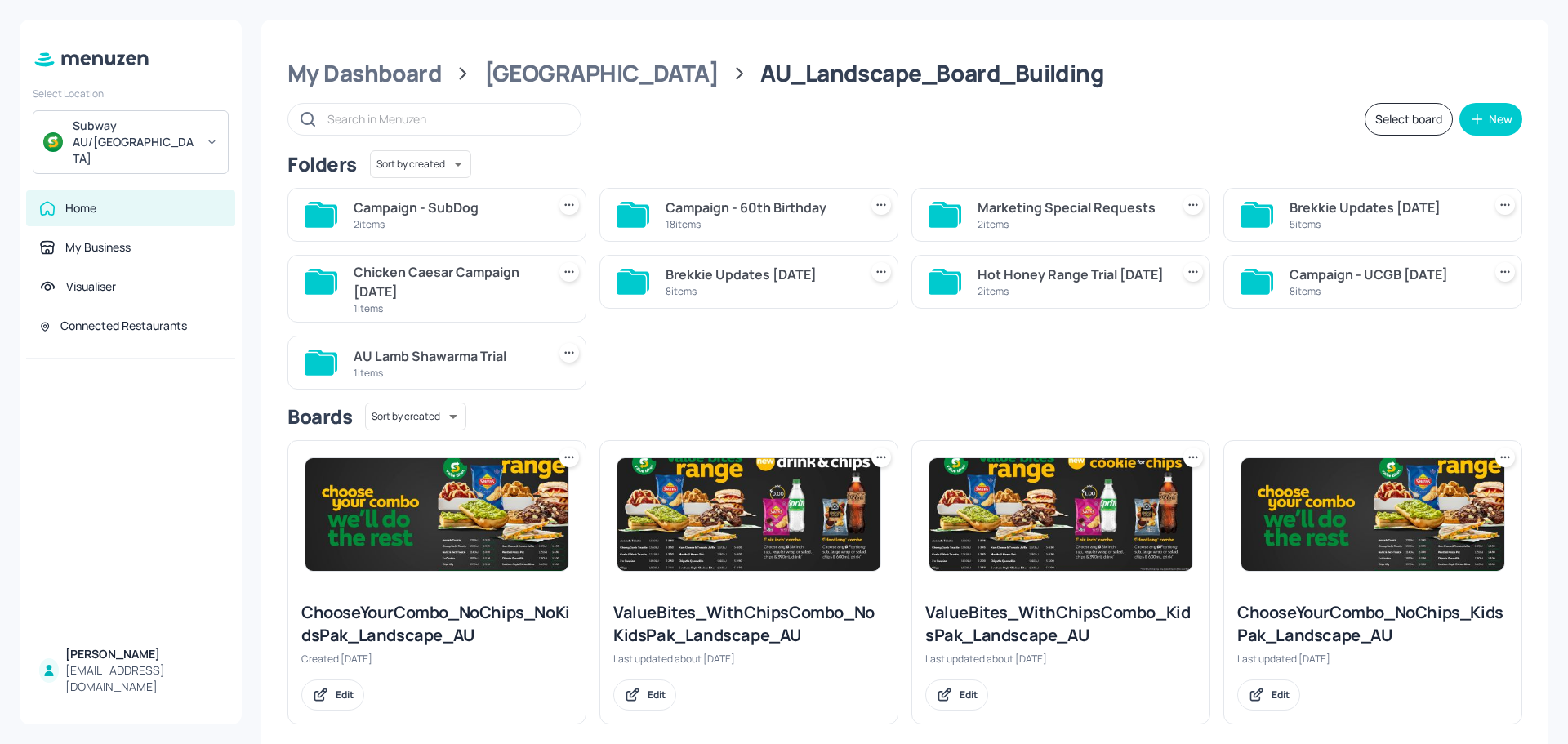
click at [460, 224] on div "2 items" at bounding box center [447, 224] width 186 height 14
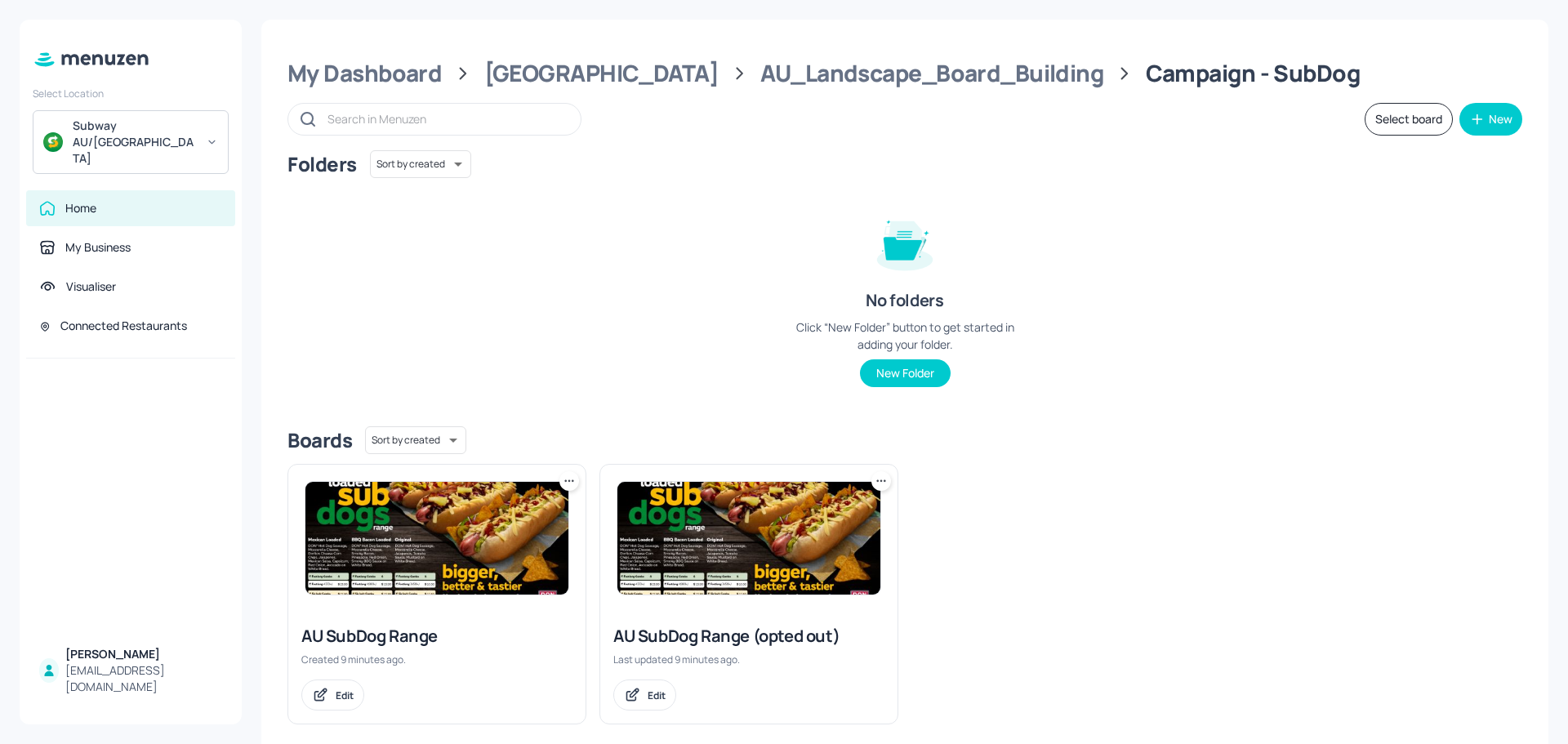
scroll to position [19, 0]
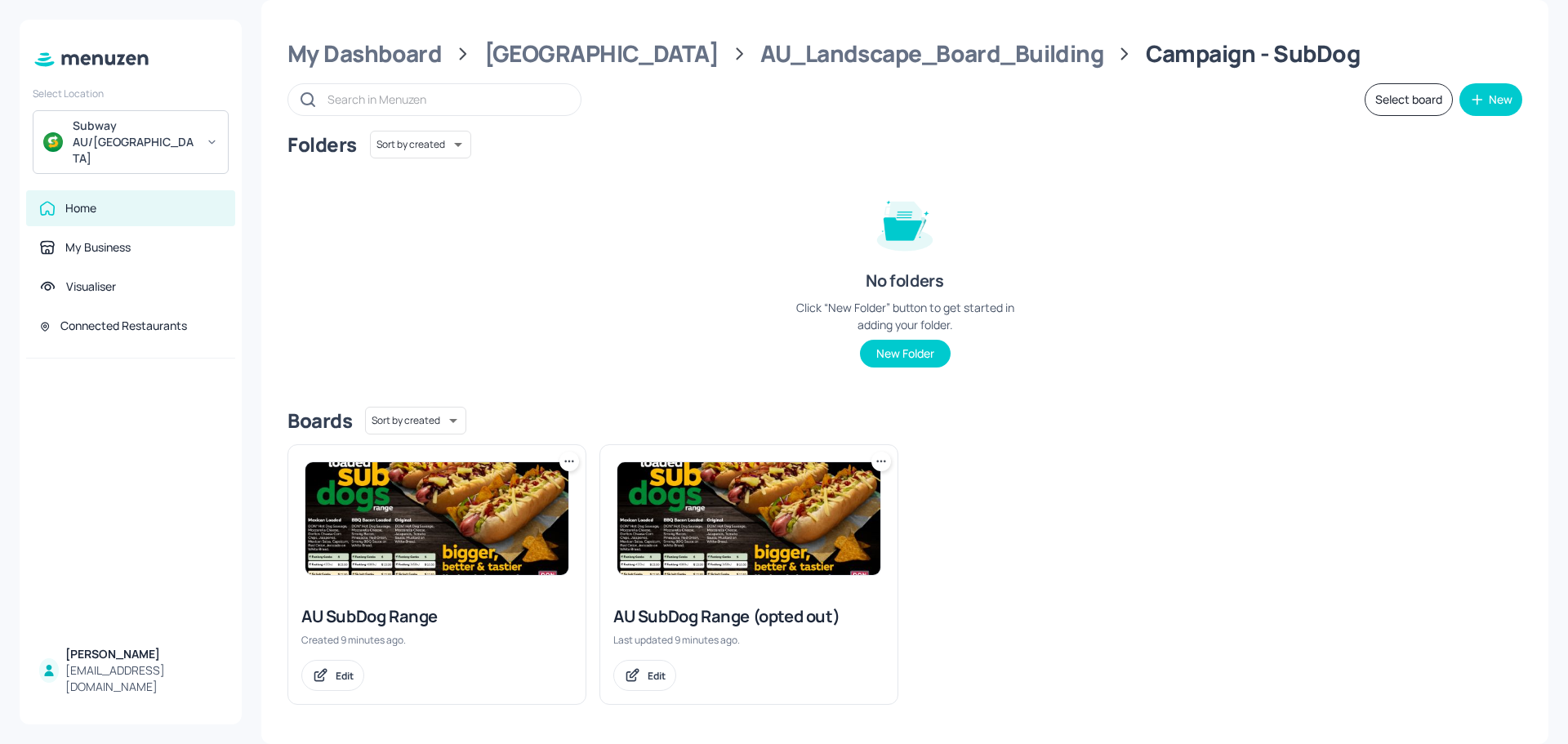
click at [480, 293] on div "Folders Sort by created id ​ No folders Click “New Folder” button to get starte…" at bounding box center [905, 261] width 1235 height 263
